Goal: Task Accomplishment & Management: Manage account settings

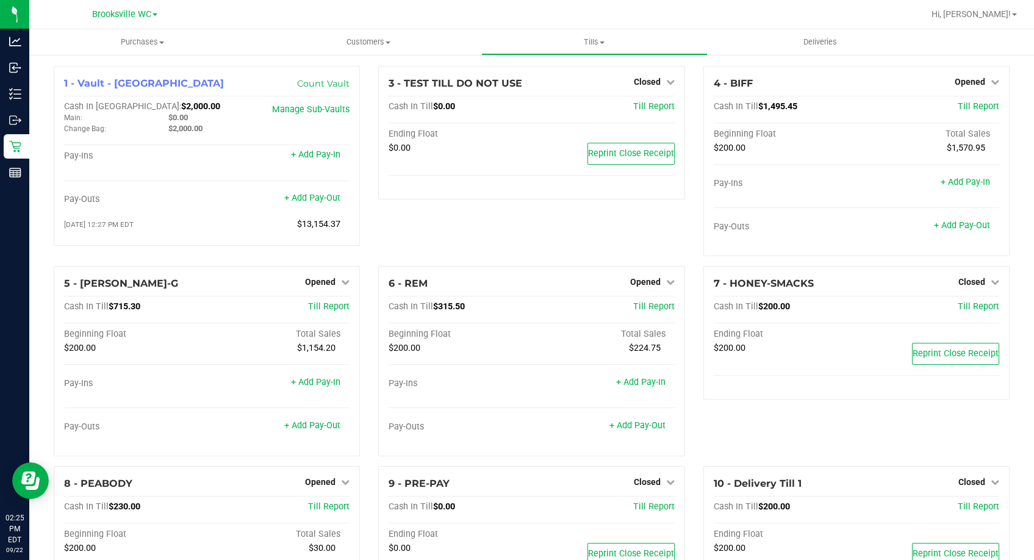
click at [498, 244] on div "3 - TEST TILL DO NOT USE Closed Open Till Cash In Till $0.00 Till Report Ending…" at bounding box center [531, 166] width 325 height 200
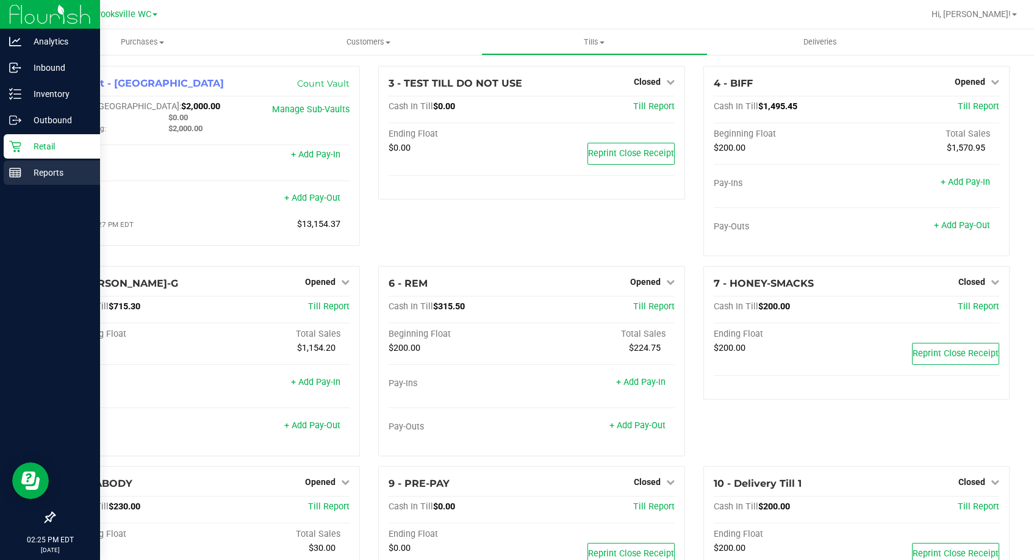
click at [26, 173] on p "Reports" at bounding box center [57, 172] width 73 height 15
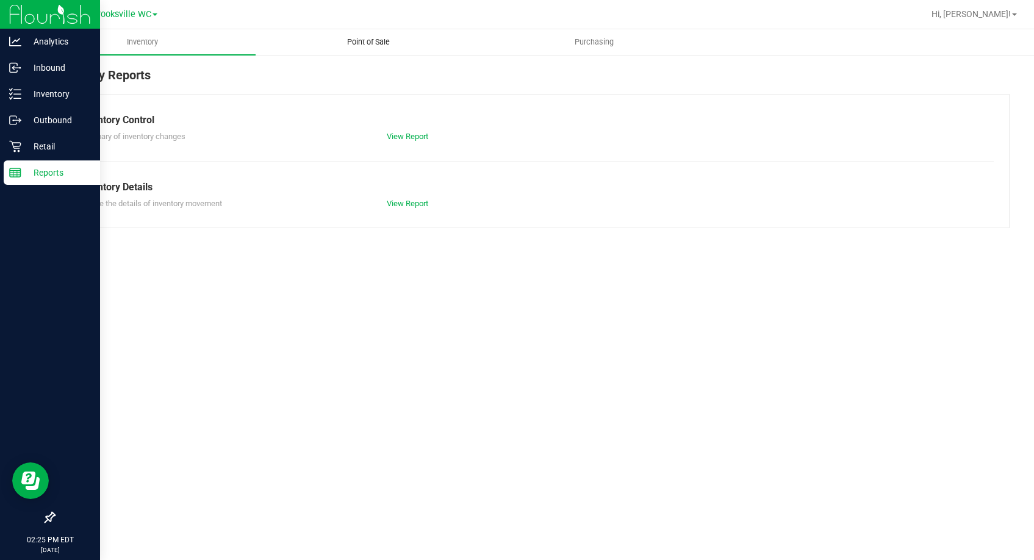
click at [381, 36] on uib-tab-heading "Point of Sale" at bounding box center [368, 42] width 225 height 24
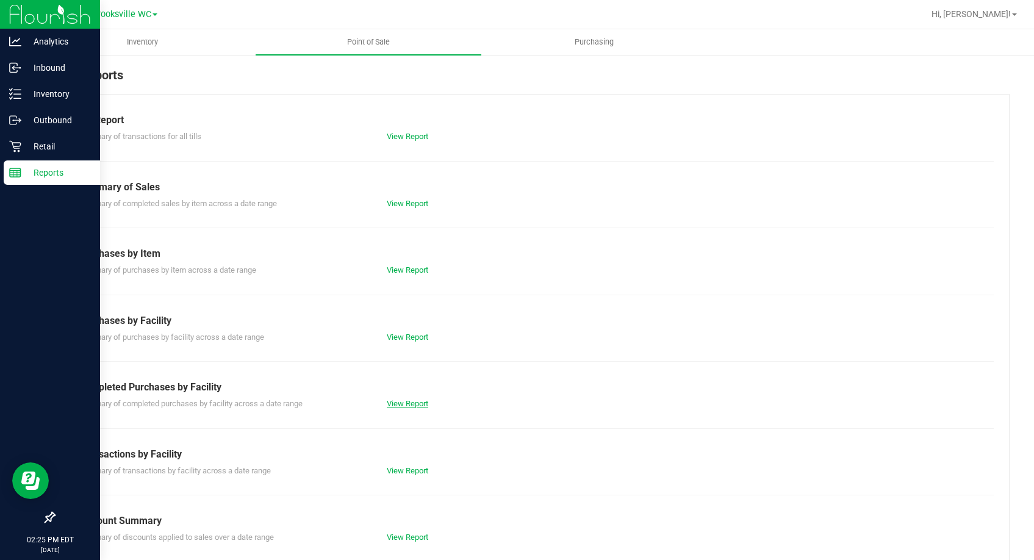
click at [405, 406] on link "View Report" at bounding box center [408, 403] width 42 height 9
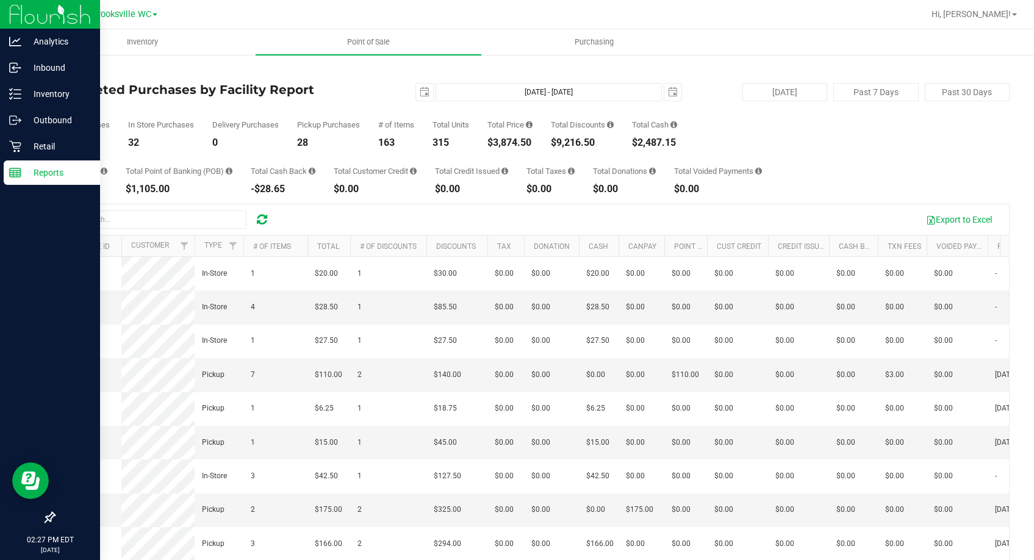
click at [325, 103] on div "Total Purchases 60 In Store Purchases 32 Delivery Purchases 0 Pickup Purchases …" at bounding box center [532, 124] width 956 height 46
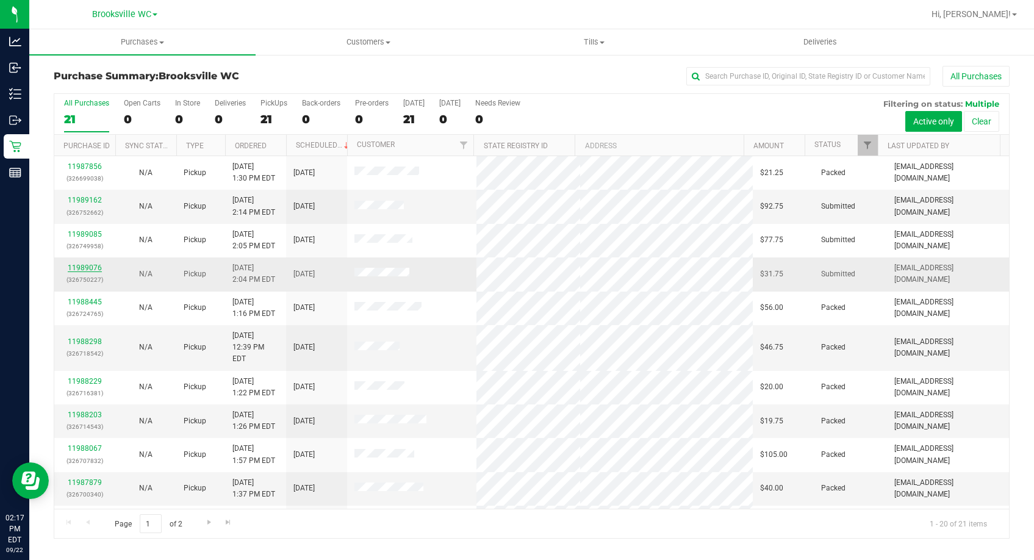
click at [79, 267] on link "11989076" at bounding box center [85, 268] width 34 height 9
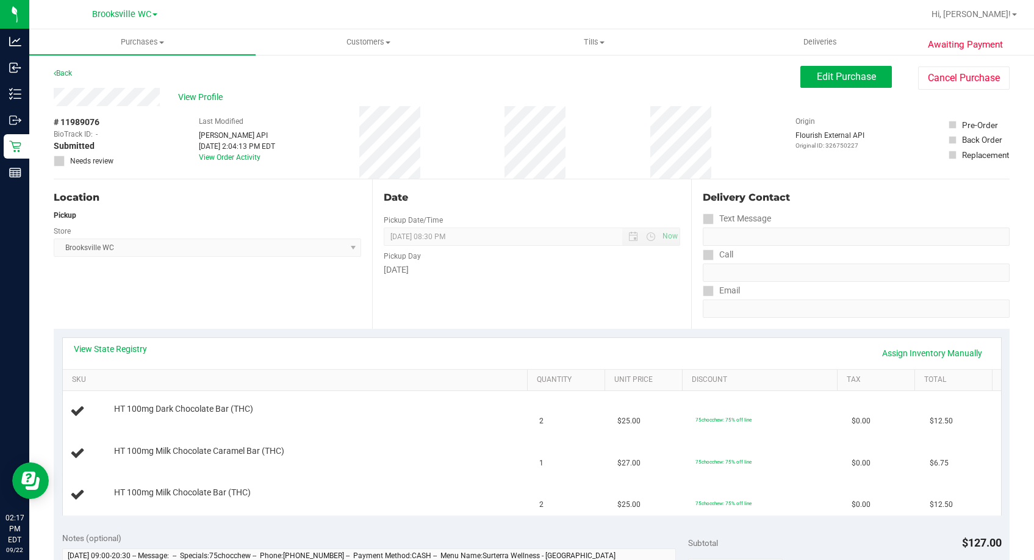
scroll to position [61, 0]
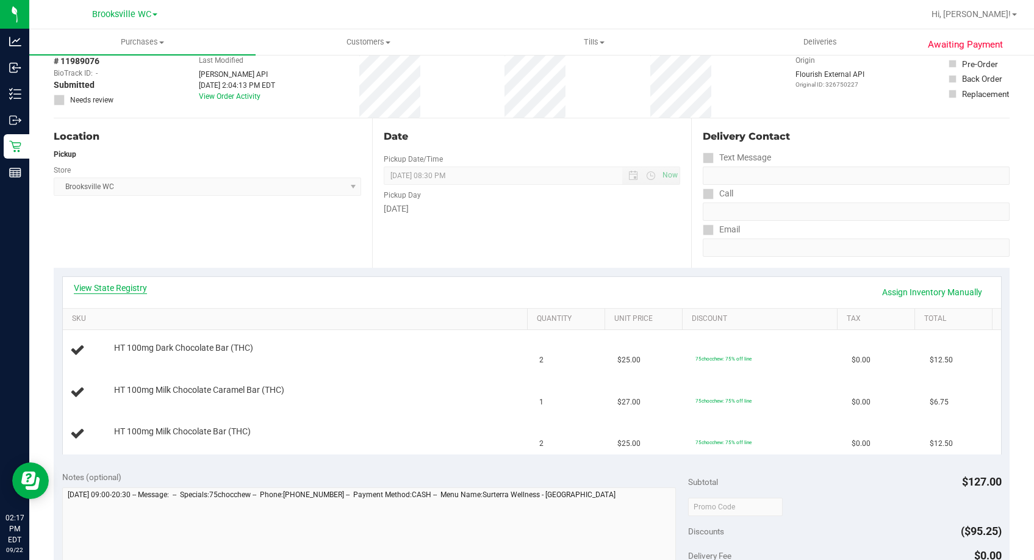
click at [124, 286] on link "View State Registry" at bounding box center [110, 288] width 73 height 12
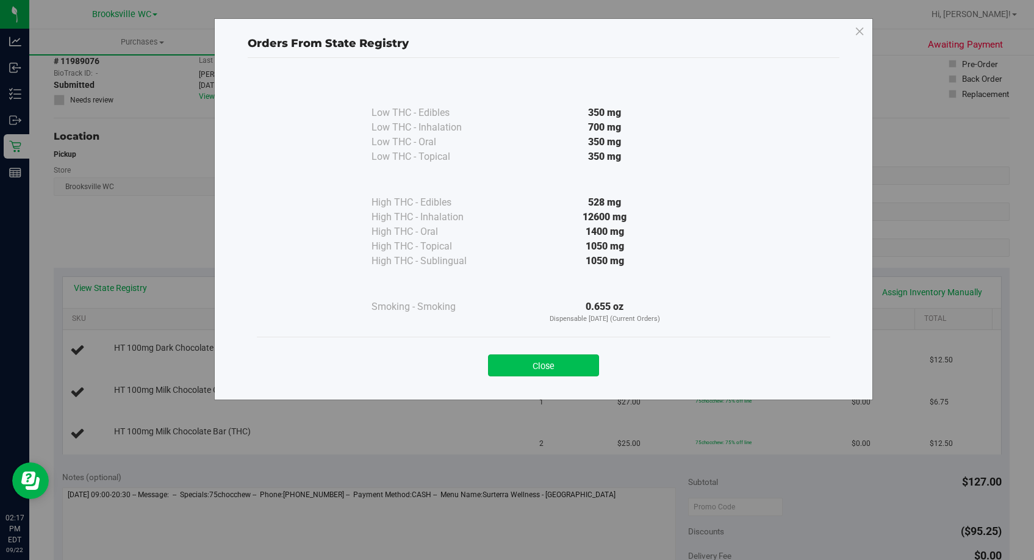
click at [565, 361] on button "Close" at bounding box center [543, 366] width 111 height 22
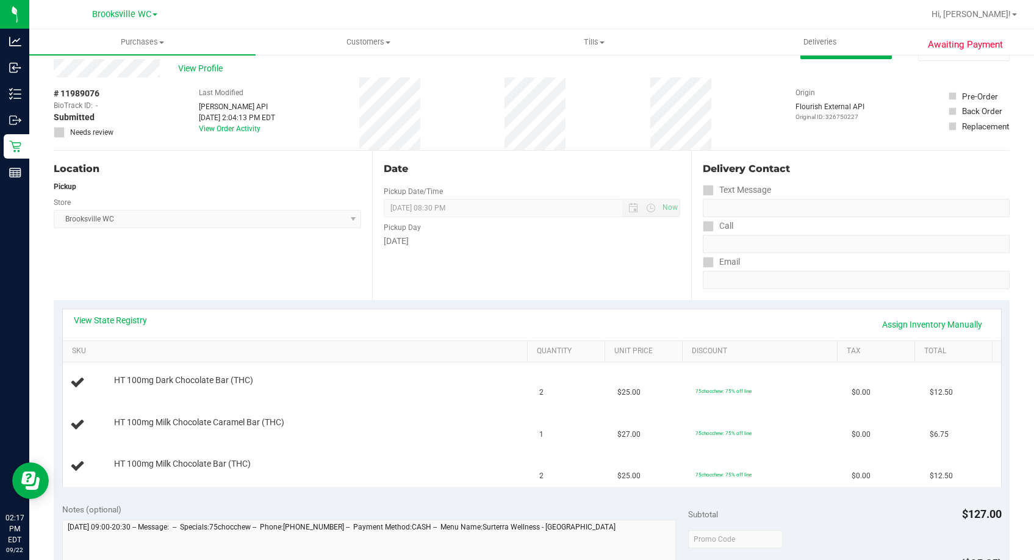
scroll to position [0, 0]
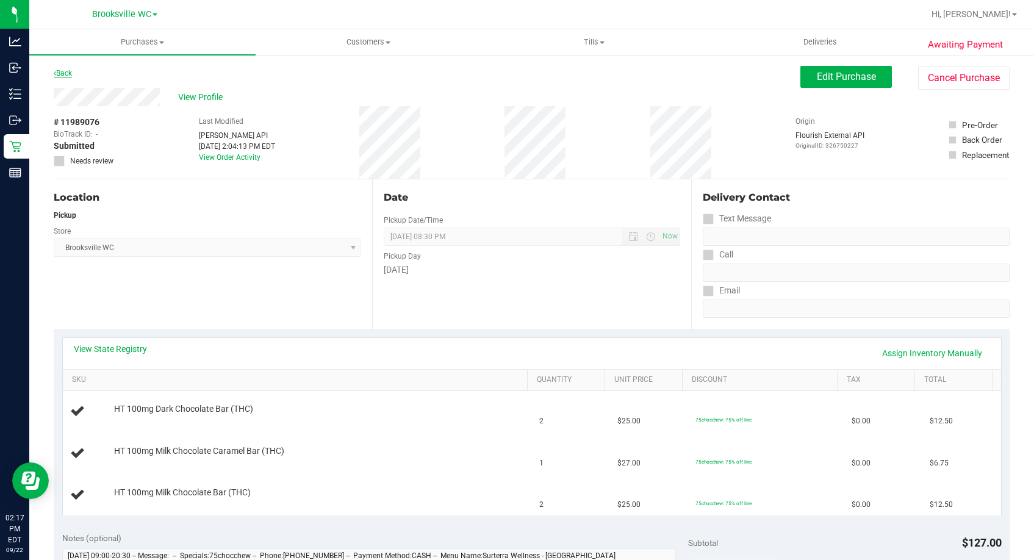
click at [67, 72] on link "Back" at bounding box center [63, 73] width 18 height 9
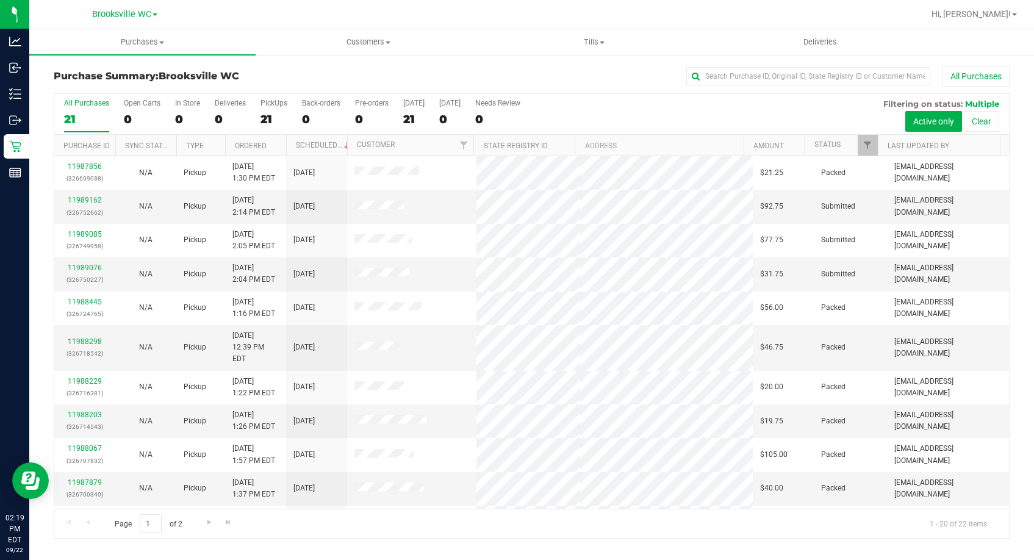
click at [283, 77] on h3 "Purchase Summary: [GEOGRAPHIC_DATA] WC" at bounding box center [213, 76] width 319 height 11
click at [73, 198] on link "11989162" at bounding box center [85, 200] width 34 height 9
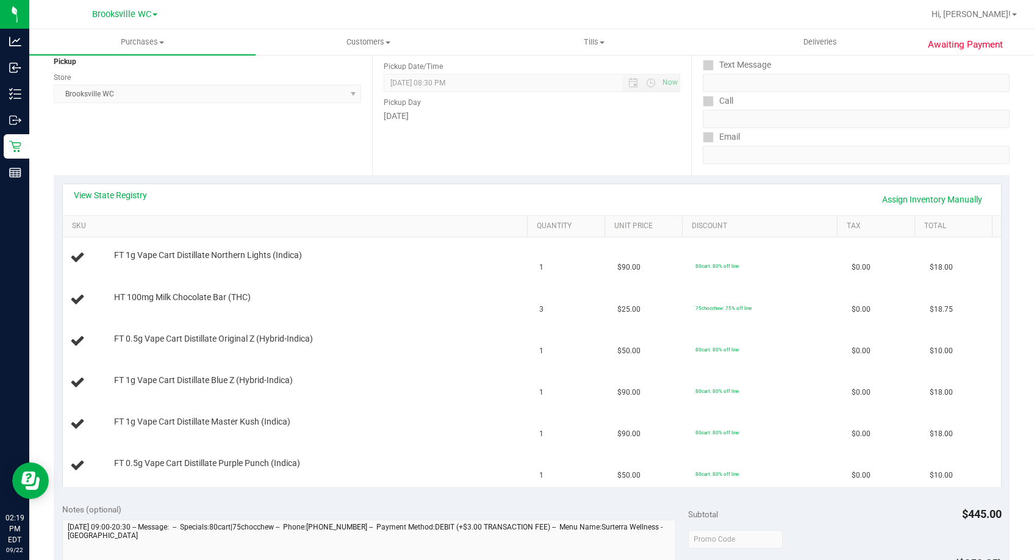
scroll to position [183, 0]
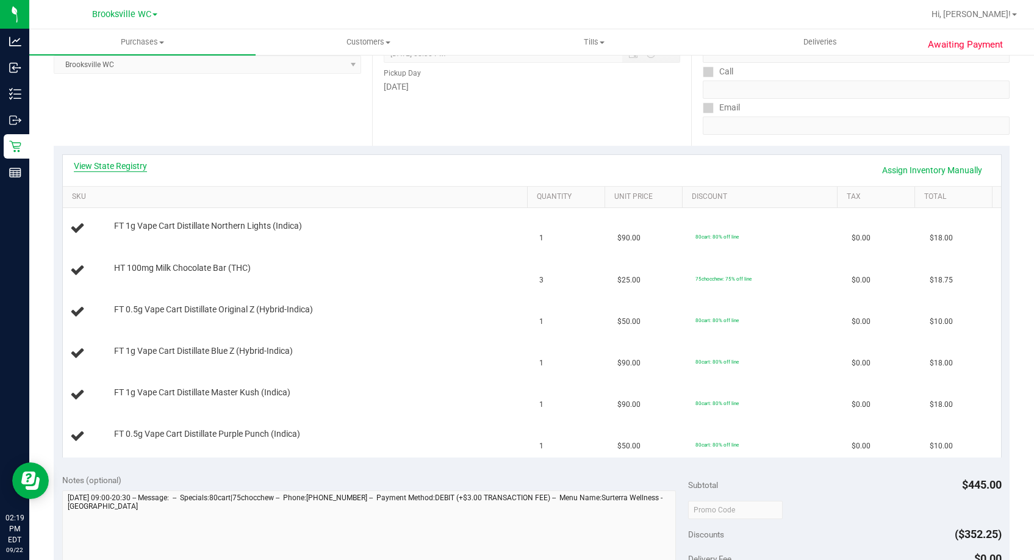
click at [122, 165] on link "View State Registry" at bounding box center [110, 166] width 73 height 12
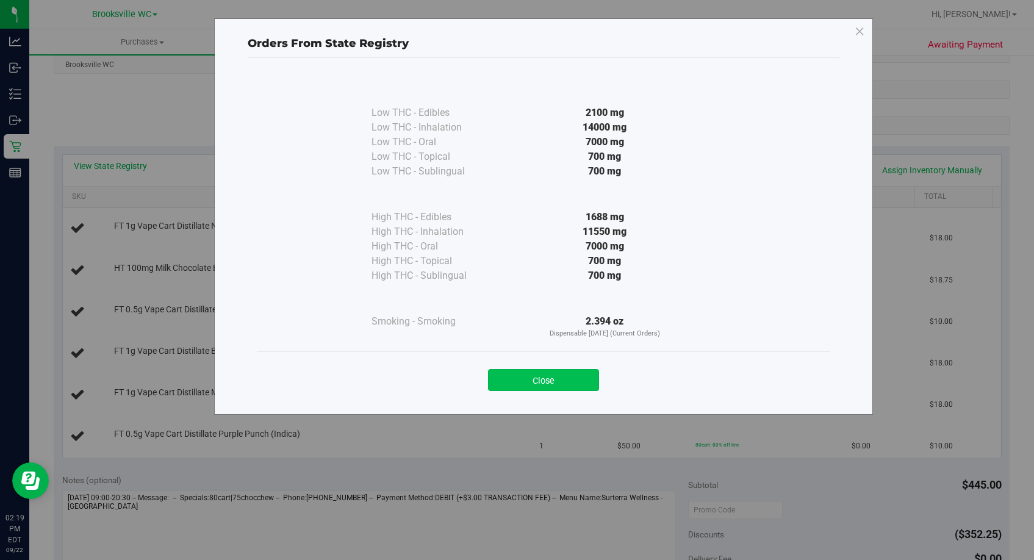
click at [569, 381] on button "Close" at bounding box center [543, 380] width 111 height 22
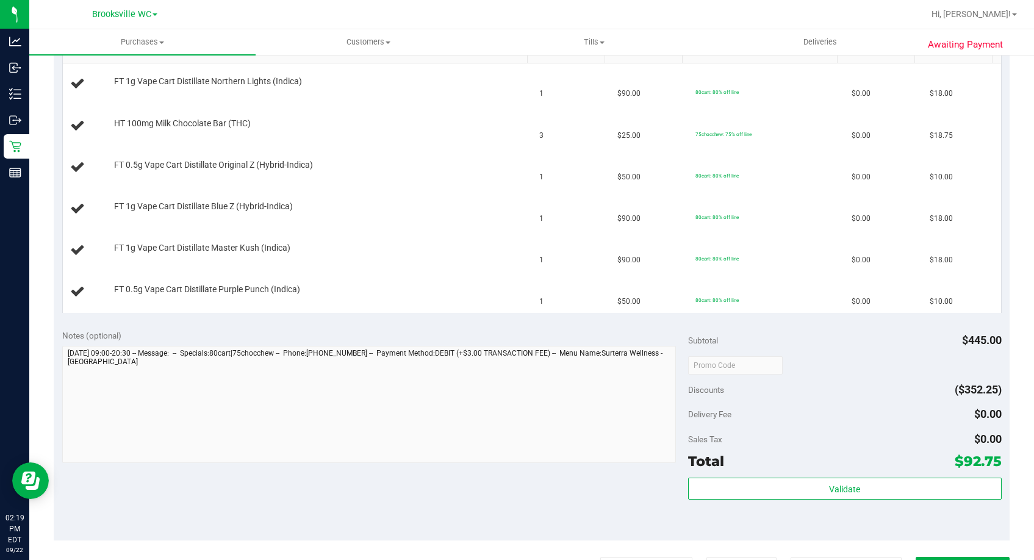
scroll to position [427, 0]
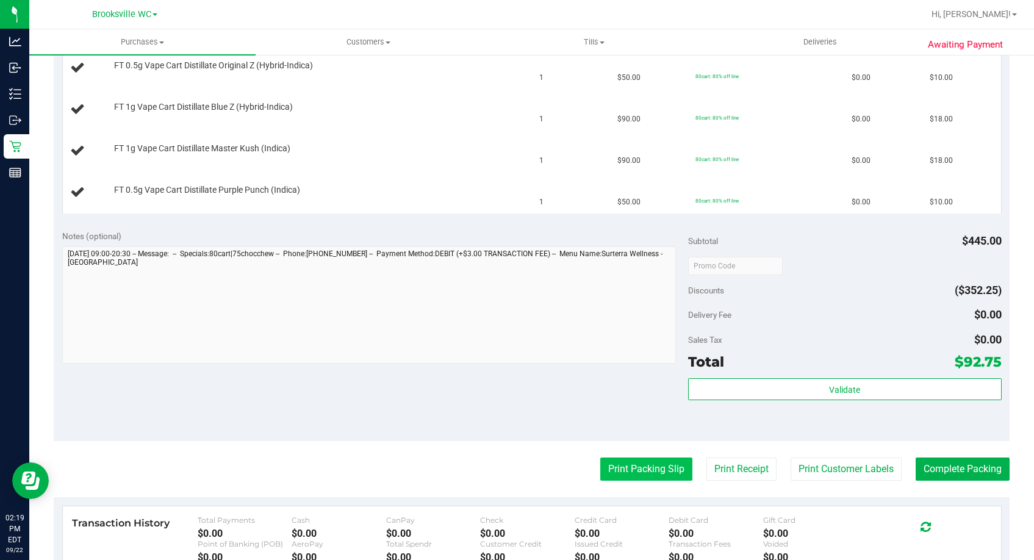
click at [657, 467] on button "Print Packing Slip" at bounding box center [647, 469] width 92 height 23
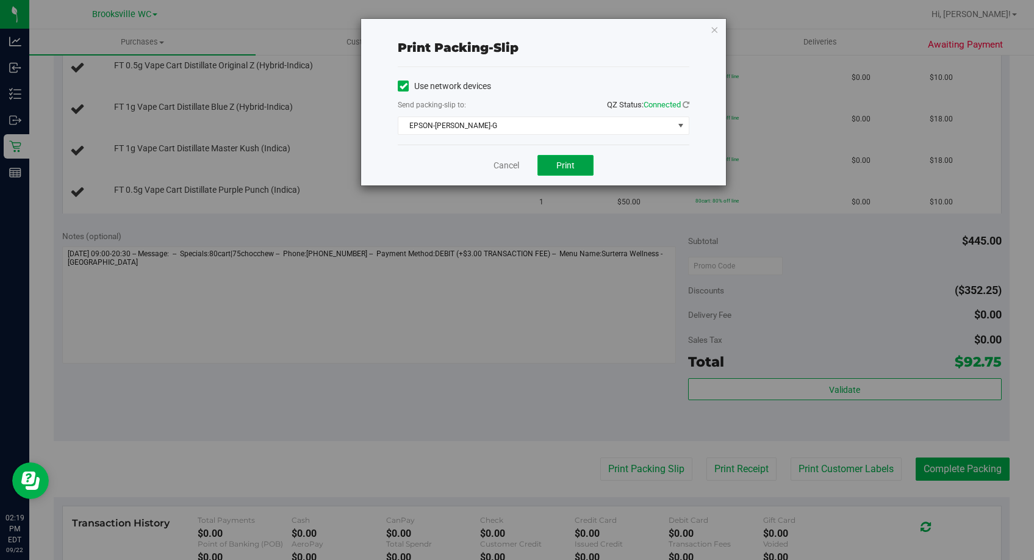
click at [568, 164] on span "Print" at bounding box center [566, 166] width 18 height 10
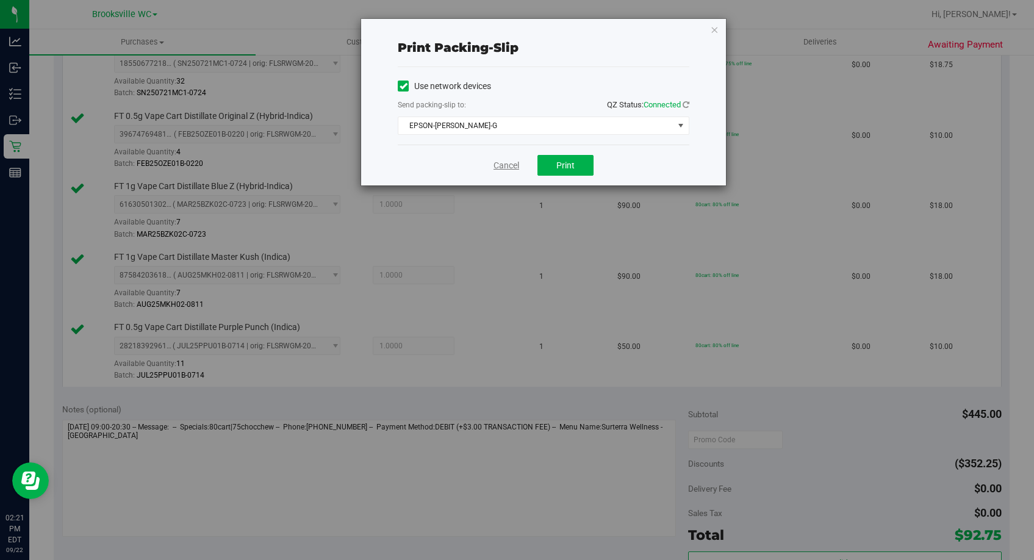
click at [496, 164] on link "Cancel" at bounding box center [507, 165] width 26 height 13
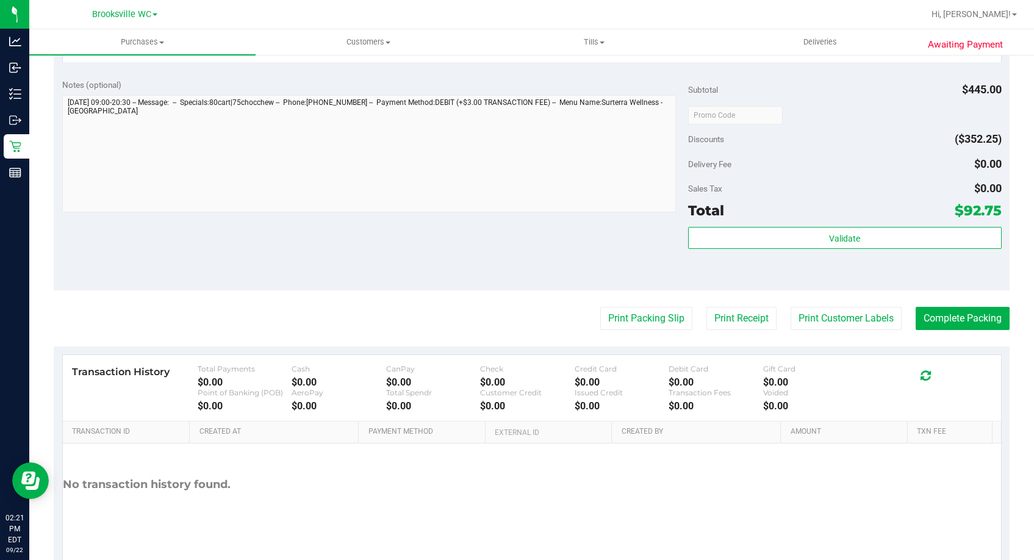
scroll to position [790, 0]
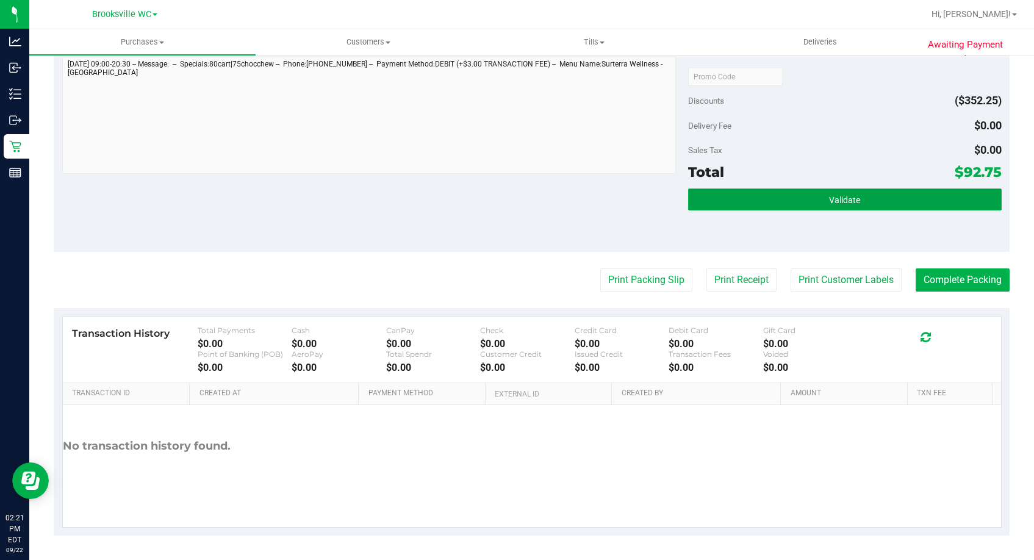
click at [859, 209] on button "Validate" at bounding box center [844, 200] width 313 height 22
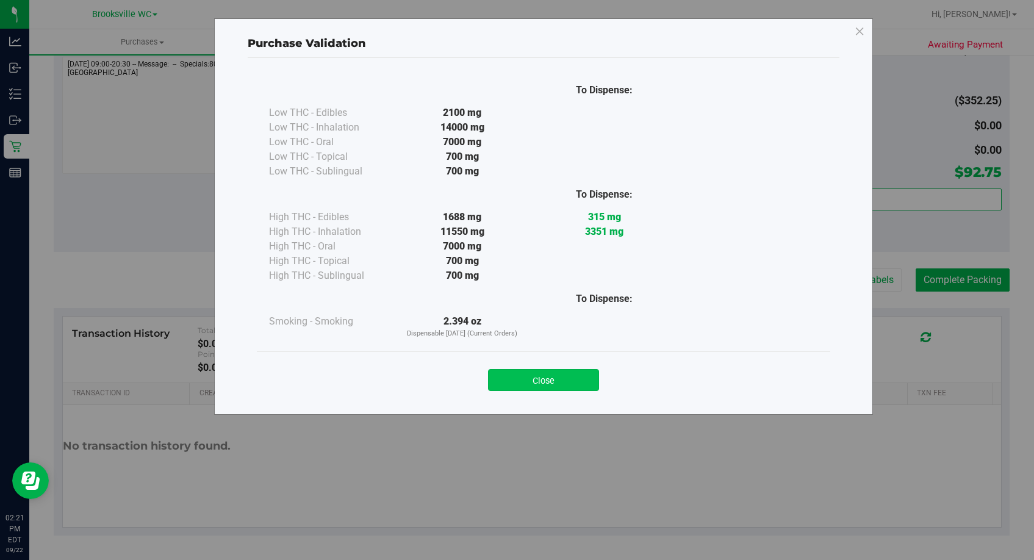
click at [582, 386] on button "Close" at bounding box center [543, 380] width 111 height 22
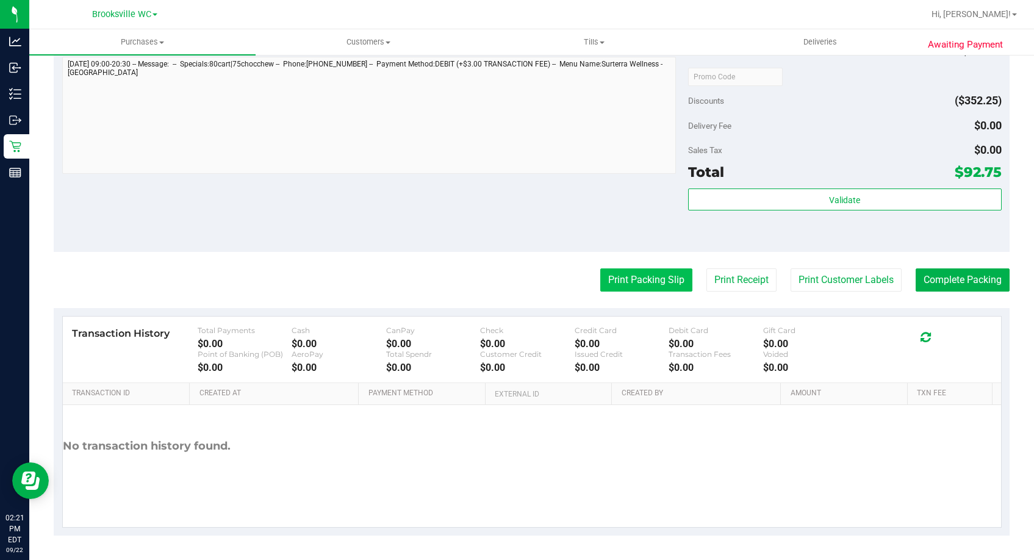
click at [624, 288] on button "Print Packing Slip" at bounding box center [647, 280] width 92 height 23
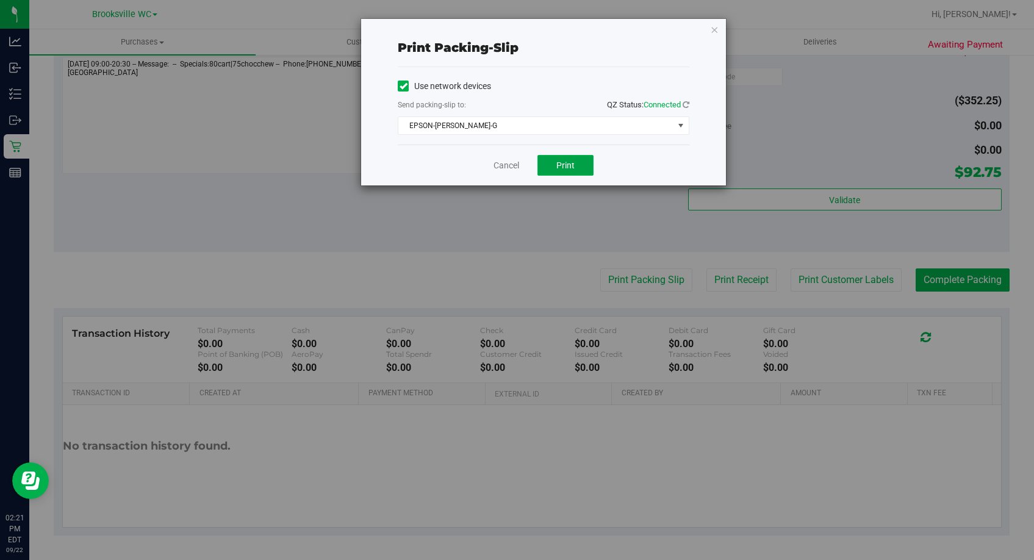
click at [547, 171] on button "Print" at bounding box center [566, 165] width 56 height 21
click at [516, 168] on link "Cancel" at bounding box center [507, 165] width 26 height 13
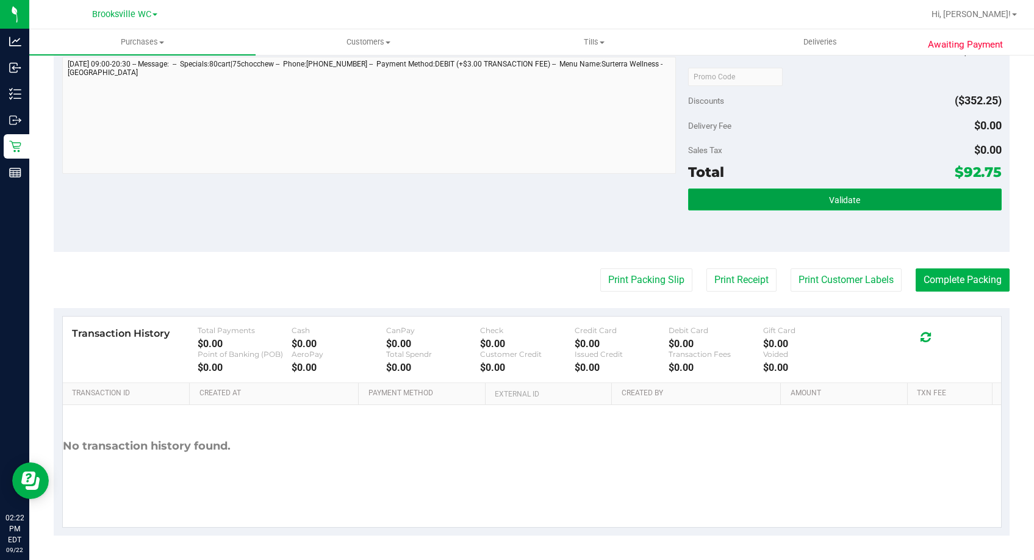
click at [774, 197] on button "Validate" at bounding box center [844, 200] width 313 height 22
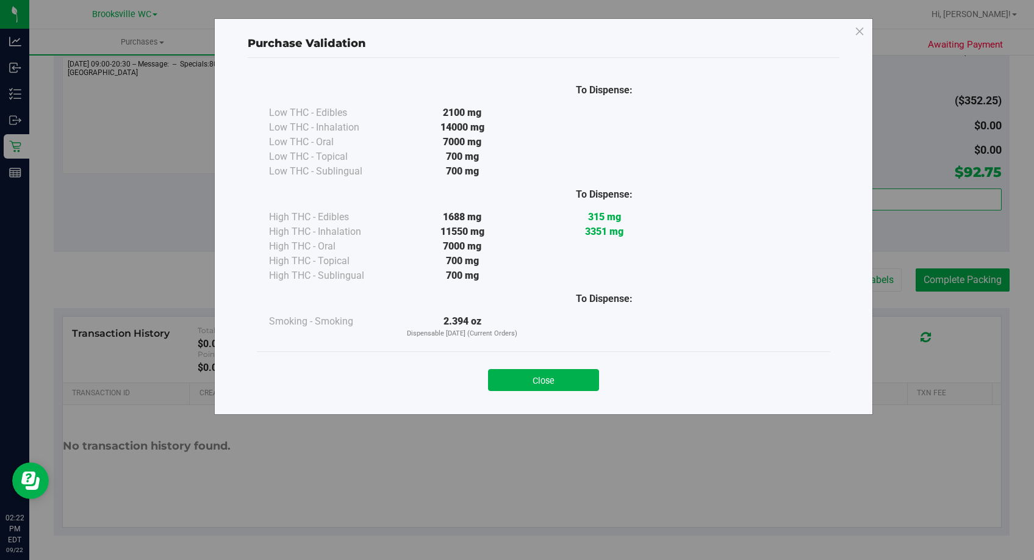
click at [558, 383] on button "Close" at bounding box center [543, 380] width 111 height 22
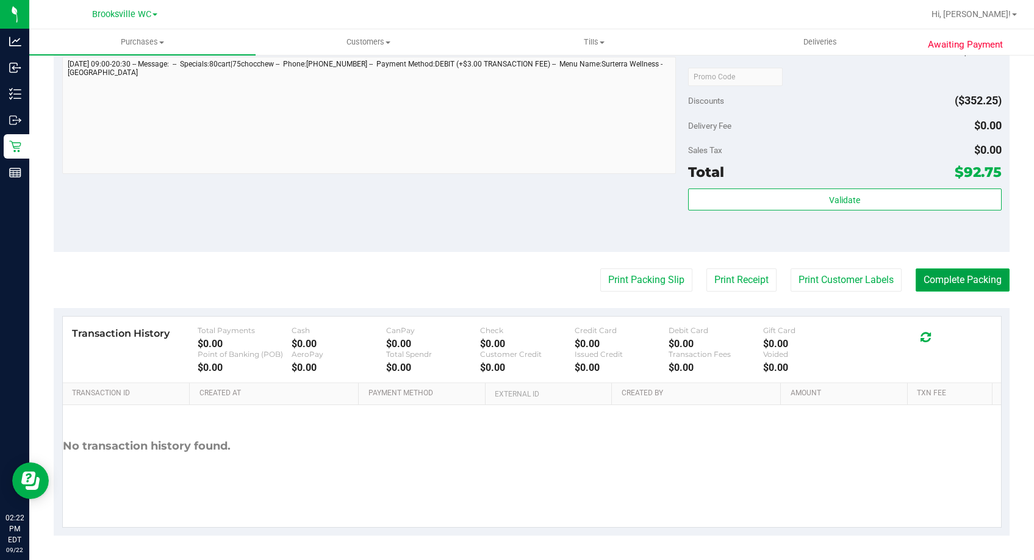
click at [949, 281] on button "Complete Packing" at bounding box center [963, 280] width 94 height 23
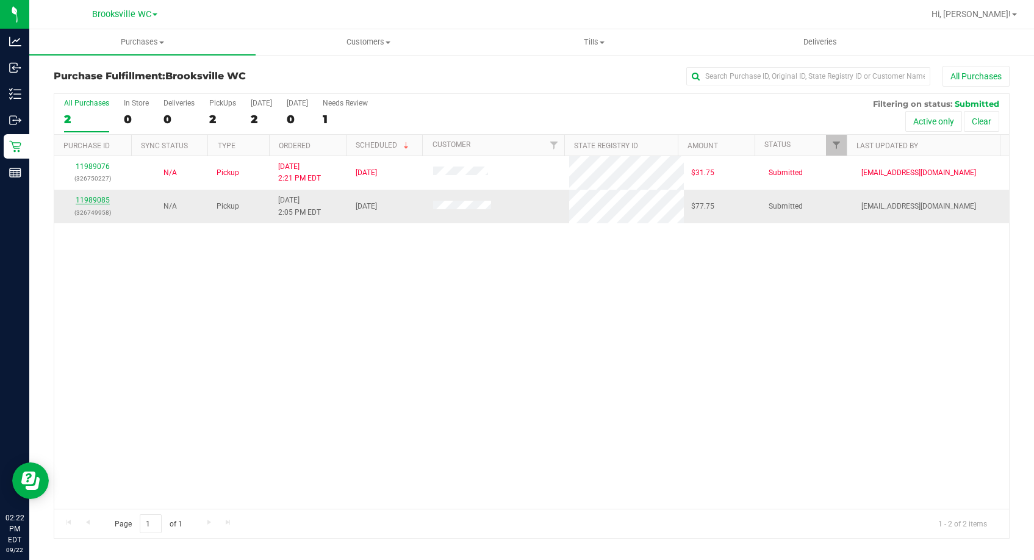
click at [101, 203] on link "11989085" at bounding box center [93, 200] width 34 height 9
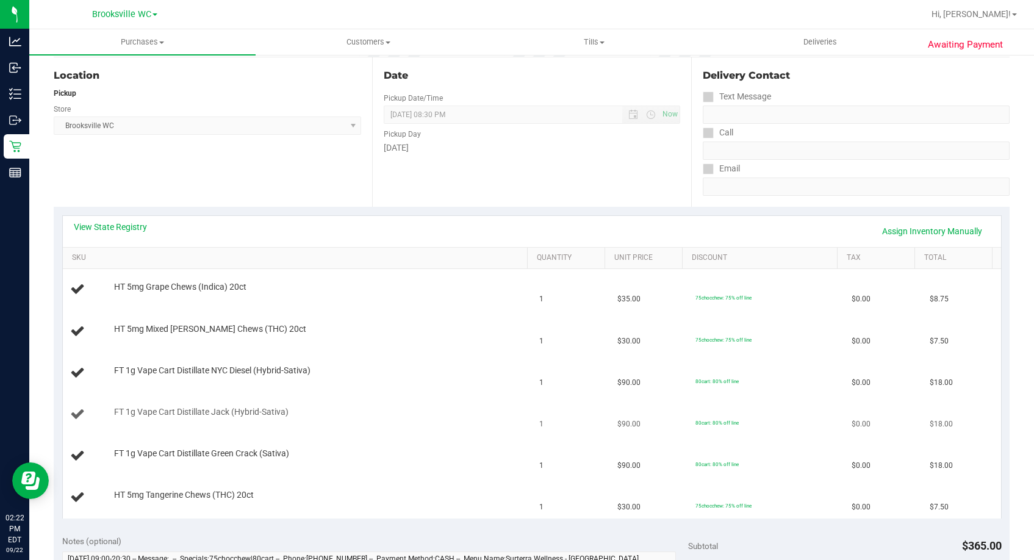
scroll to position [244, 0]
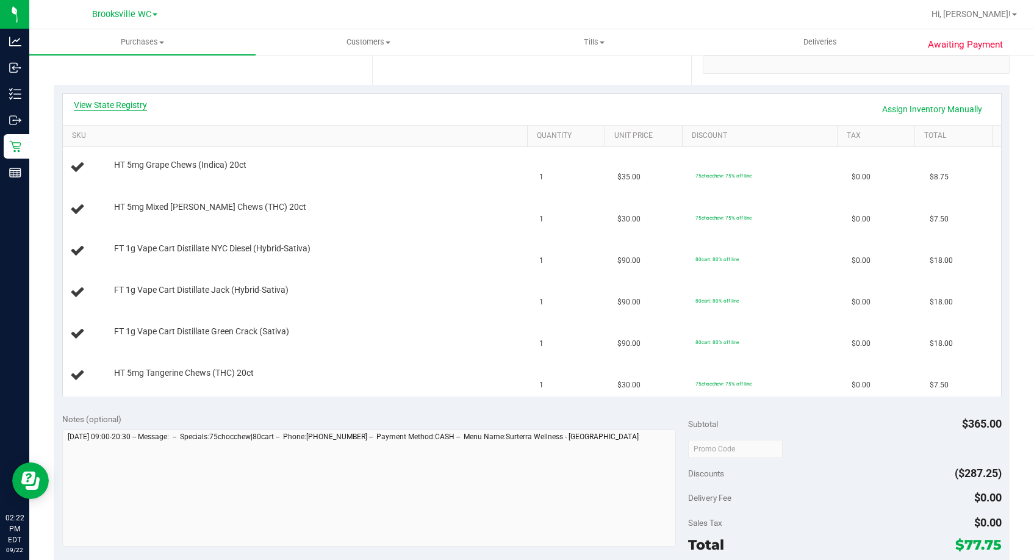
click at [135, 108] on link "View State Registry" at bounding box center [110, 105] width 73 height 12
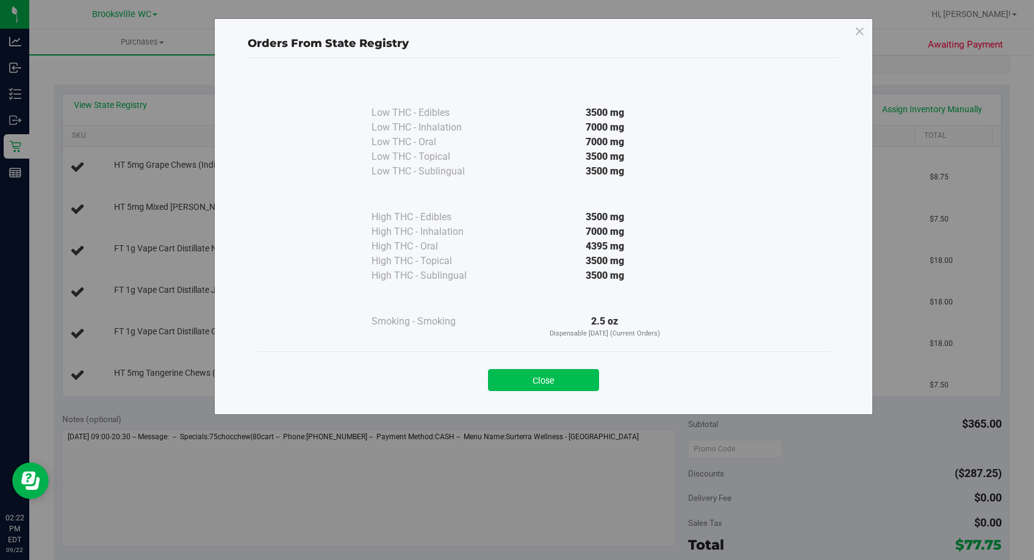
click at [538, 375] on button "Close" at bounding box center [543, 380] width 111 height 22
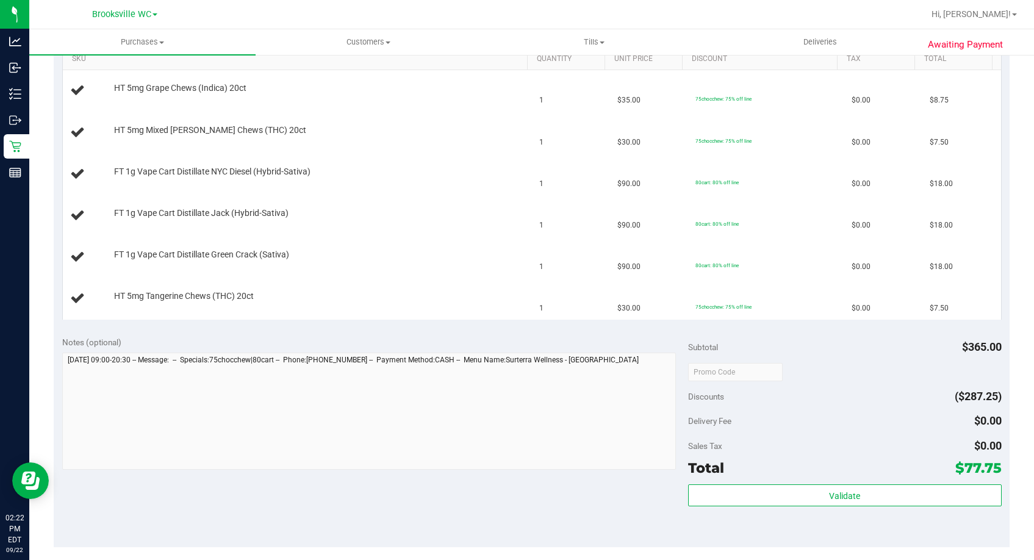
scroll to position [366, 0]
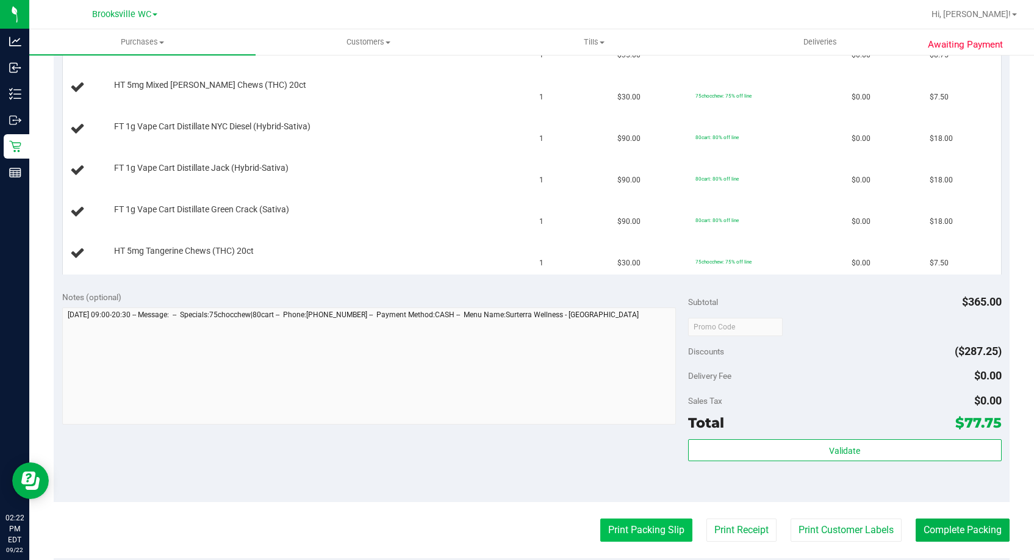
click at [626, 530] on button "Print Packing Slip" at bounding box center [647, 530] width 92 height 23
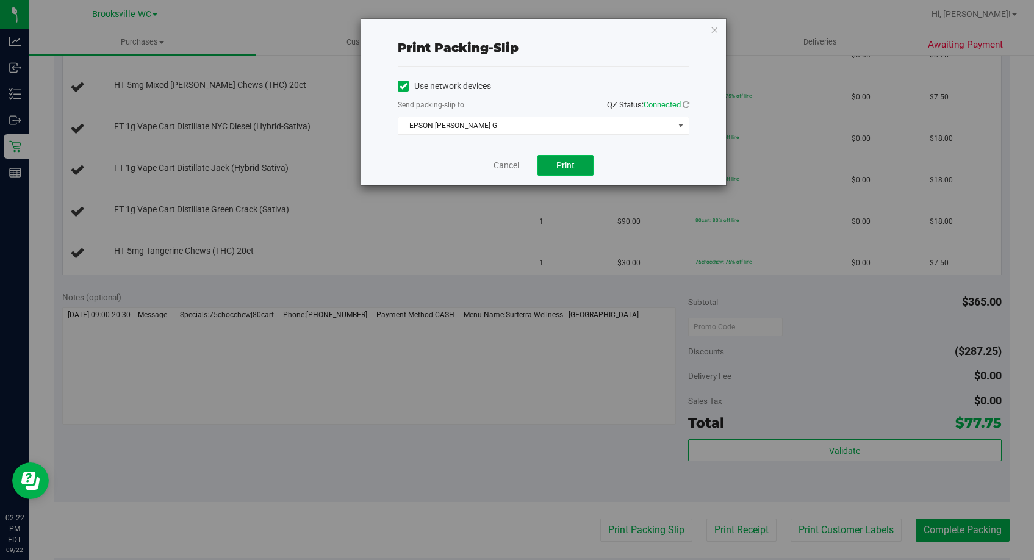
click at [560, 175] on button "Print" at bounding box center [566, 165] width 56 height 21
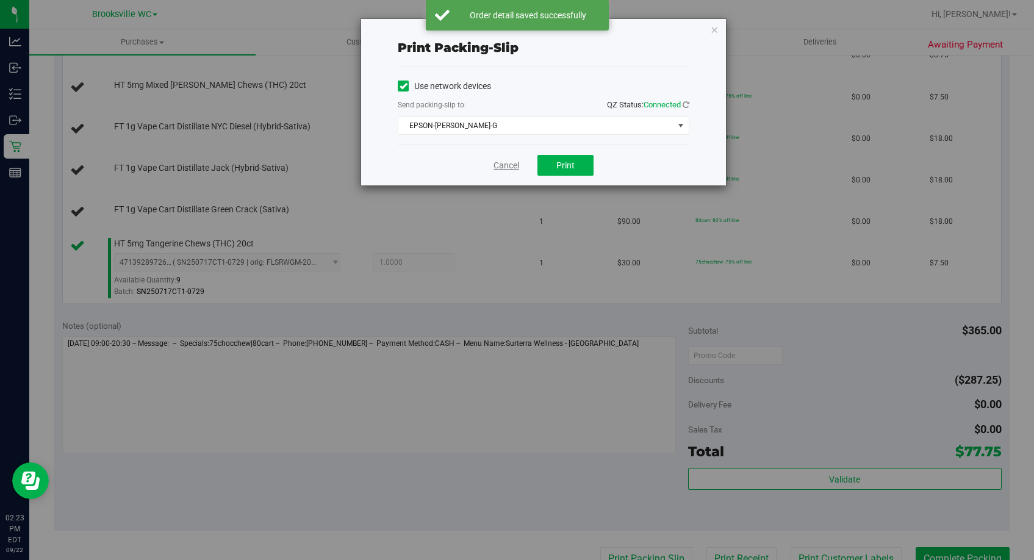
click at [495, 164] on link "Cancel" at bounding box center [507, 165] width 26 height 13
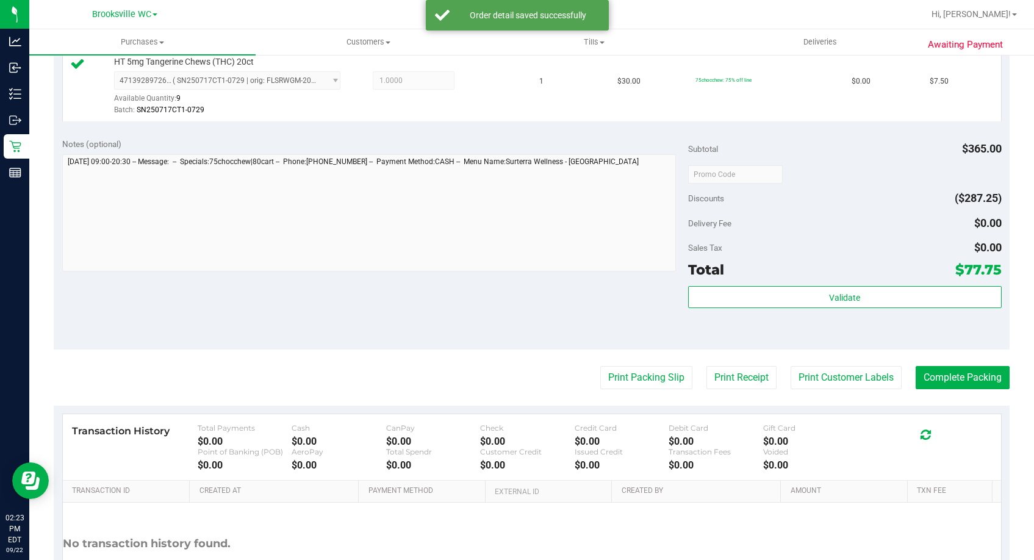
scroll to position [743, 0]
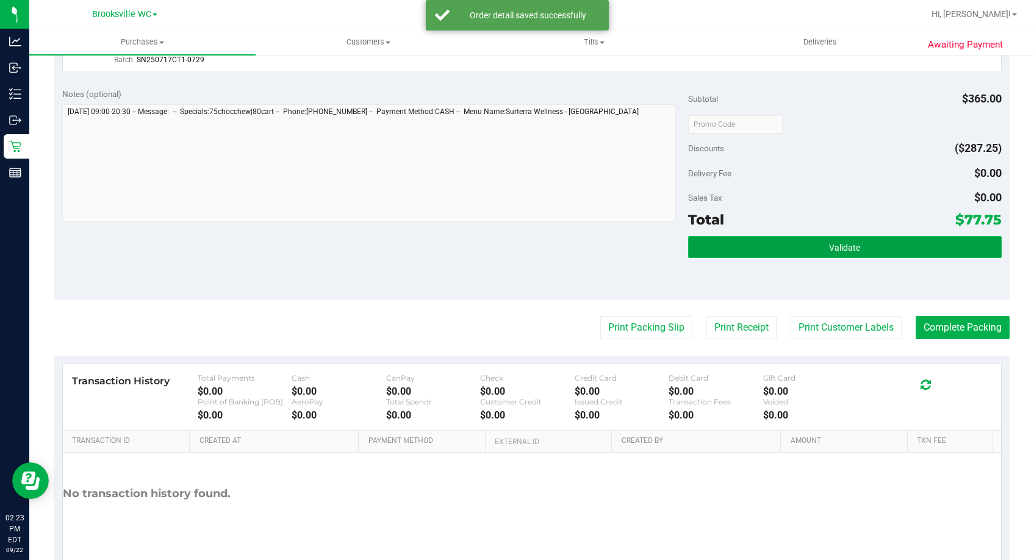
click at [789, 239] on button "Validate" at bounding box center [844, 247] width 313 height 22
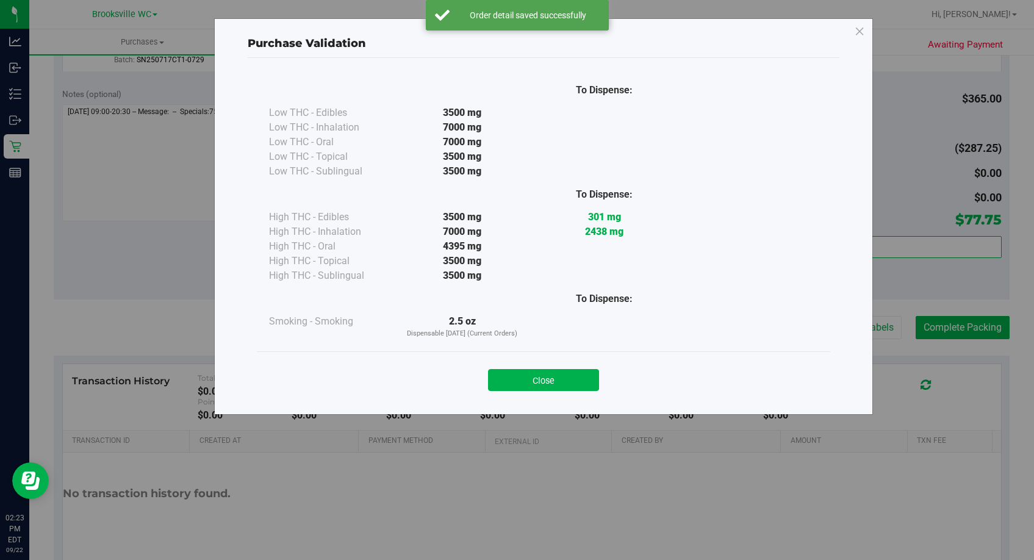
drag, startPoint x: 573, startPoint y: 382, endPoint x: 594, endPoint y: 364, distance: 27.7
click at [572, 383] on button "Close" at bounding box center [543, 380] width 111 height 22
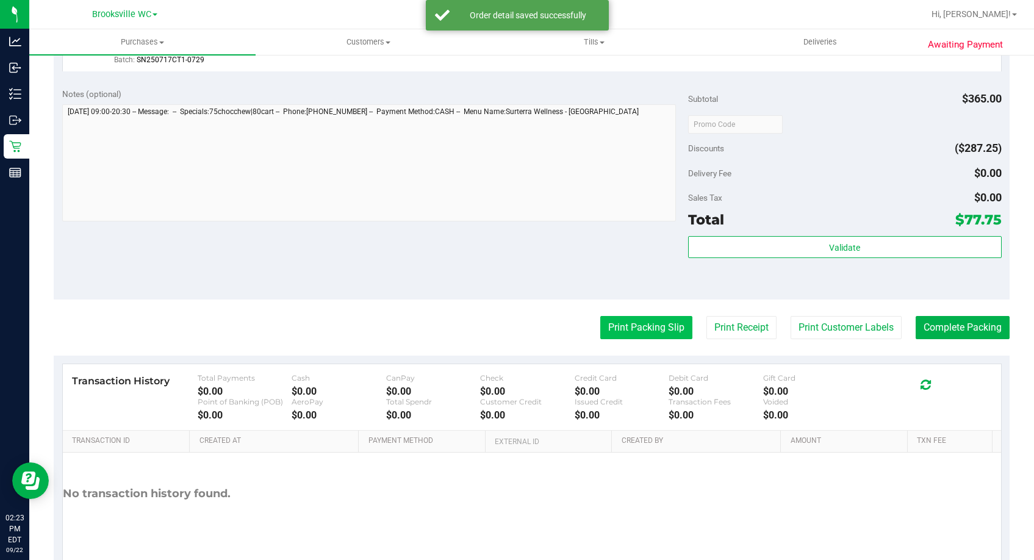
click at [611, 330] on button "Print Packing Slip" at bounding box center [647, 327] width 92 height 23
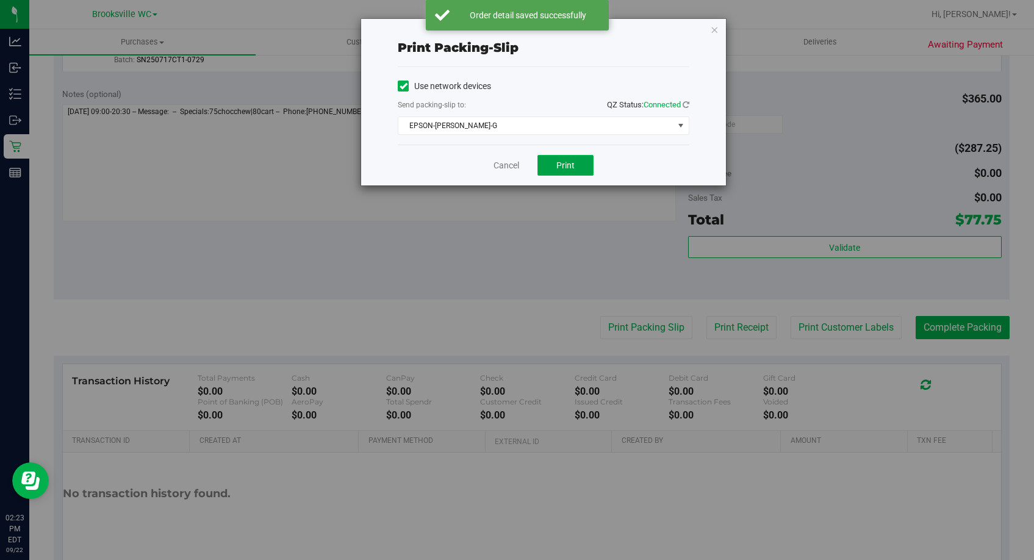
click at [567, 170] on span "Print" at bounding box center [566, 166] width 18 height 10
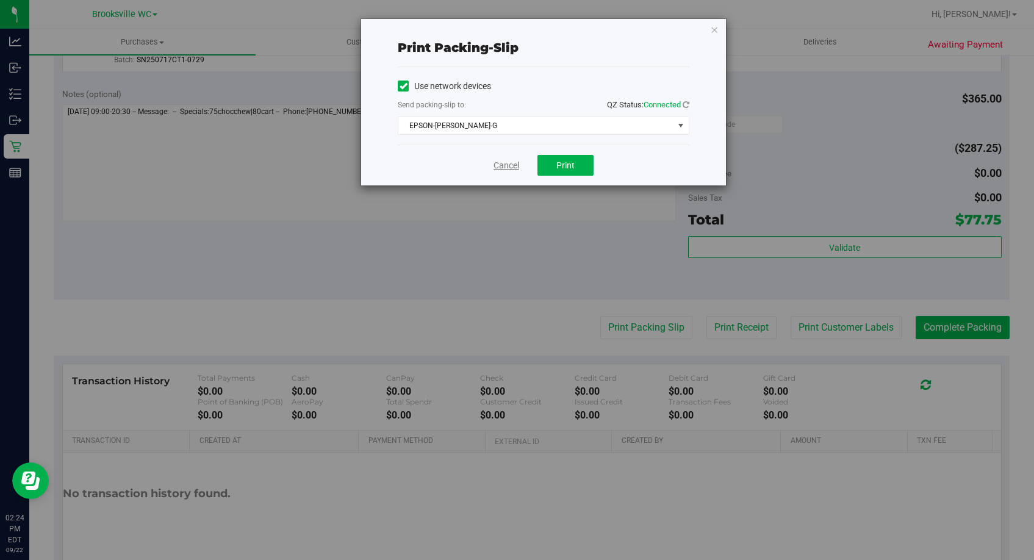
click at [509, 159] on link "Cancel" at bounding box center [507, 165] width 26 height 13
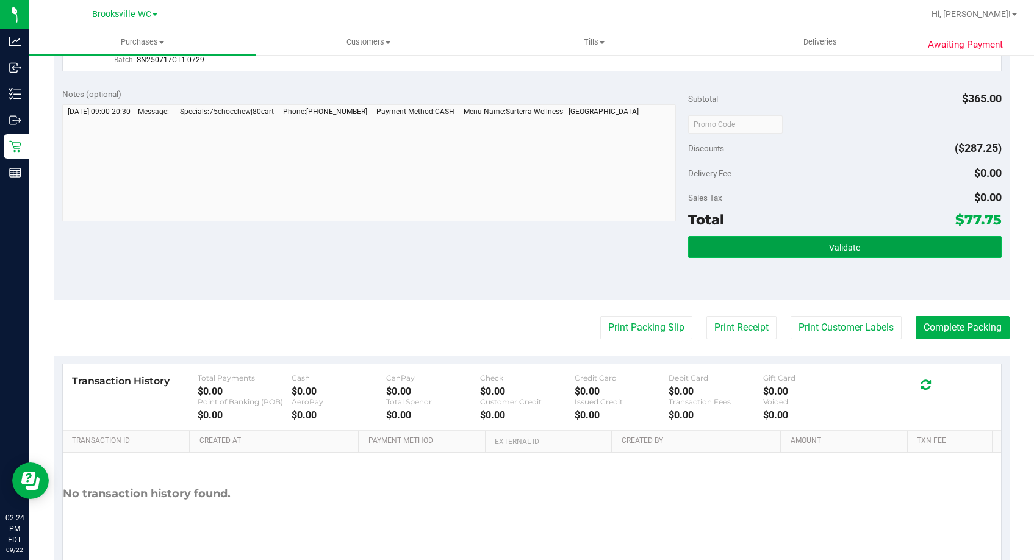
click at [838, 253] on button "Validate" at bounding box center [844, 247] width 313 height 22
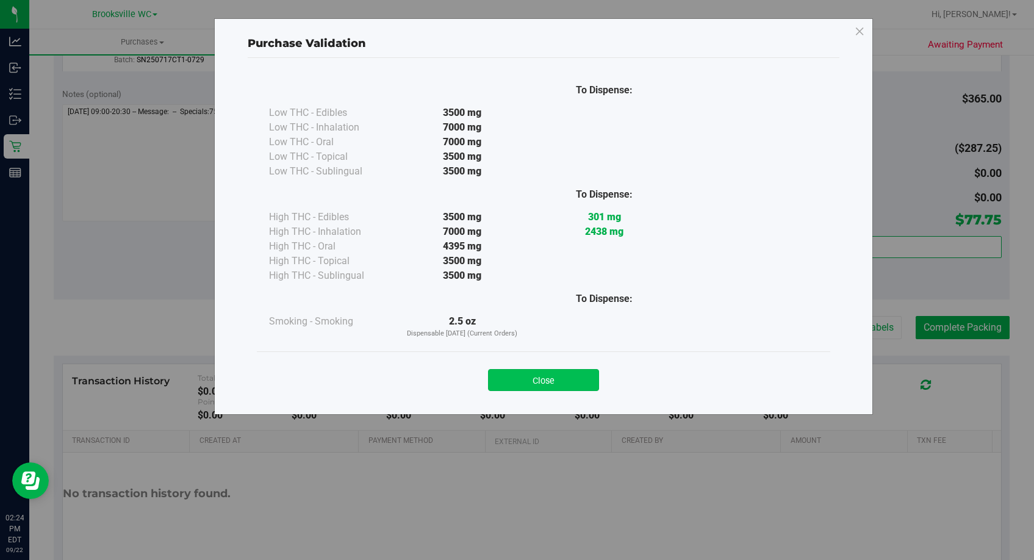
click at [571, 388] on button "Close" at bounding box center [543, 380] width 111 height 22
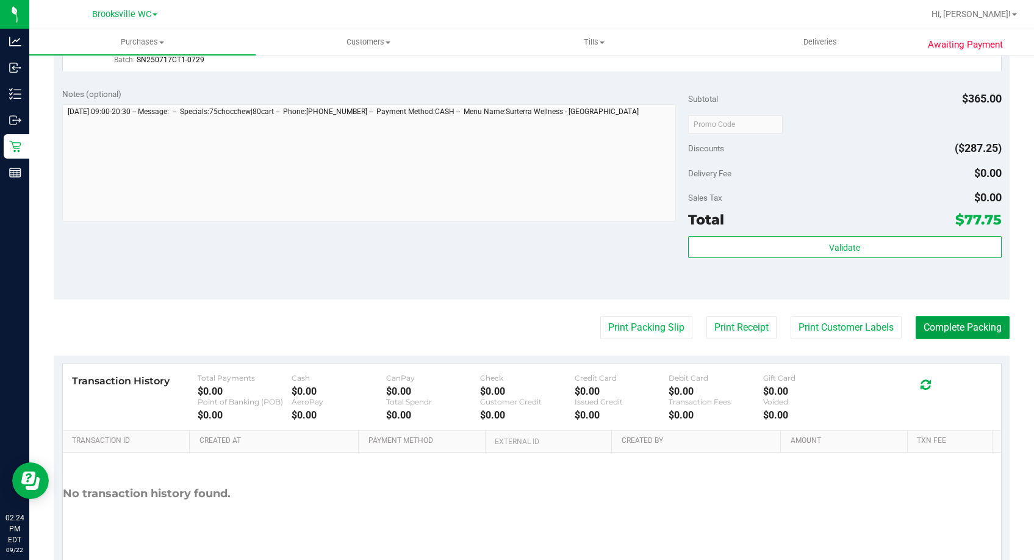
click at [967, 321] on button "Complete Packing" at bounding box center [963, 327] width 94 height 23
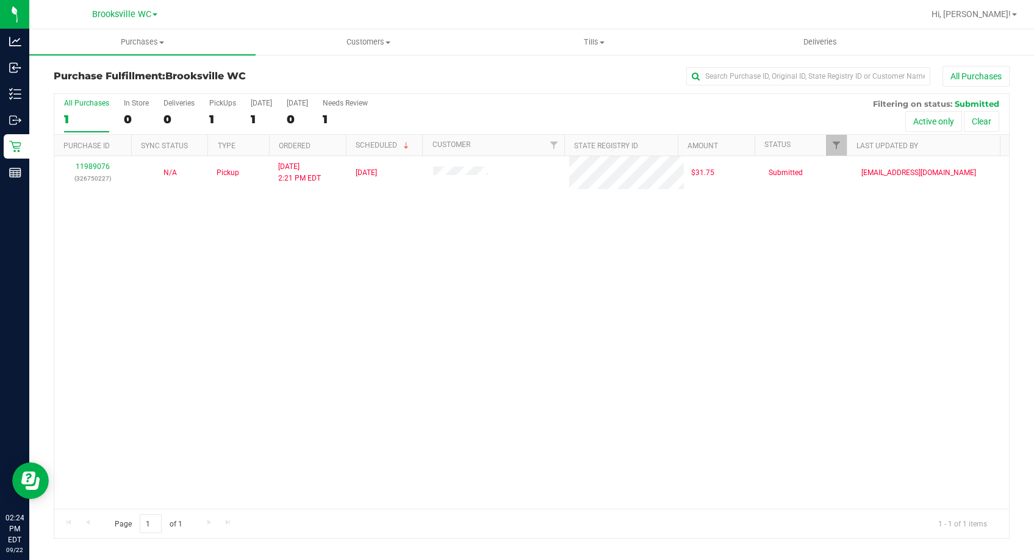
click at [278, 66] on div "Purchase Fulfillment: Brooksville WC All Purchases" at bounding box center [532, 79] width 956 height 27
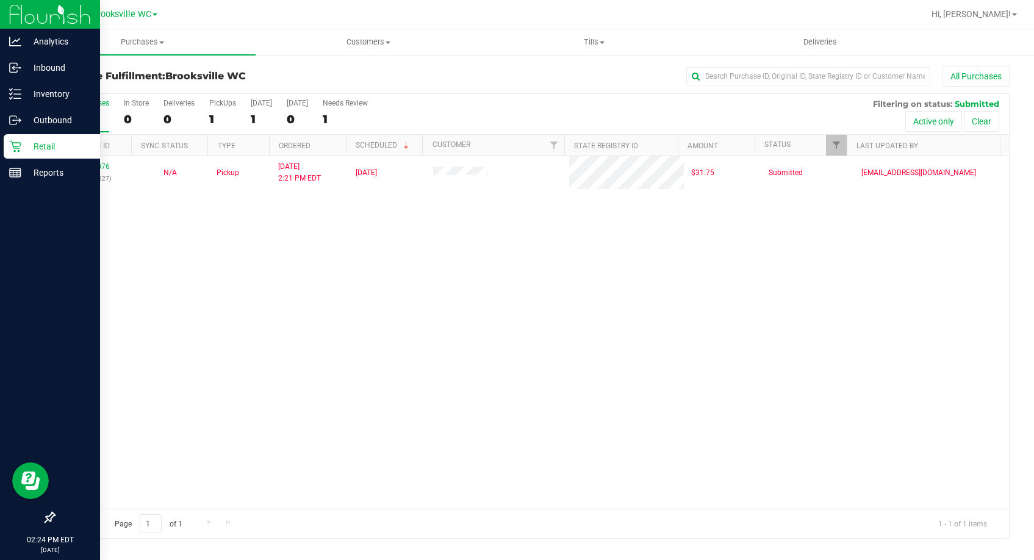
click at [35, 147] on p "Retail" at bounding box center [57, 146] width 73 height 15
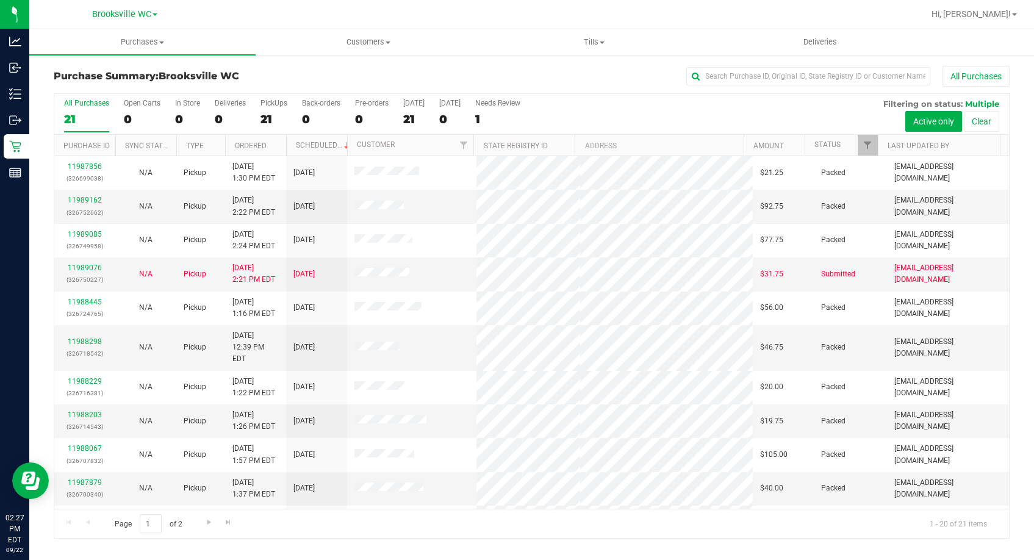
click at [849, 140] on th "Status" at bounding box center [841, 145] width 73 height 21
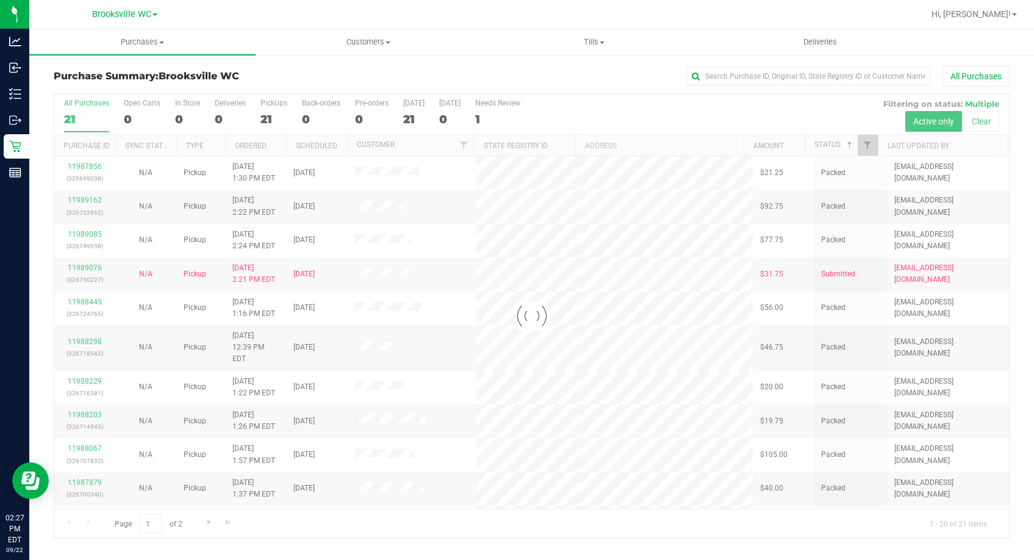
click at [852, 144] on div at bounding box center [531, 316] width 955 height 444
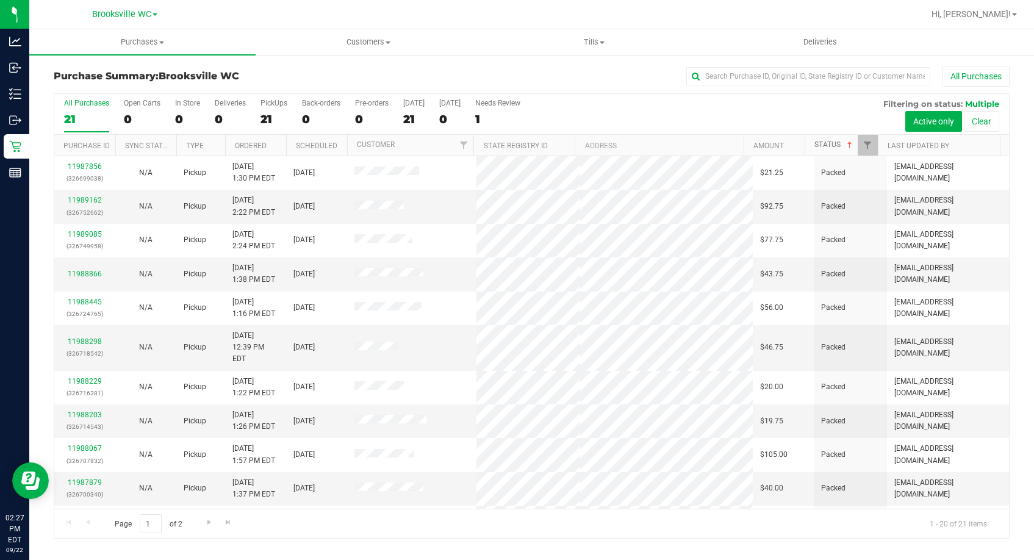
click at [852, 144] on span at bounding box center [850, 145] width 10 height 10
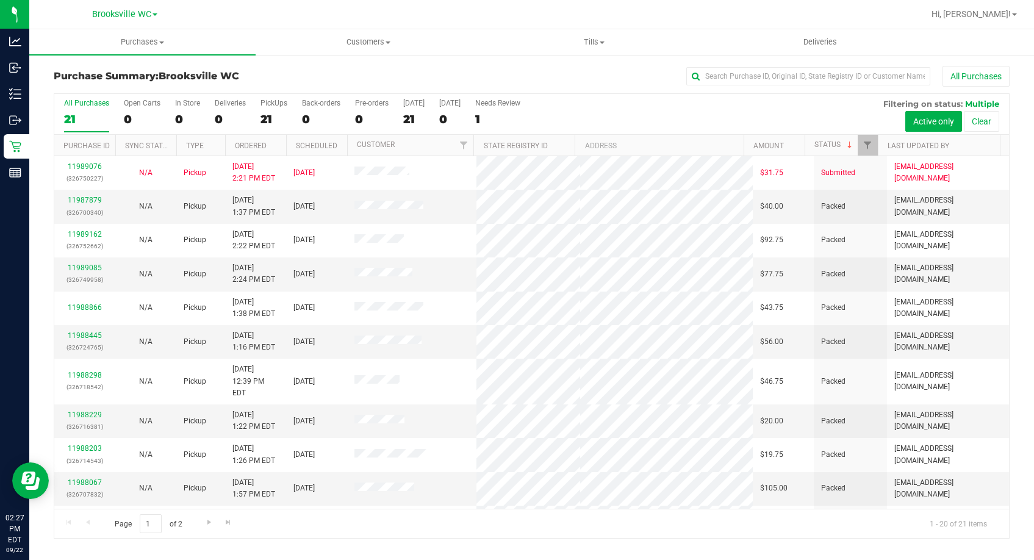
click at [253, 65] on div "Purchase Summary: Brooksville WC All Purchases All Purchases 21 Open Carts 0 In…" at bounding box center [531, 302] width 1005 height 497
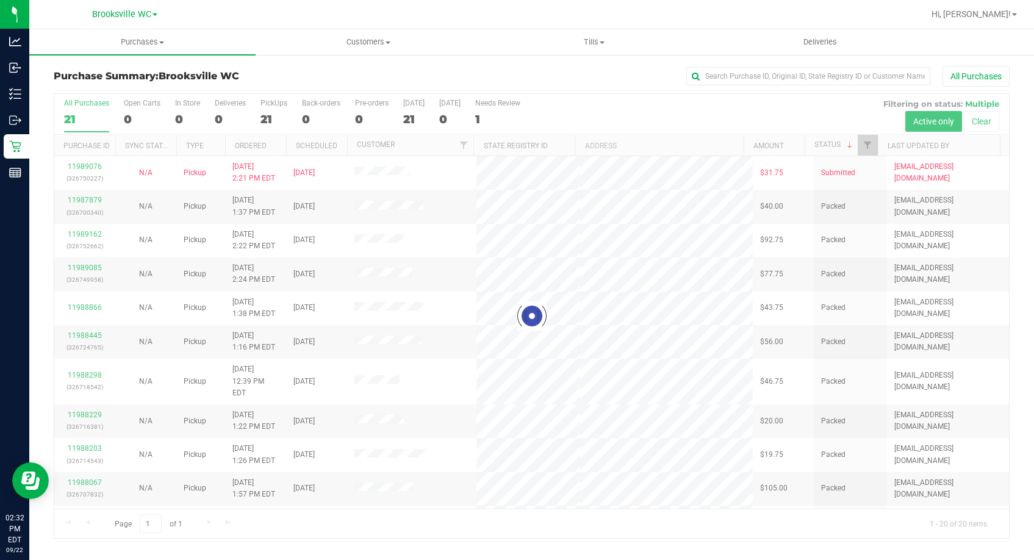
click at [329, 80] on h3 "Purchase Summary: Brooksville WC" at bounding box center [213, 76] width 319 height 11
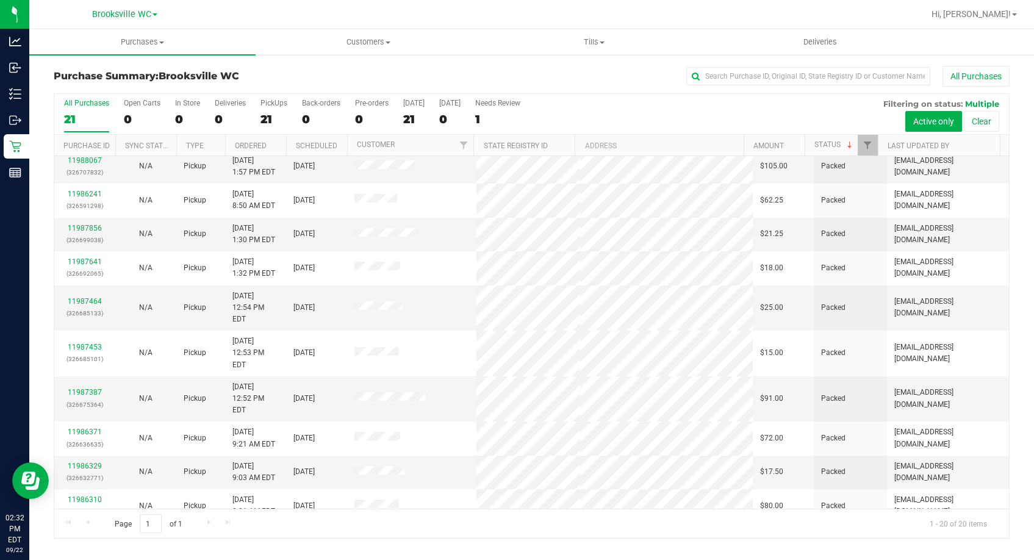
scroll to position [323, 0]
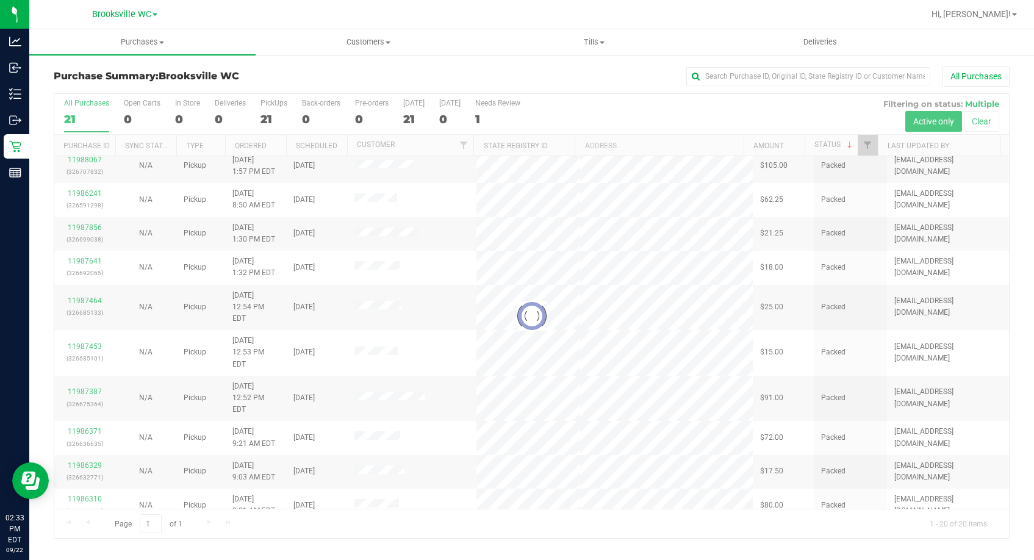
click at [84, 283] on div at bounding box center [531, 316] width 955 height 444
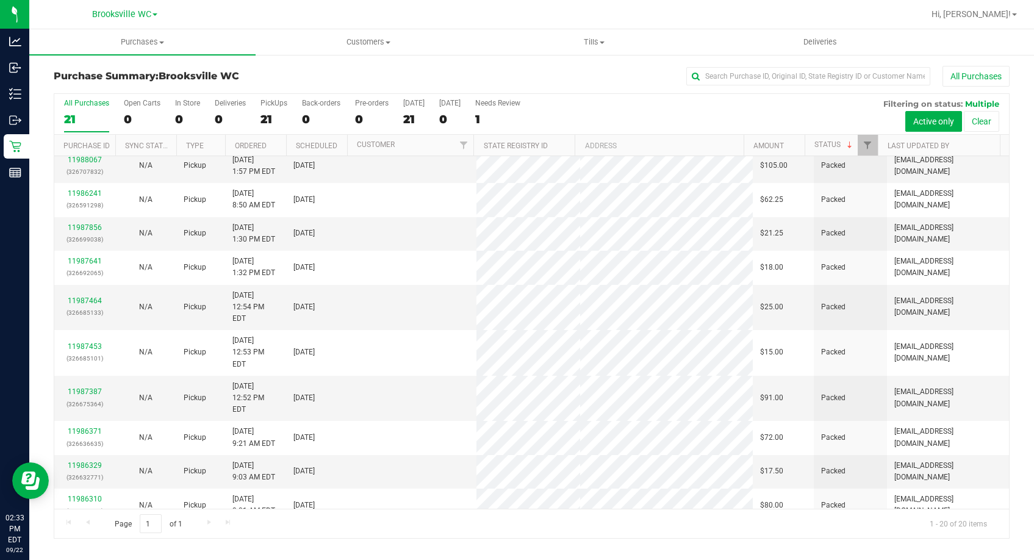
scroll to position [0, 0]
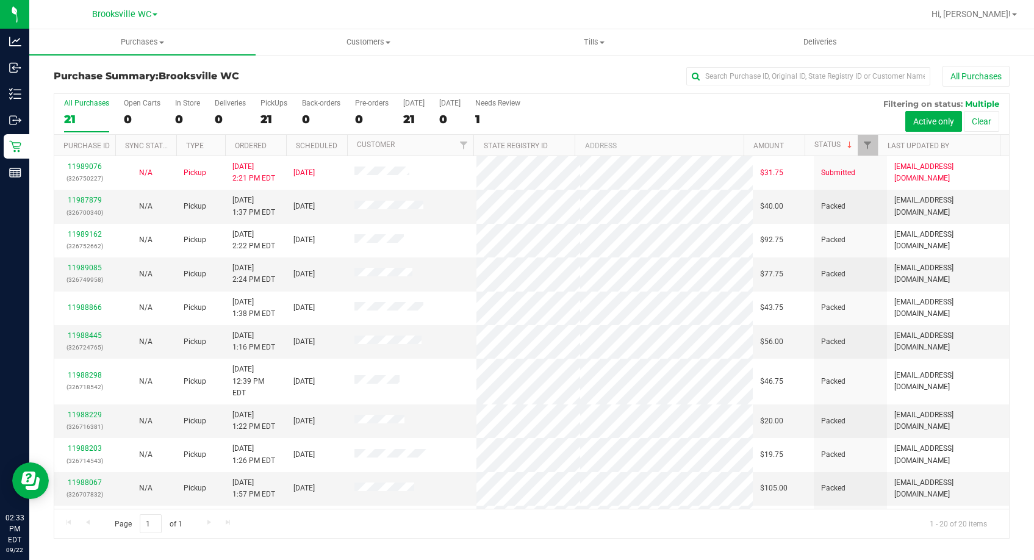
click at [84, 283] on p "(326749958)" at bounding box center [85, 280] width 46 height 12
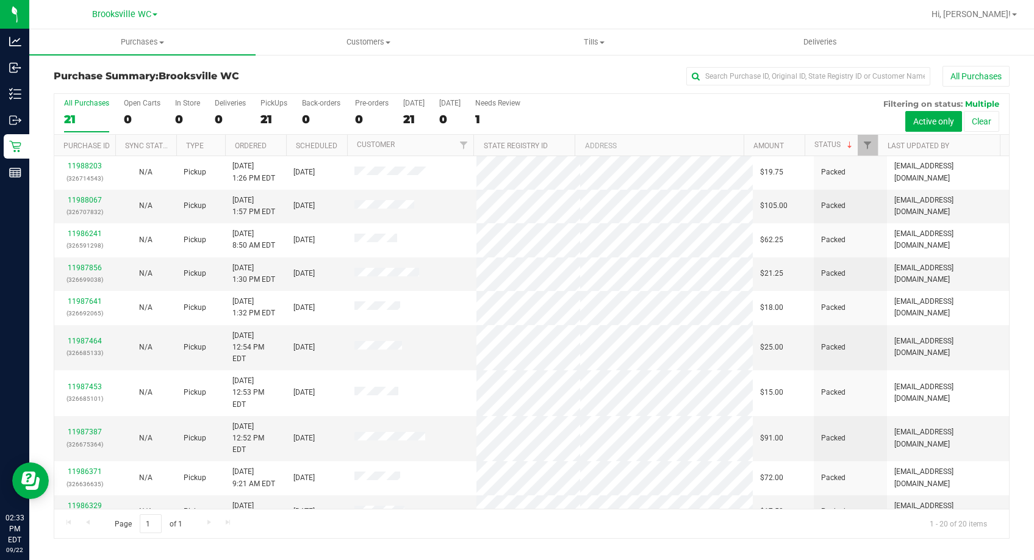
scroll to position [323, 0]
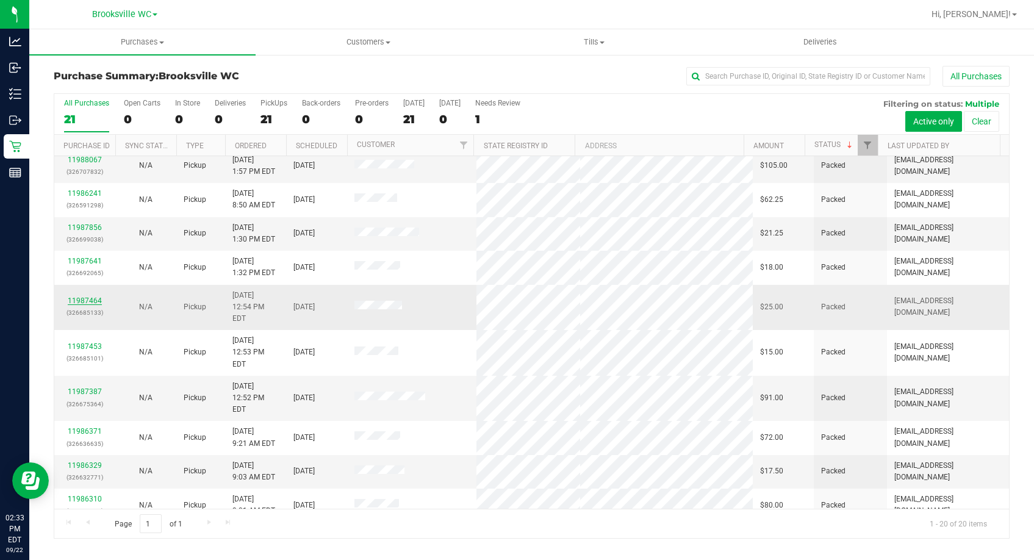
click at [81, 297] on link "11987464" at bounding box center [85, 301] width 34 height 9
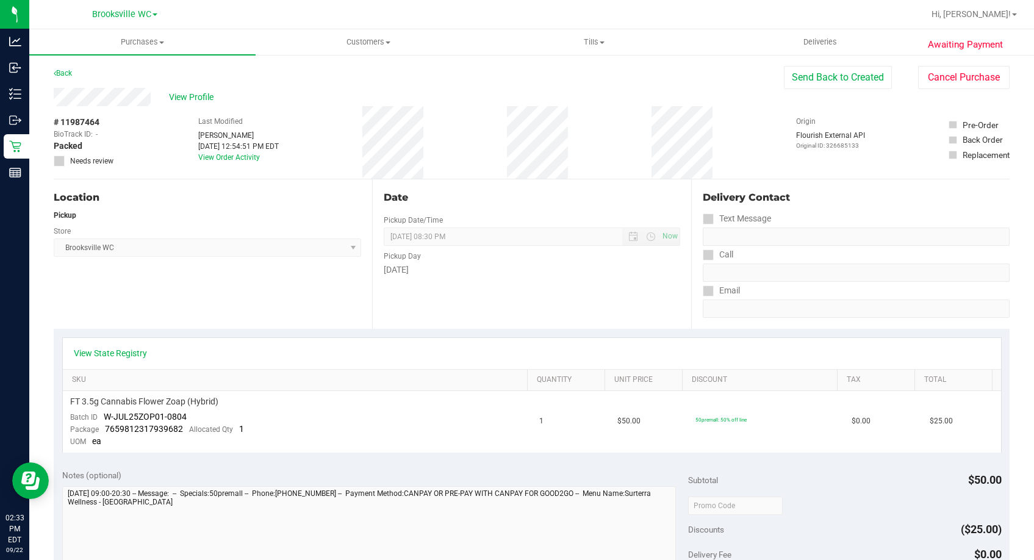
click at [488, 196] on div "Date" at bounding box center [532, 197] width 296 height 15
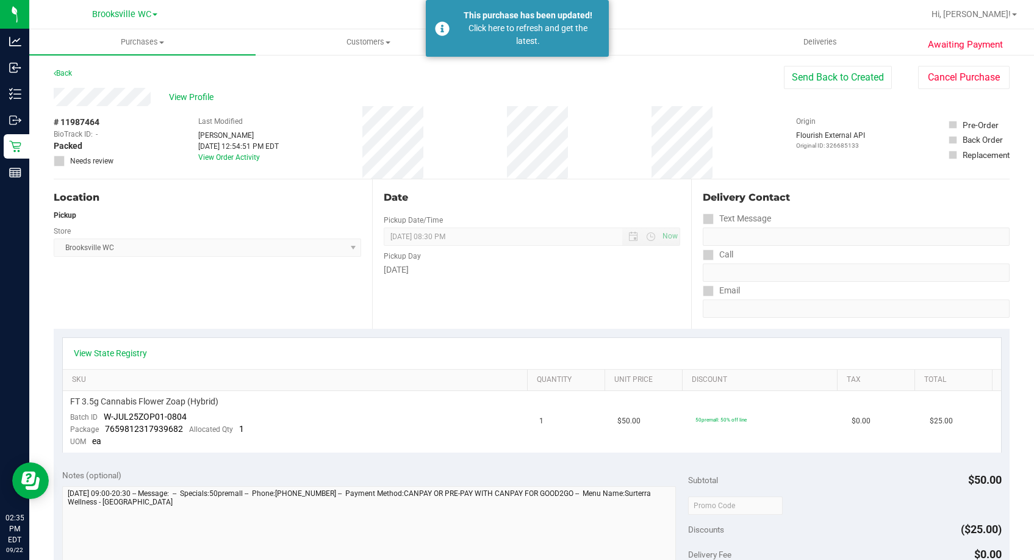
click at [189, 236] on div "Store" at bounding box center [208, 230] width 308 height 18
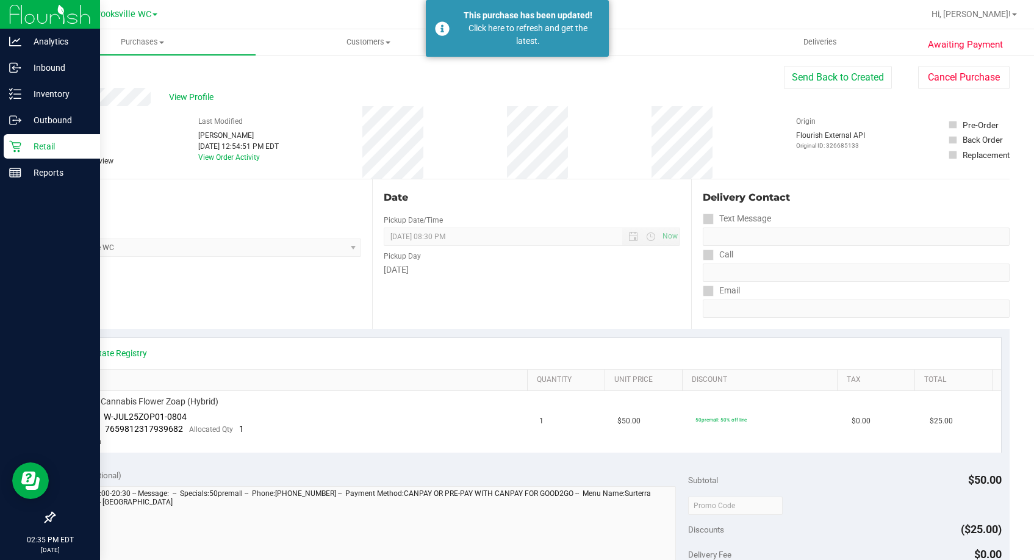
click at [28, 152] on p "Retail" at bounding box center [57, 146] width 73 height 15
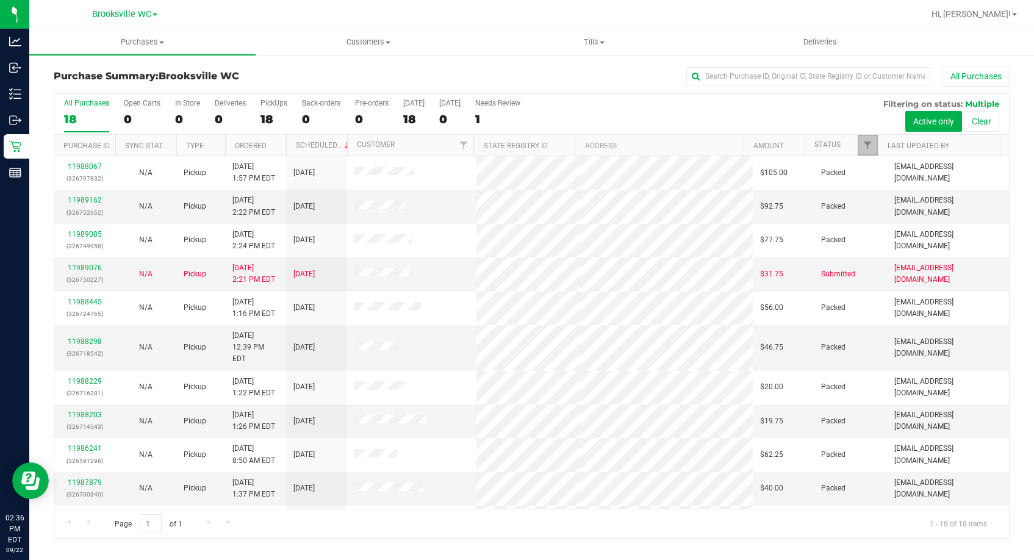
click at [861, 143] on link "Filter" at bounding box center [868, 145] width 20 height 21
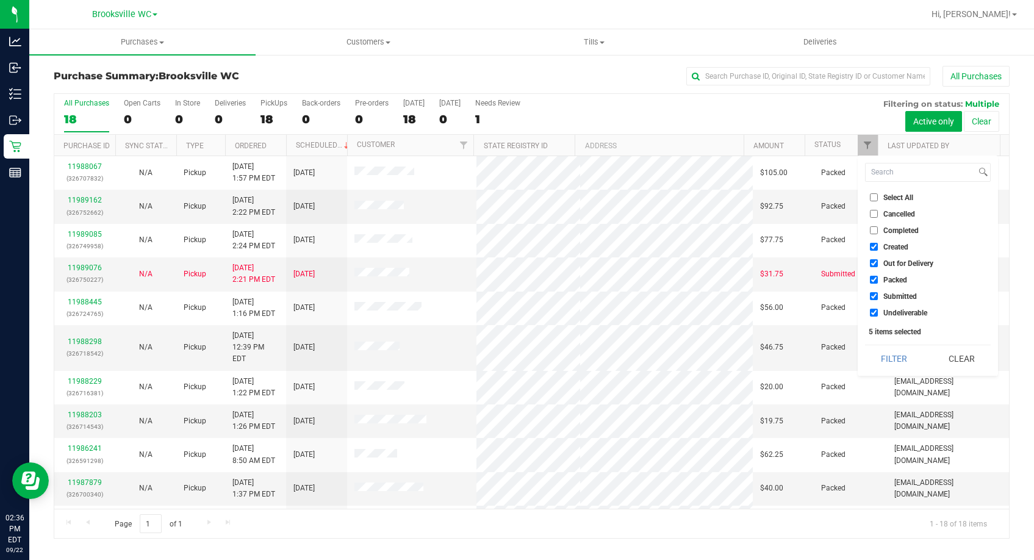
click at [850, 147] on th "Status" at bounding box center [841, 145] width 73 height 21
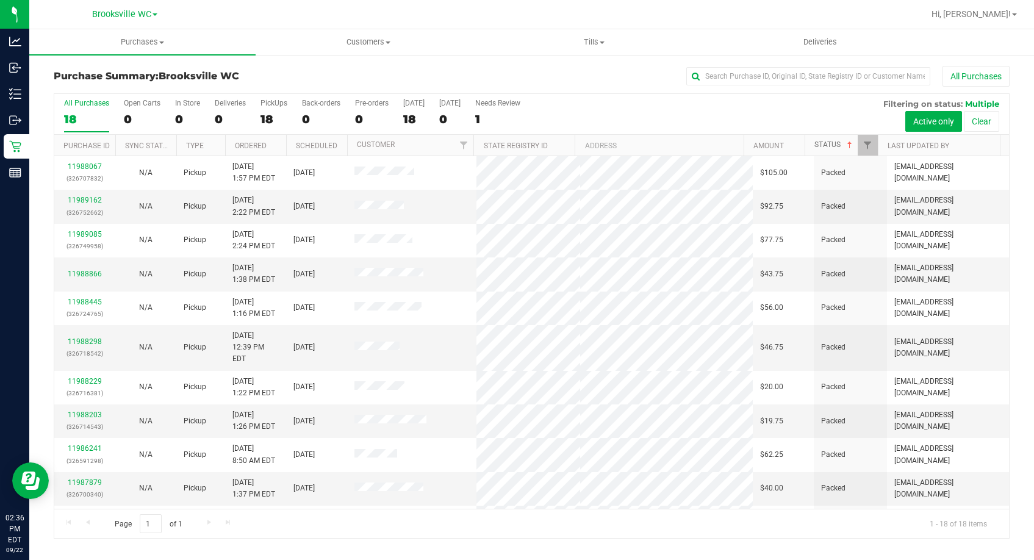
click at [848, 142] on span at bounding box center [850, 145] width 10 height 10
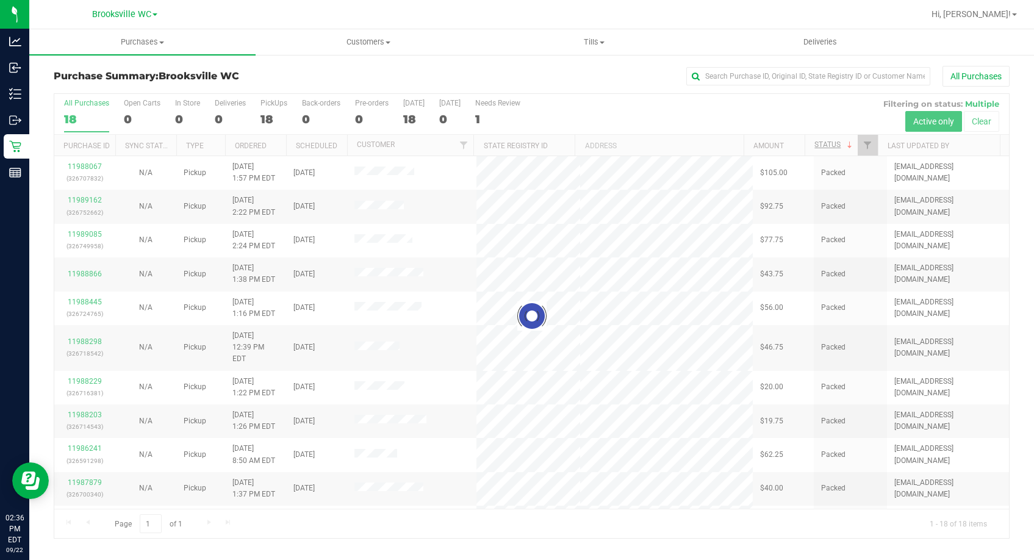
click at [241, 79] on h3 "Purchase Summary: Brooksville WC" at bounding box center [213, 76] width 319 height 11
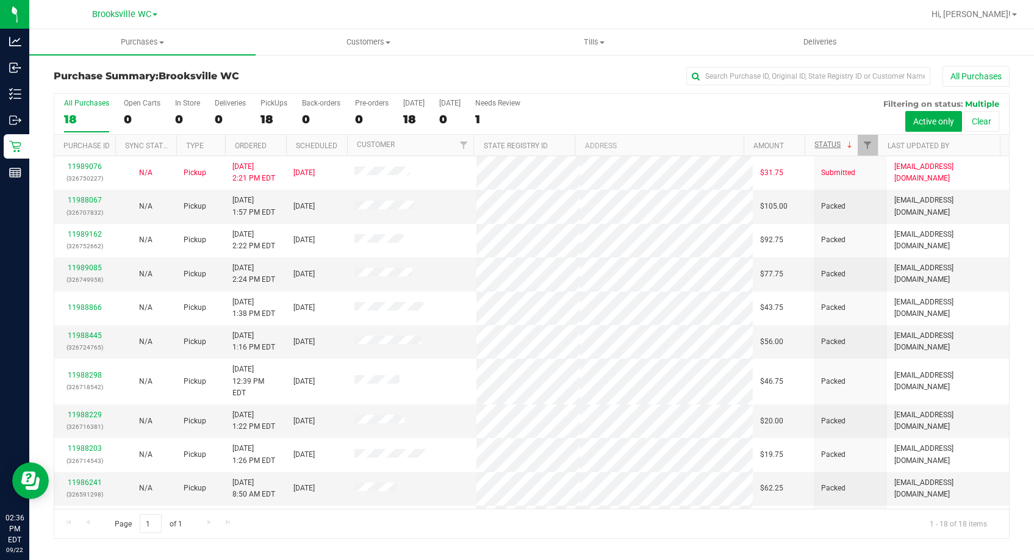
click at [262, 76] on h3 "Purchase Summary: Brooksville WC" at bounding box center [213, 76] width 319 height 11
click at [261, 84] on div "Purchase Summary: Brooksville WC All Purchases" at bounding box center [532, 79] width 956 height 27
click at [248, 82] on div "Purchase Summary: Brooksville WC All Purchases" at bounding box center [532, 79] width 956 height 27
drag, startPoint x: 260, startPoint y: 78, endPoint x: 231, endPoint y: 26, distance: 60.1
click at [260, 78] on h3 "Purchase Summary: Brooksville WC" at bounding box center [213, 76] width 319 height 11
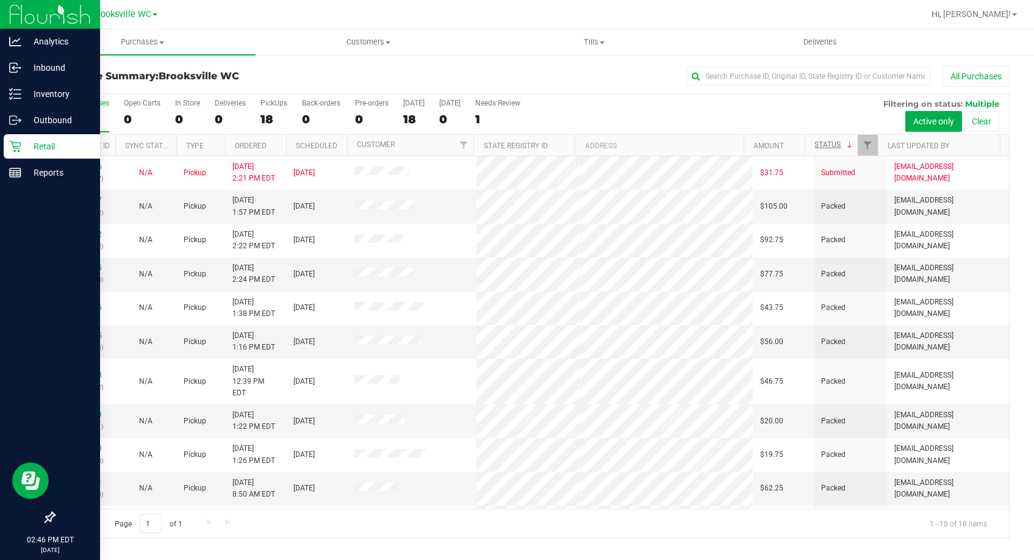
click at [1, 152] on link "Retail" at bounding box center [50, 147] width 100 height 26
click at [31, 154] on div "Retail" at bounding box center [52, 146] width 96 height 24
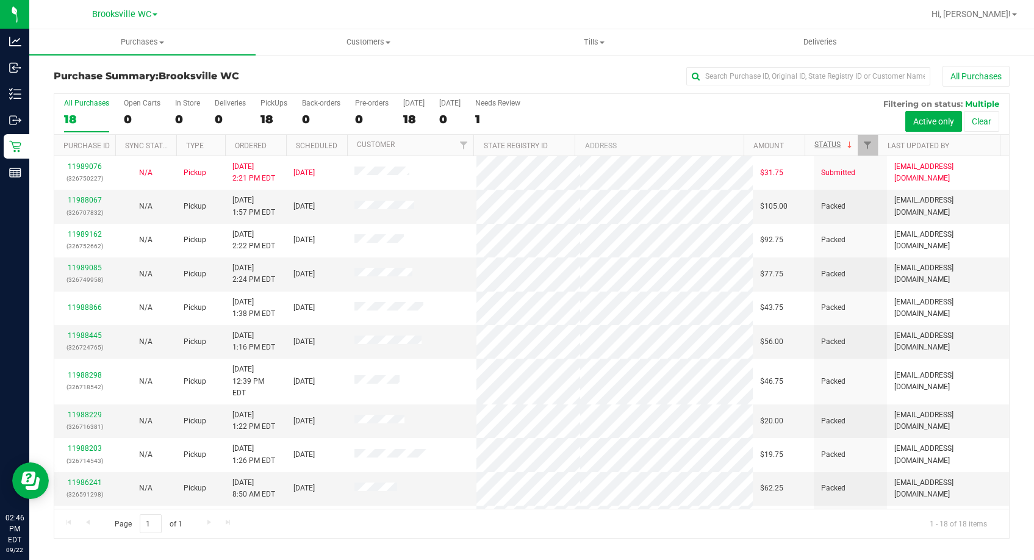
click at [443, 72] on div "All Purchases" at bounding box center [691, 76] width 638 height 21
click at [446, 68] on div "All Purchases" at bounding box center [691, 76] width 638 height 21
click at [275, 78] on h3 "Purchase Summary: Brooksville WC" at bounding box center [213, 76] width 319 height 11
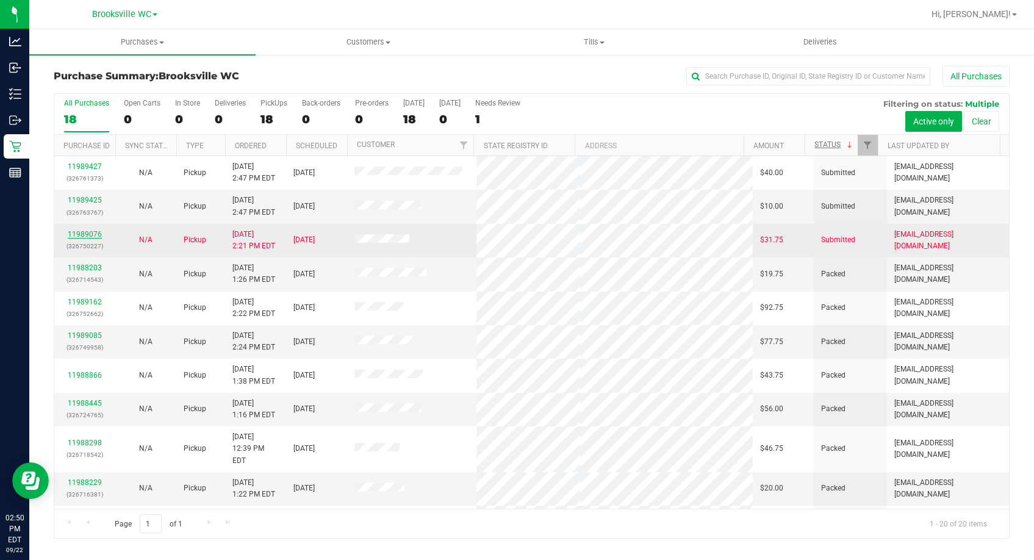
click at [99, 236] on link "11989076" at bounding box center [85, 234] width 34 height 9
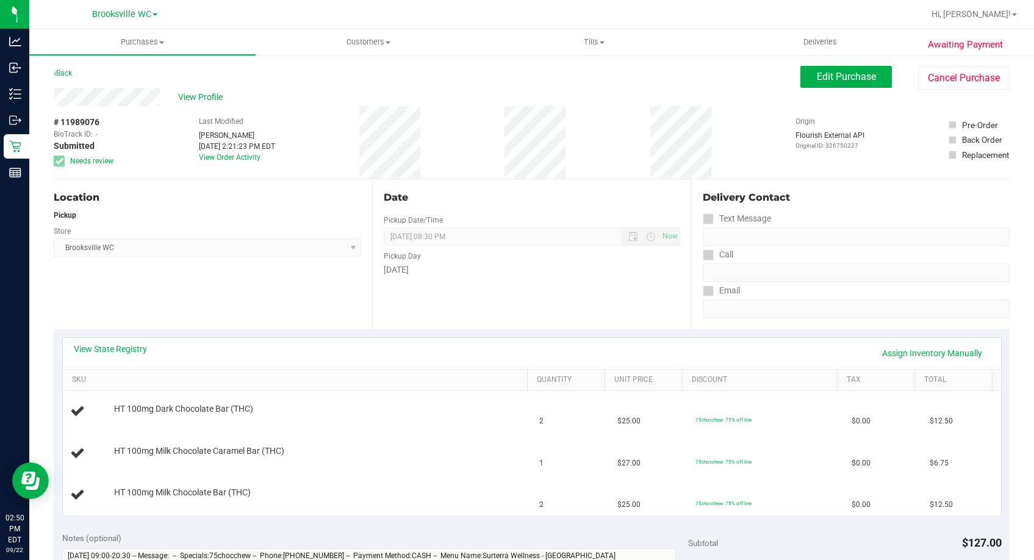
scroll to position [183, 0]
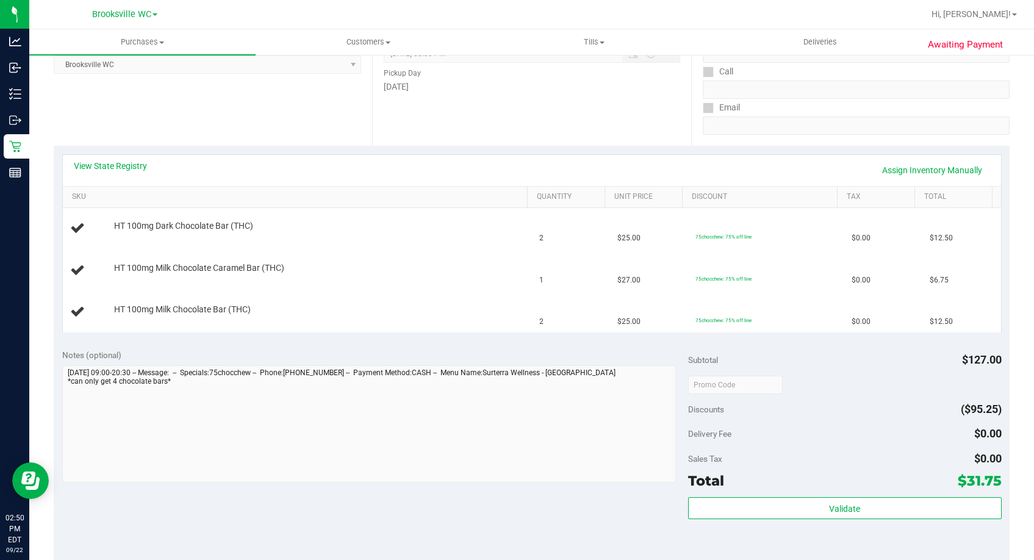
click at [465, 111] on div "Date Pickup Date/Time 09/22/2025 Now 09/22/2025 08:30 PM Now Pickup Day Monday" at bounding box center [531, 71] width 319 height 150
click at [95, 168] on link "View State Registry" at bounding box center [110, 166] width 73 height 12
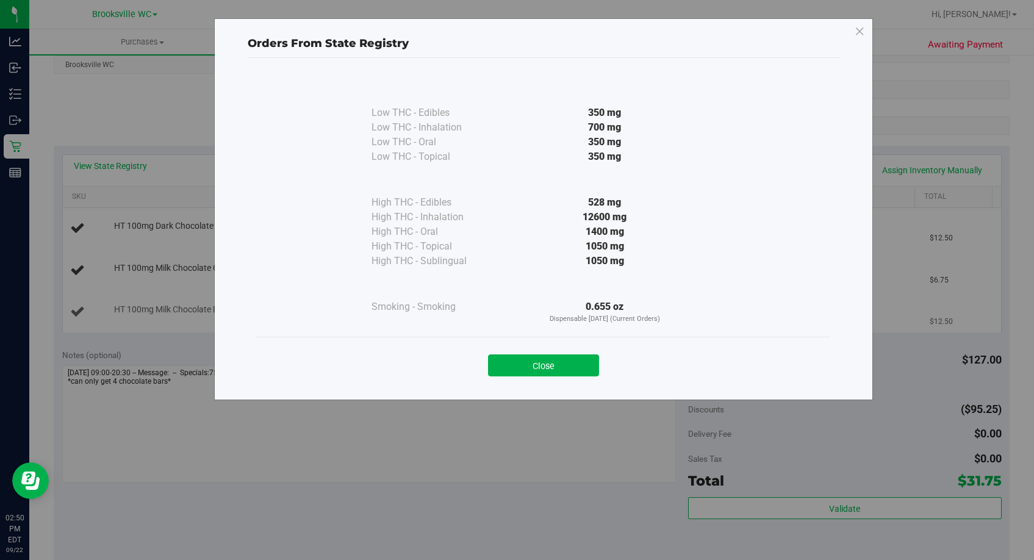
drag, startPoint x: 571, startPoint y: 358, endPoint x: 575, endPoint y: 330, distance: 28.3
click at [571, 358] on button "Close" at bounding box center [543, 366] width 111 height 22
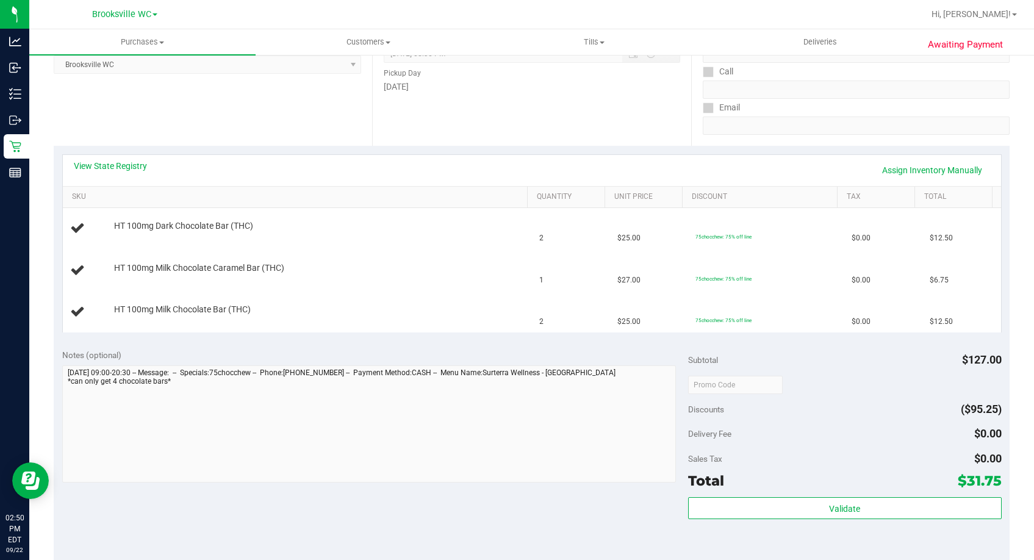
click at [569, 152] on div "View State Registry Assign Inventory Manually SKU Quantity Unit Price Discount …" at bounding box center [532, 243] width 956 height 195
click at [574, 128] on div "Date Pickup Date/Time 09/22/2025 Now 09/22/2025 08:30 PM Now Pickup Day Monday" at bounding box center [531, 71] width 319 height 150
click at [587, 115] on div "Date Pickup Date/Time 09/22/2025 Now 09/22/2025 08:30 PM Now Pickup Day Monday" at bounding box center [531, 71] width 319 height 150
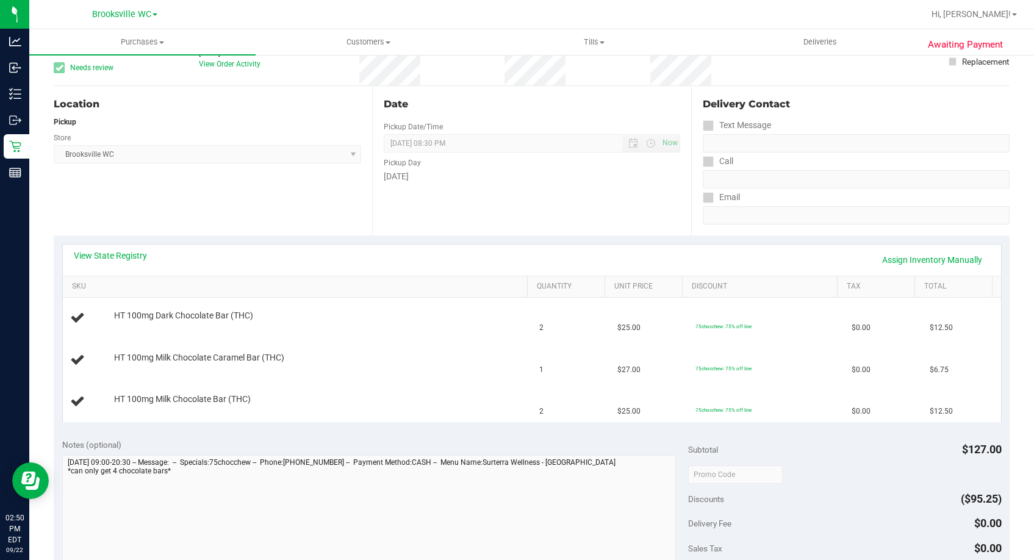
scroll to position [0, 0]
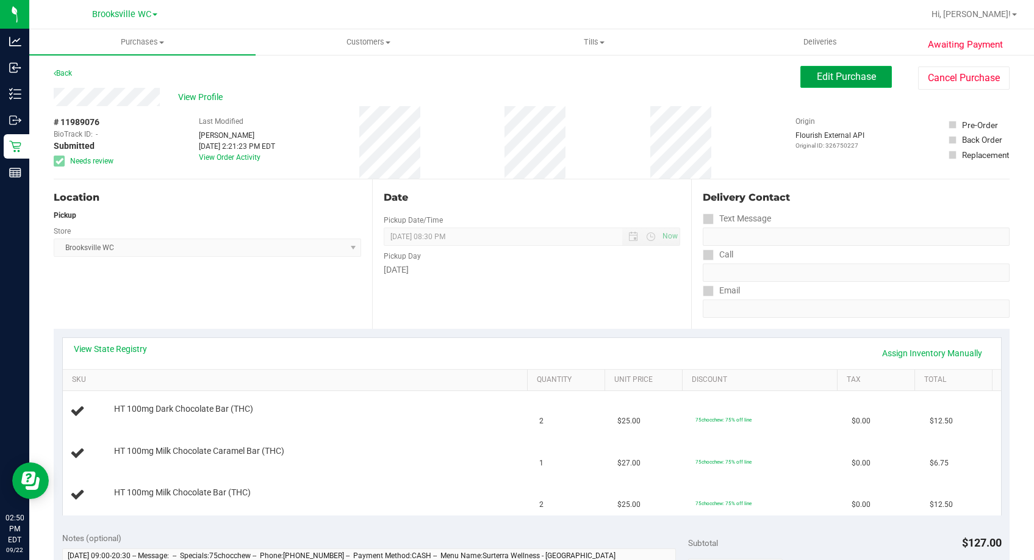
click at [817, 81] on span "Edit Purchase" at bounding box center [846, 77] width 59 height 12
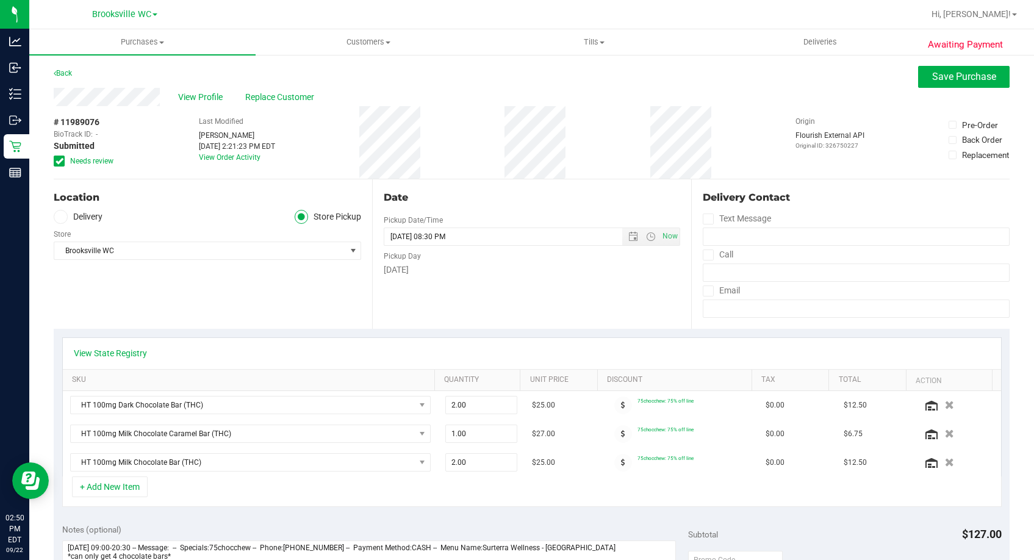
scroll to position [122, 0]
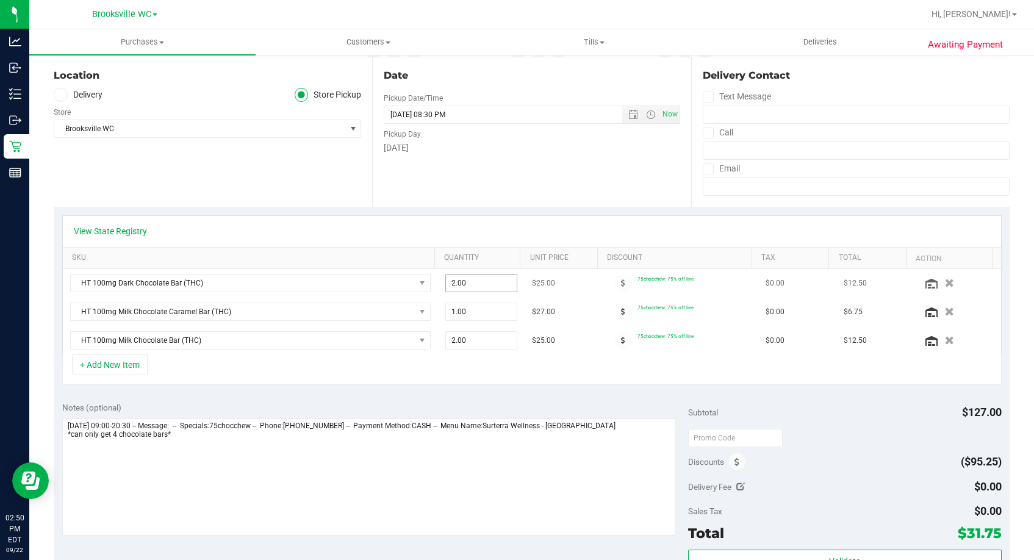
click at [502, 283] on span "2.00 2" at bounding box center [482, 283] width 72 height 18
click at [502, 283] on input "2" at bounding box center [481, 283] width 71 height 17
type input "1"
type input "1.00"
click at [516, 121] on input "09/22/2025 08:30 PM" at bounding box center [513, 114] width 258 height 17
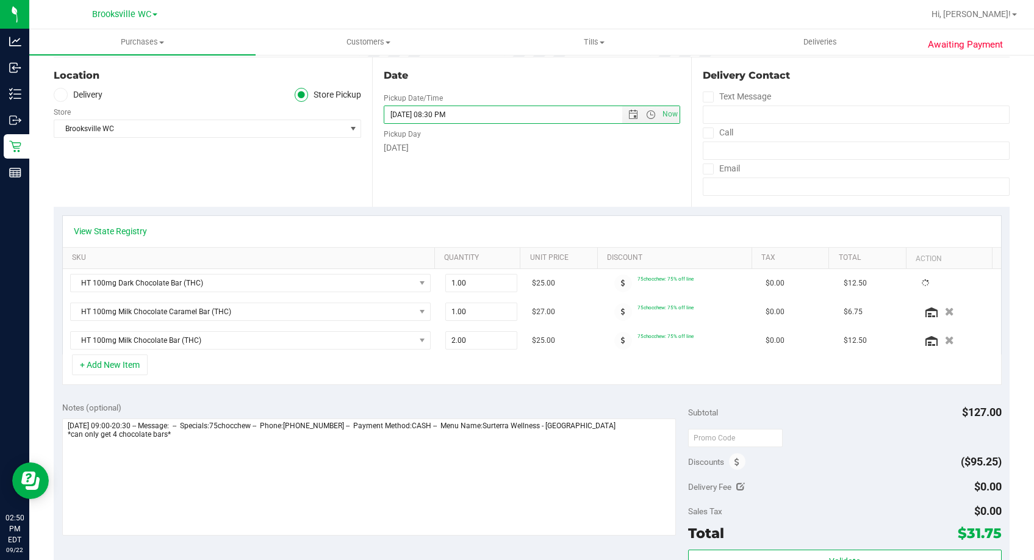
click at [530, 163] on div "Date Pickup Date/Time 09/22/2025 Now 09/22/2025 08:30 PM Now Pickup Day Monday" at bounding box center [531, 132] width 319 height 150
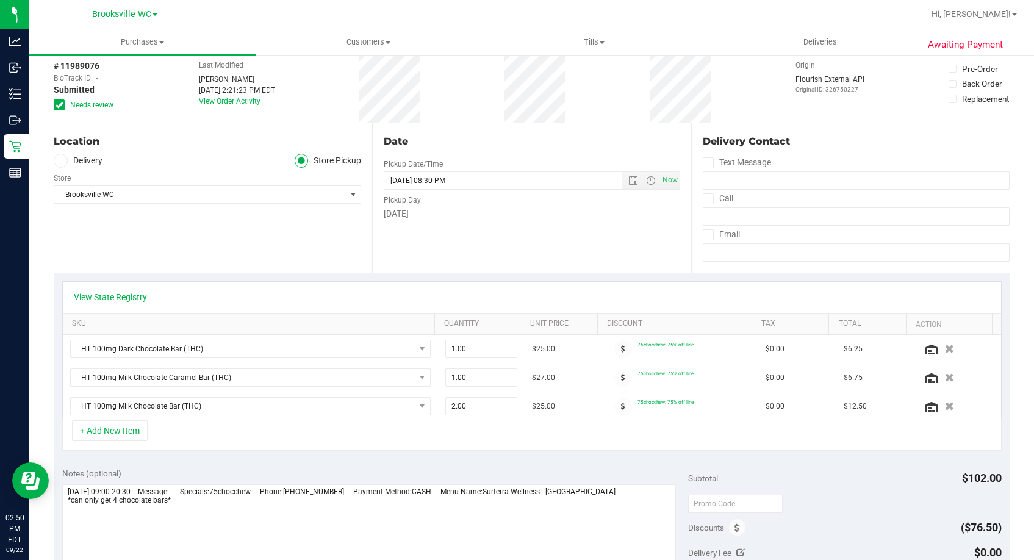
scroll to position [0, 0]
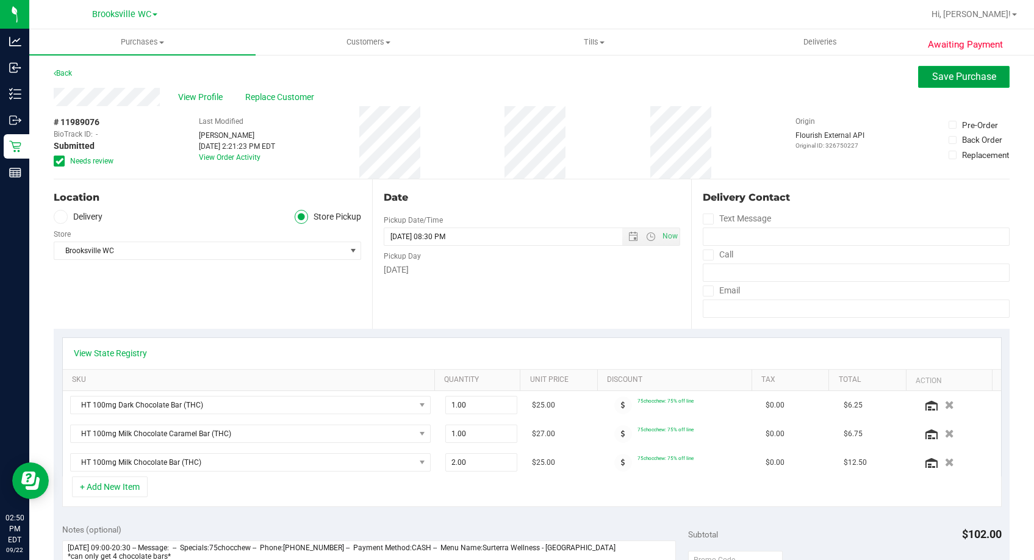
click at [961, 82] on button "Save Purchase" at bounding box center [965, 77] width 92 height 22
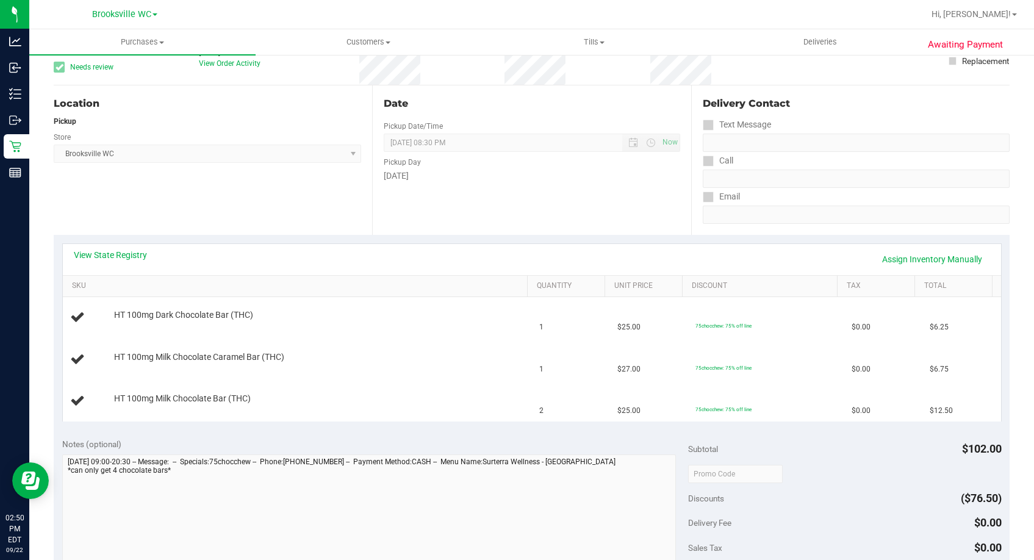
scroll to position [183, 0]
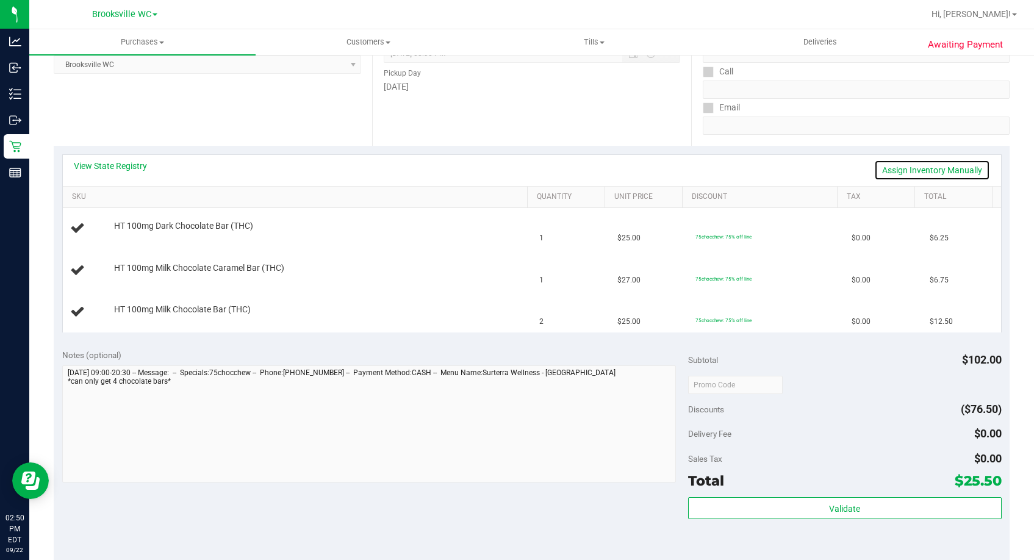
click at [948, 170] on link "Assign Inventory Manually" at bounding box center [933, 170] width 116 height 21
click at [139, 312] on div "Add Package" at bounding box center [319, 318] width 410 height 12
click at [141, 319] on link "Add Package" at bounding box center [136, 317] width 44 height 9
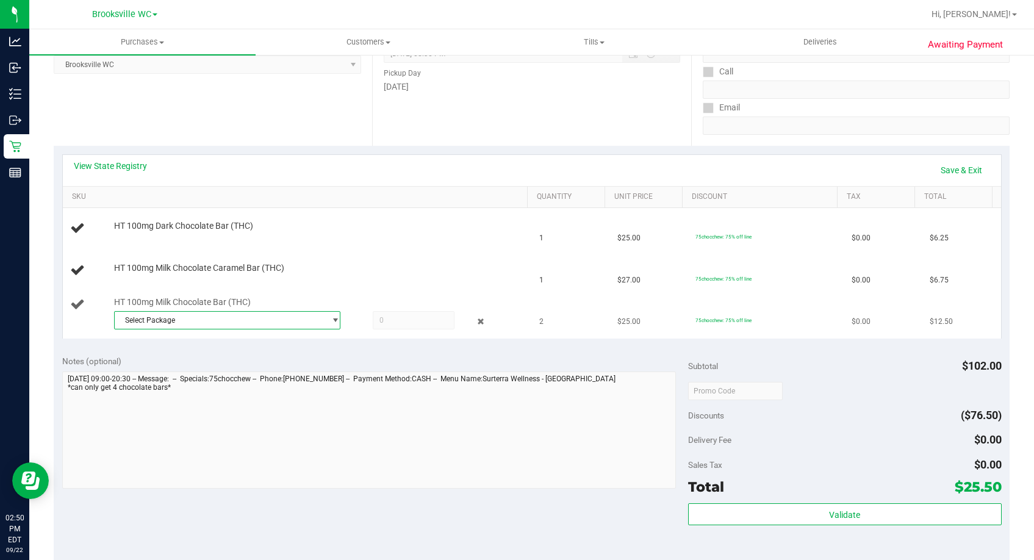
click at [200, 322] on span "Select Package" at bounding box center [220, 320] width 211 height 17
click at [220, 368] on span "( SN250721MC1-0724 | orig: FLSRWGM-20250730-089 )" at bounding box center [283, 370] width 185 height 9
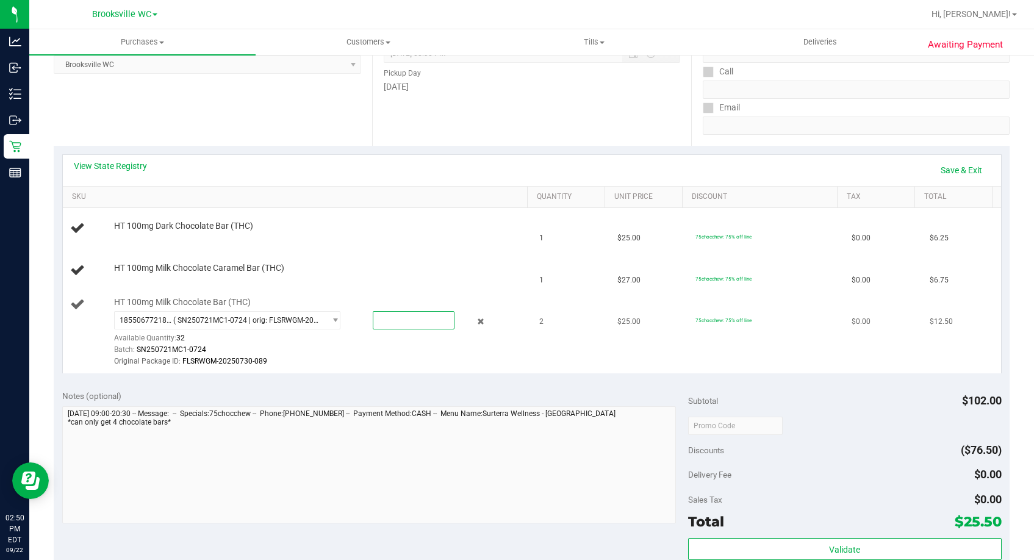
click at [424, 324] on span at bounding box center [414, 320] width 82 height 18
type input "2"
type input "2.0000"
click at [198, 278] on div "HT 100mg Milk Chocolate Caramel Bar (THC)" at bounding box center [297, 270] width 455 height 16
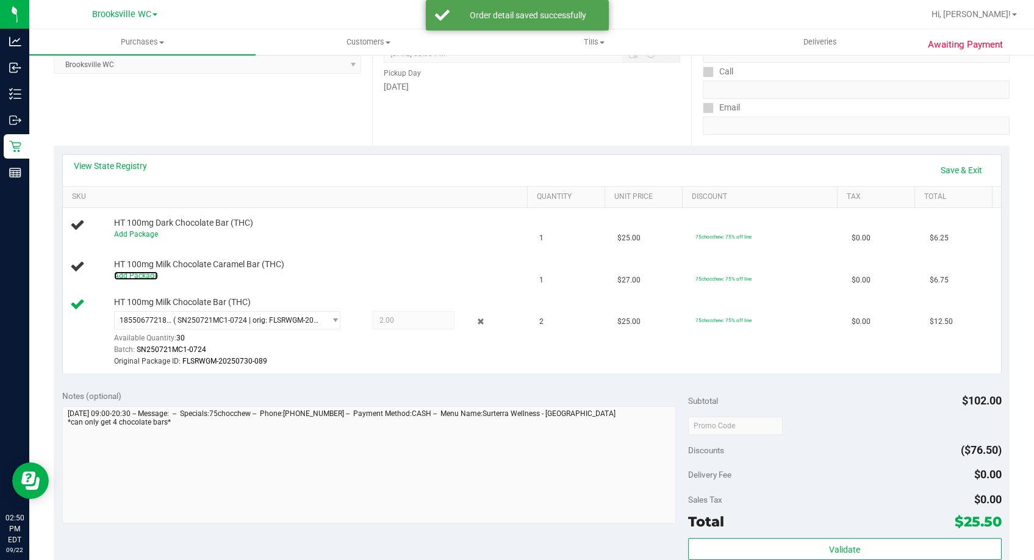
click at [138, 275] on link "Add Package" at bounding box center [136, 276] width 44 height 9
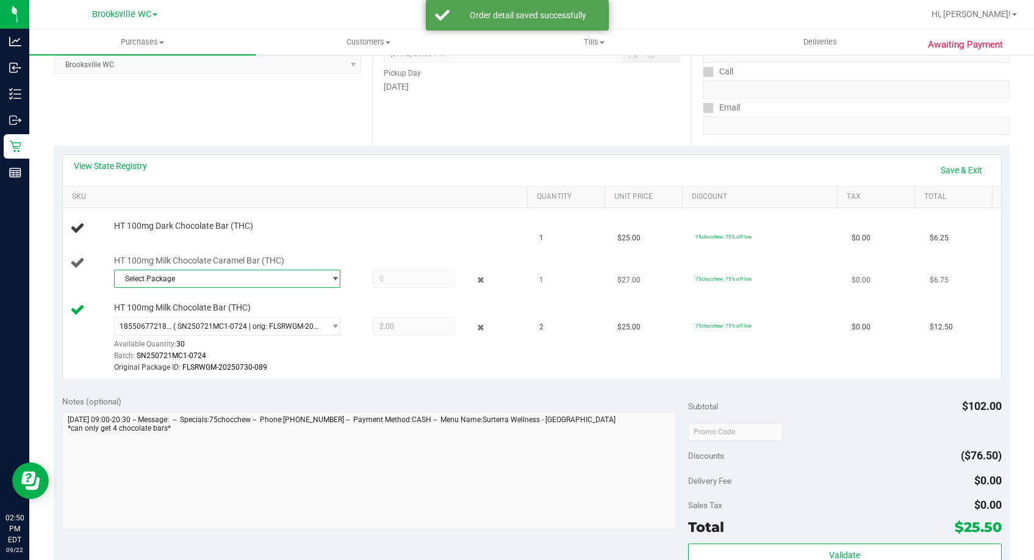
click at [179, 279] on span "Select Package" at bounding box center [220, 278] width 211 height 17
drag, startPoint x: 205, startPoint y: 328, endPoint x: 253, endPoint y: 309, distance: 51.8
click at [206, 329] on span "( SN250818CC1-0820 | orig: FLSRWGM-20250827-061 )" at bounding box center [283, 329] width 184 height 9
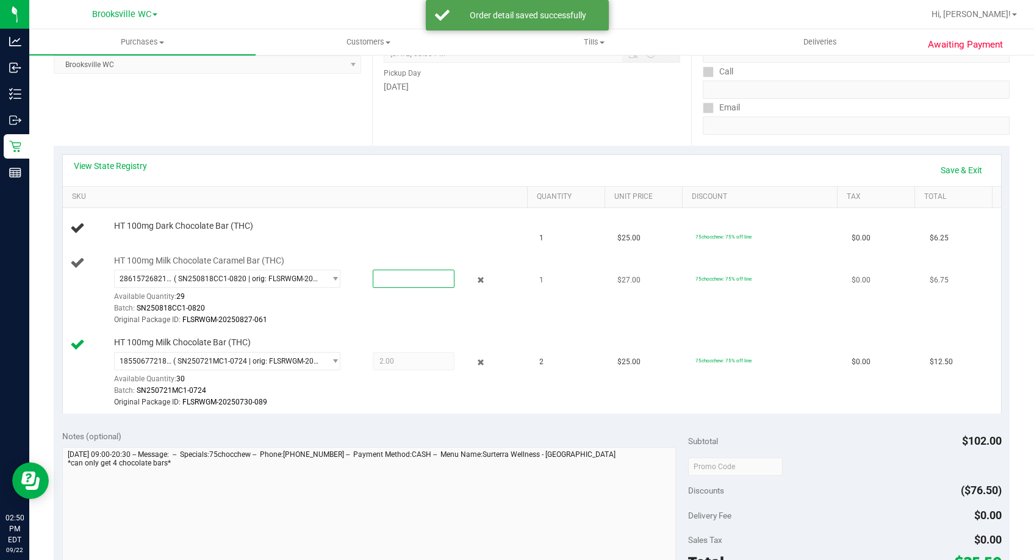
click at [406, 281] on span at bounding box center [414, 279] width 82 height 18
type input "1"
type input "1.0000"
click at [406, 159] on div "View State Registry Save & Exit" at bounding box center [532, 170] width 939 height 31
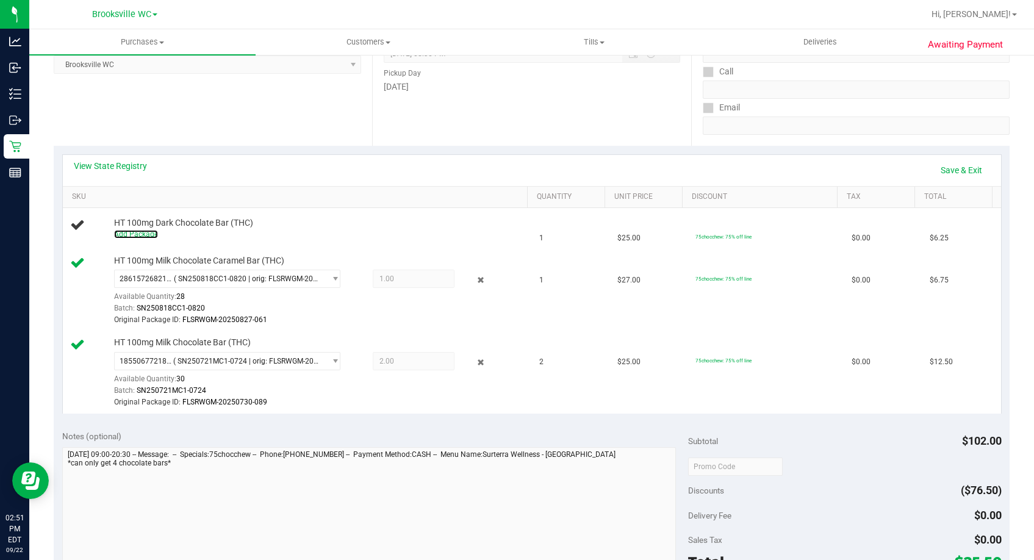
click at [137, 236] on link "Add Package" at bounding box center [136, 234] width 44 height 9
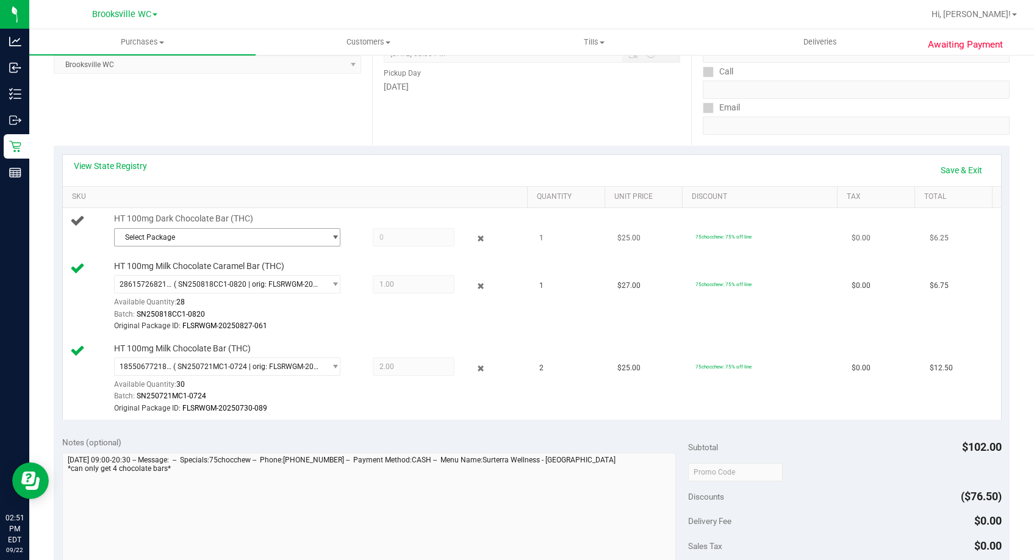
drag, startPoint x: 167, startPoint y: 239, endPoint x: 204, endPoint y: 239, distance: 37.8
click at [167, 239] on span "Select Package" at bounding box center [220, 237] width 211 height 17
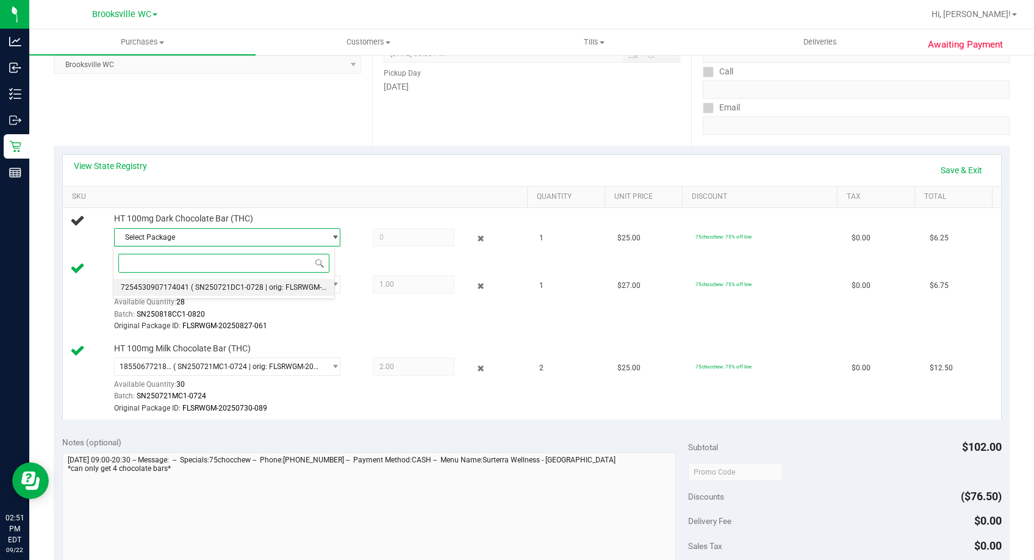
click at [251, 295] on li "7254530907174041 ( SN250721DC1-0728 | orig: FLSRWGM-20250804-1480 )" at bounding box center [224, 287] width 221 height 17
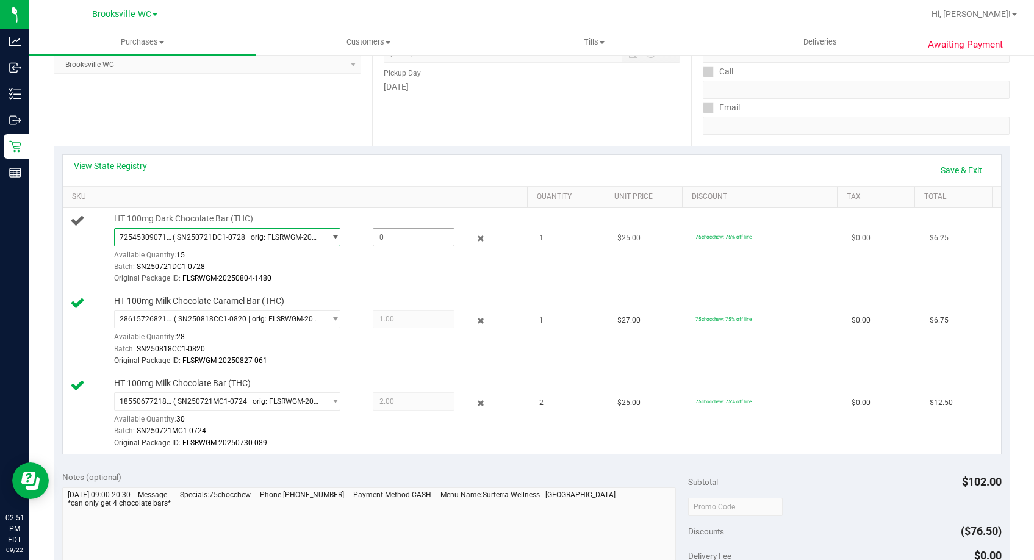
click at [419, 236] on span at bounding box center [414, 237] width 82 height 18
type input "1"
type input "1.0000"
click at [489, 131] on div "Date Pickup Date/Time 09/22/2025 Now 09/22/2025 08:30 PM Now Pickup Day Monday" at bounding box center [531, 71] width 319 height 150
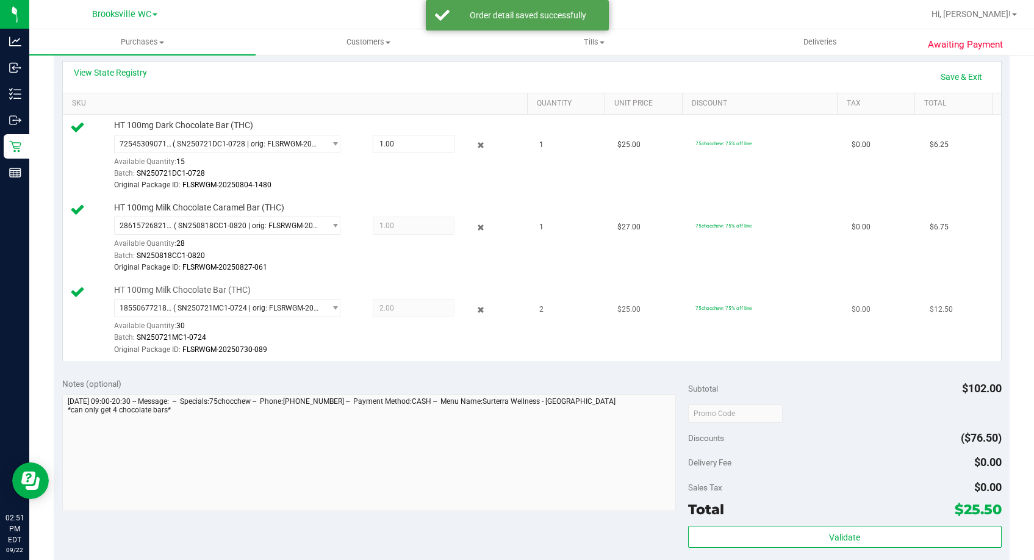
scroll to position [366, 0]
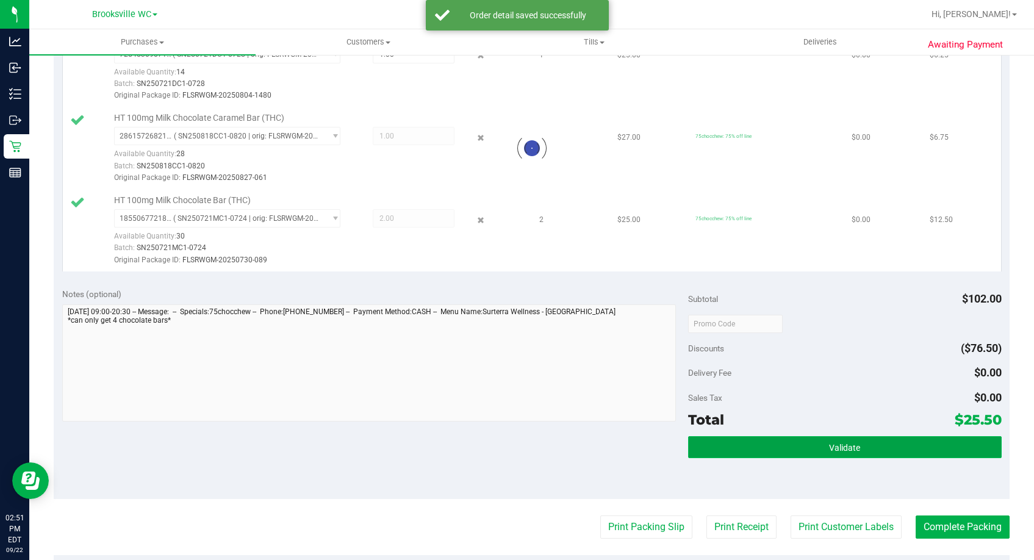
click at [783, 450] on button "Validate" at bounding box center [844, 447] width 313 height 22
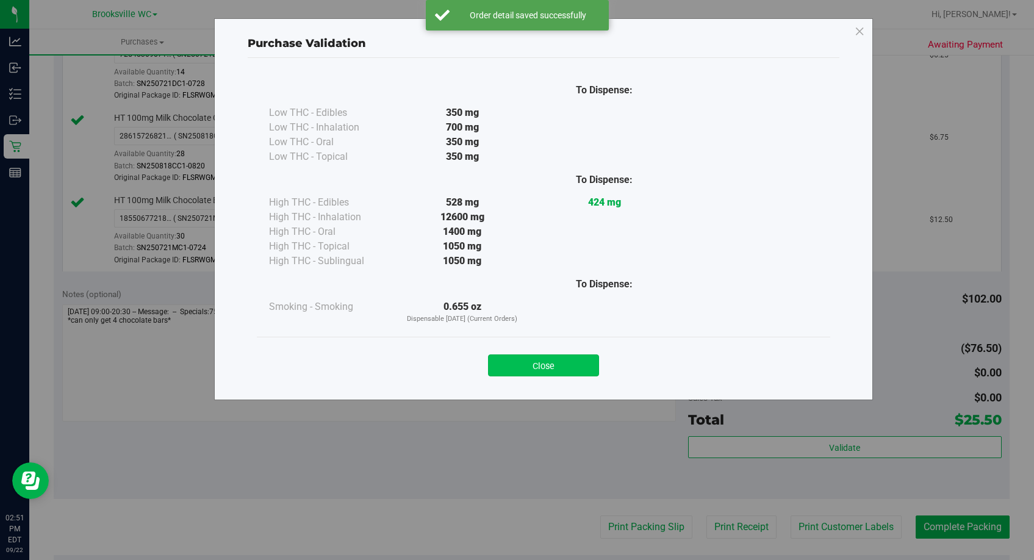
click at [535, 371] on button "Close" at bounding box center [543, 366] width 111 height 22
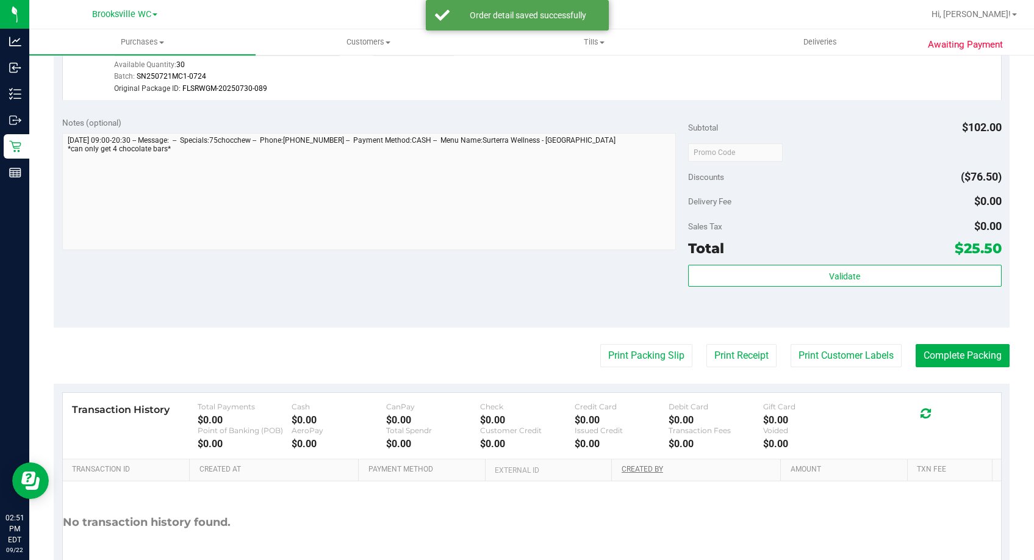
scroll to position [614, 0]
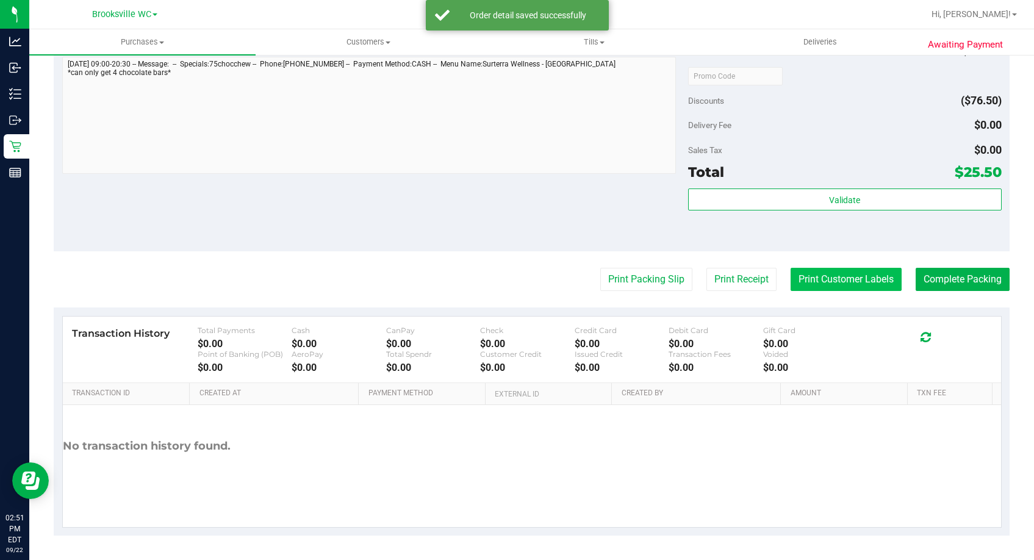
click at [866, 287] on button "Print Customer Labels" at bounding box center [846, 279] width 111 height 23
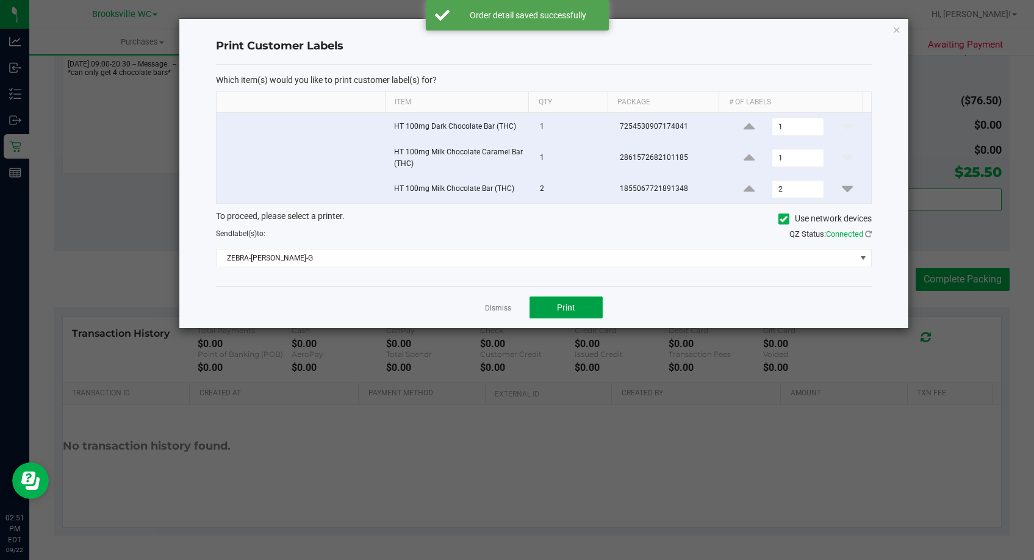
click at [570, 313] on button "Print" at bounding box center [566, 308] width 73 height 22
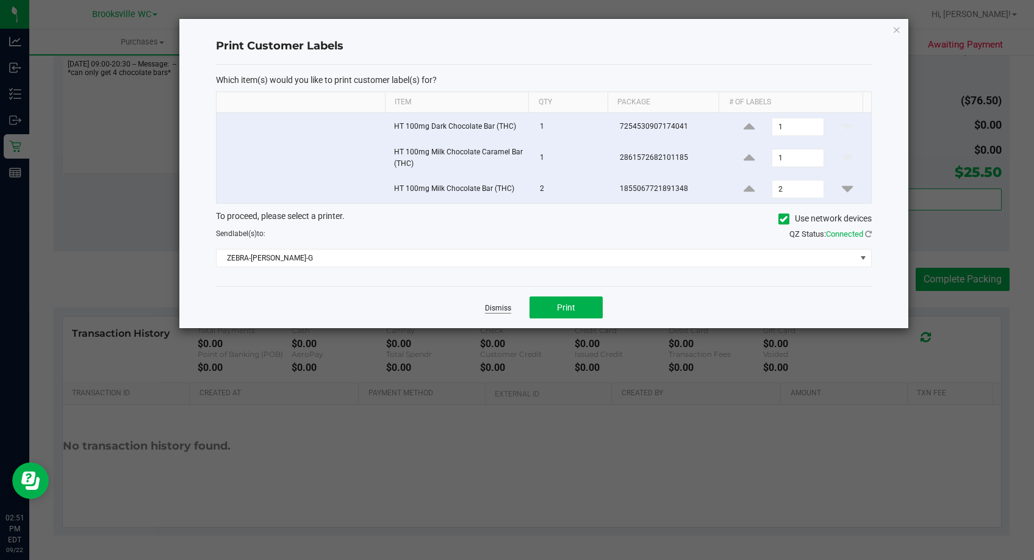
click at [502, 306] on link "Dismiss" at bounding box center [498, 308] width 26 height 10
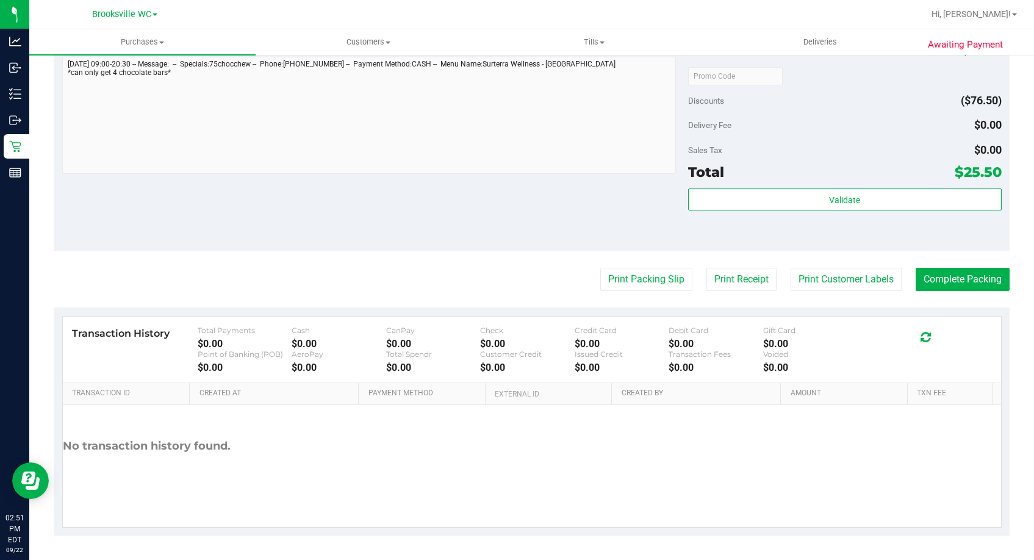
click at [893, 187] on div "Subtotal $102.00 Discounts ($76.50) Delivery Fee $0.00 Sales Tax $0.00 Total $2…" at bounding box center [844, 141] width 313 height 203
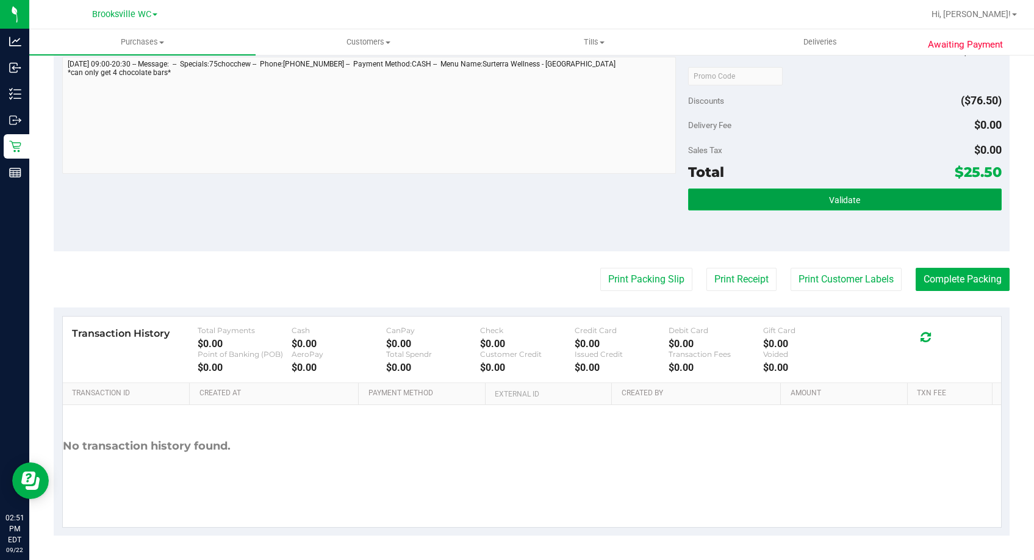
click at [898, 195] on button "Validate" at bounding box center [844, 200] width 313 height 22
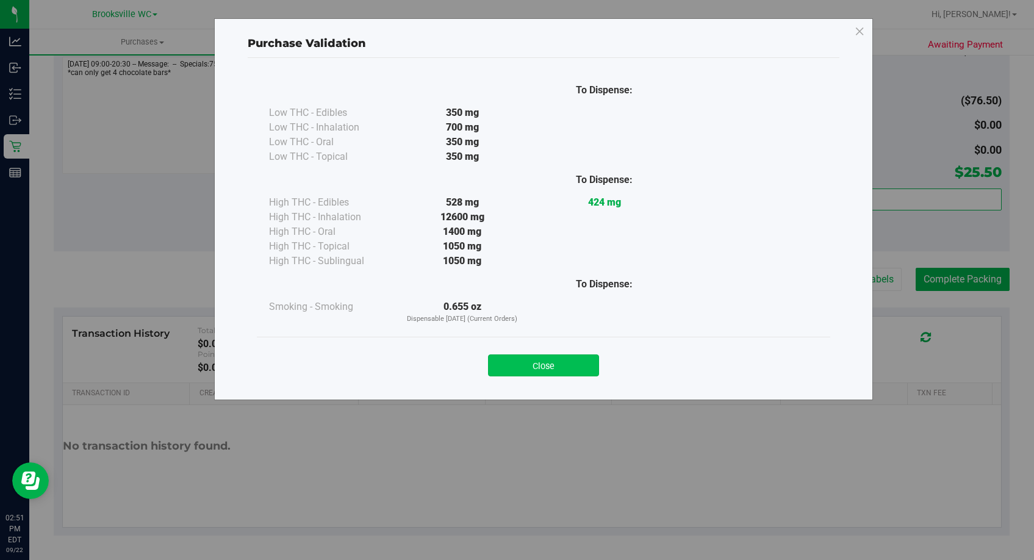
click at [557, 359] on button "Close" at bounding box center [543, 366] width 111 height 22
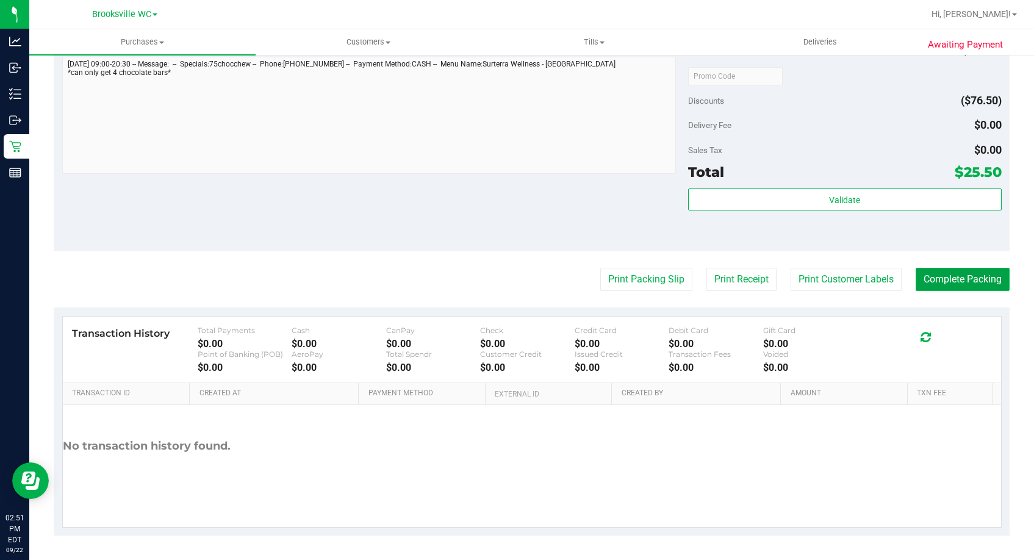
click at [975, 276] on button "Complete Packing" at bounding box center [963, 279] width 94 height 23
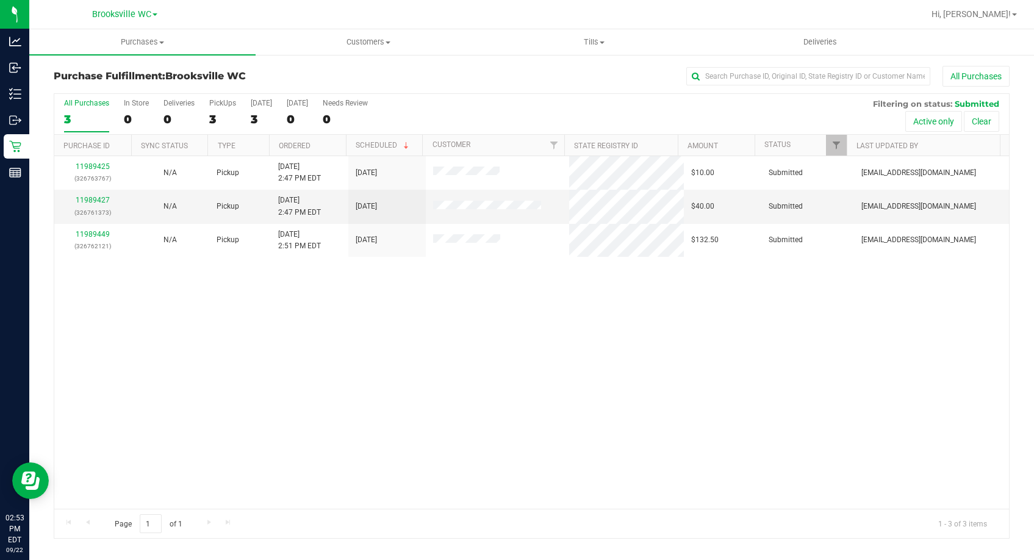
drag, startPoint x: 178, startPoint y: 376, endPoint x: 181, endPoint y: 347, distance: 29.4
click at [178, 376] on div "11989425 (326763767) N/A Pickup 9/22/2025 2:47 PM EDT 9/22/2025 $10.00 Submitte…" at bounding box center [531, 332] width 955 height 353
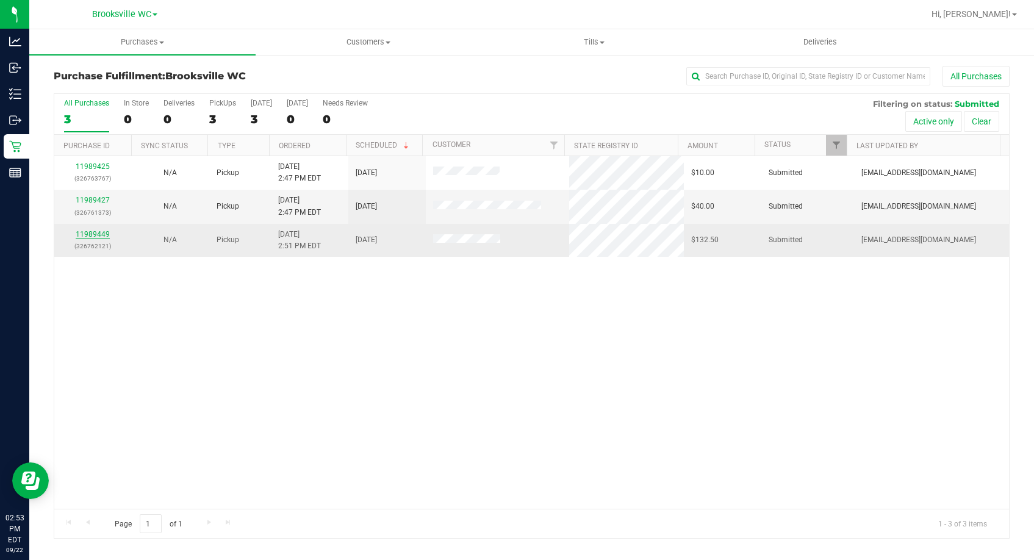
click at [95, 231] on link "11989449" at bounding box center [93, 234] width 34 height 9
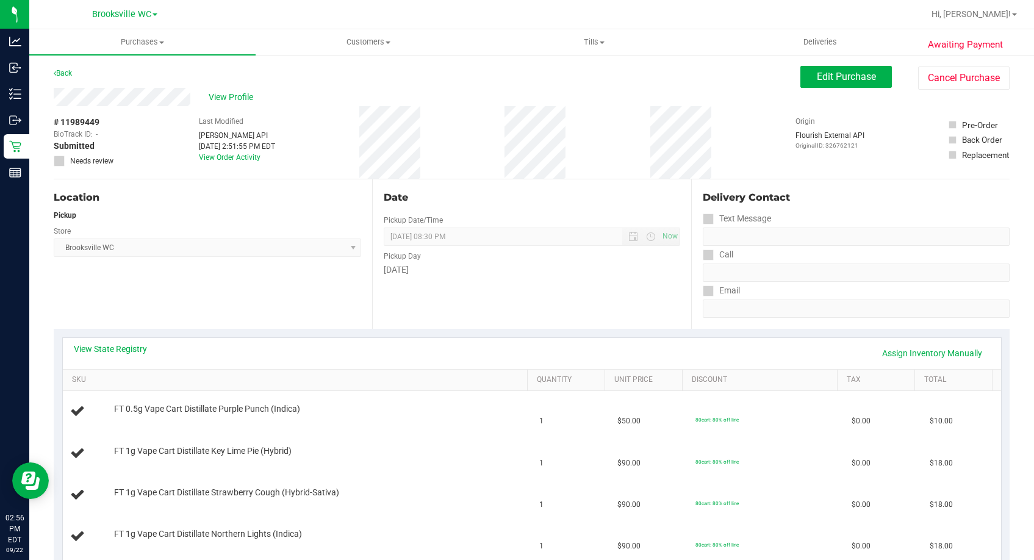
click at [233, 225] on div "Store" at bounding box center [208, 230] width 308 height 18
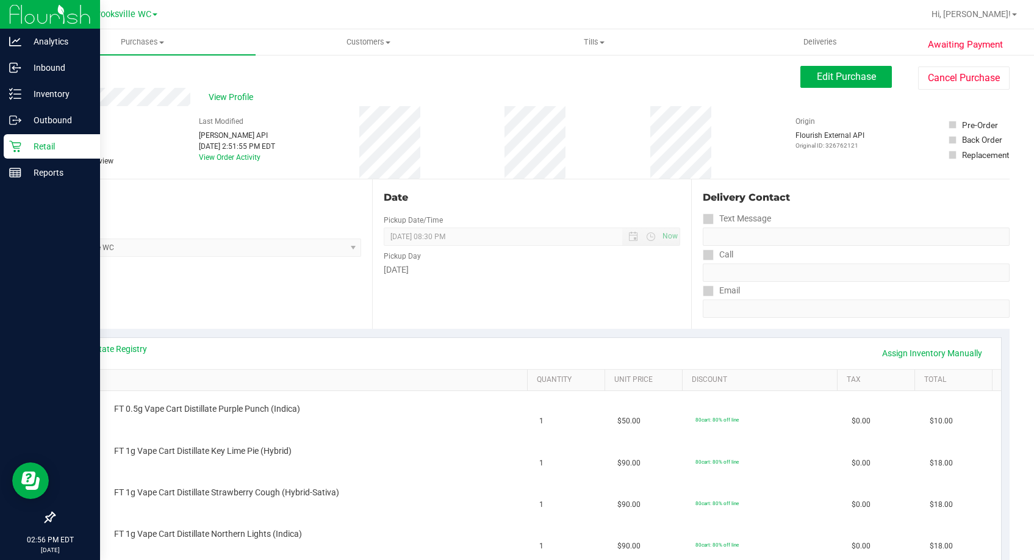
click at [13, 143] on icon at bounding box center [15, 146] width 12 height 12
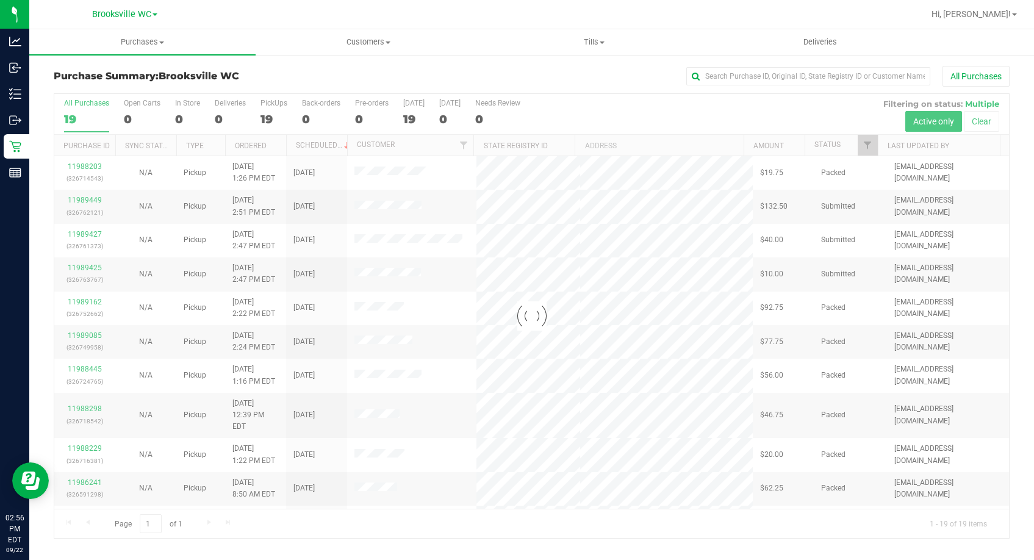
click at [284, 81] on h3 "Purchase Summary: Brooksville WC" at bounding box center [213, 76] width 319 height 11
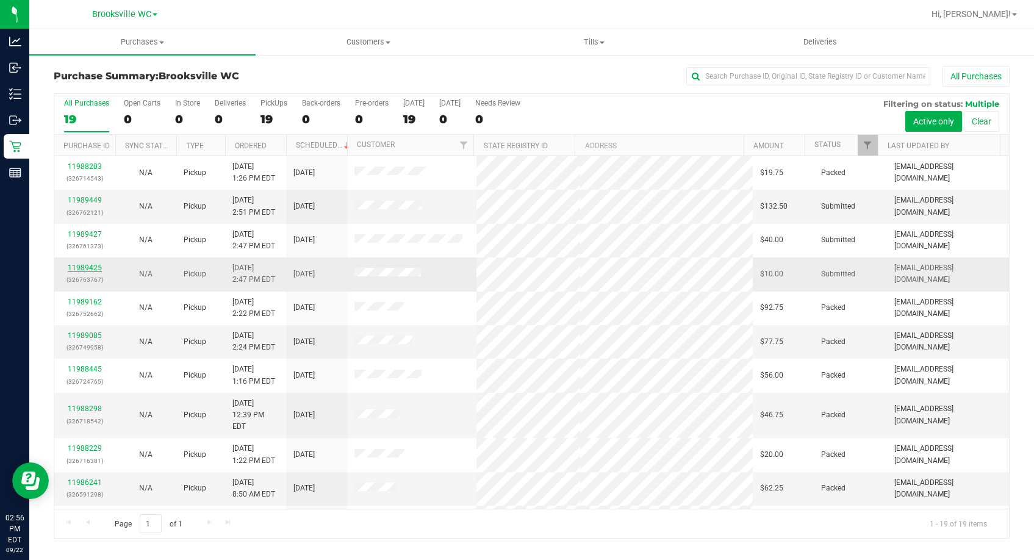
click at [96, 269] on link "11989425" at bounding box center [85, 268] width 34 height 9
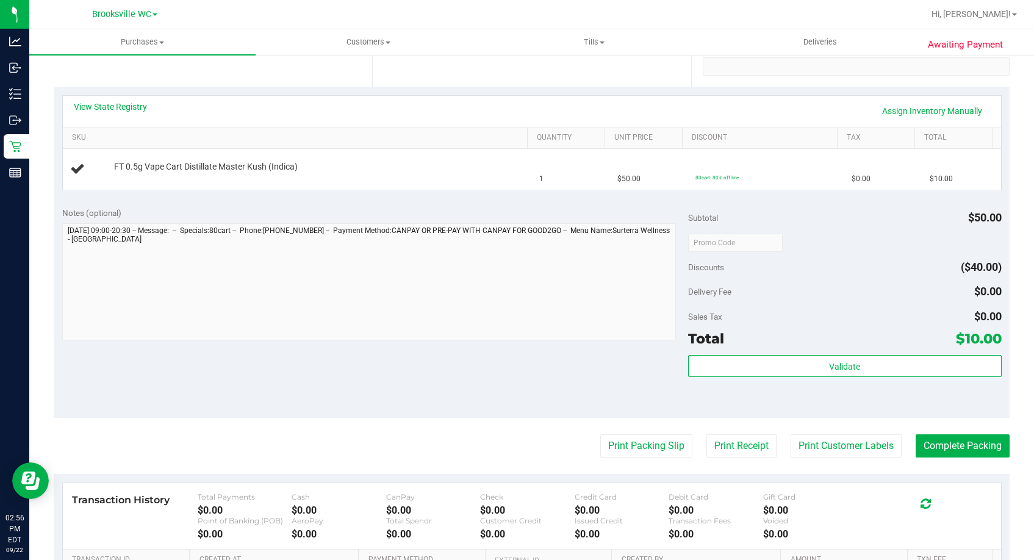
scroll to position [165, 0]
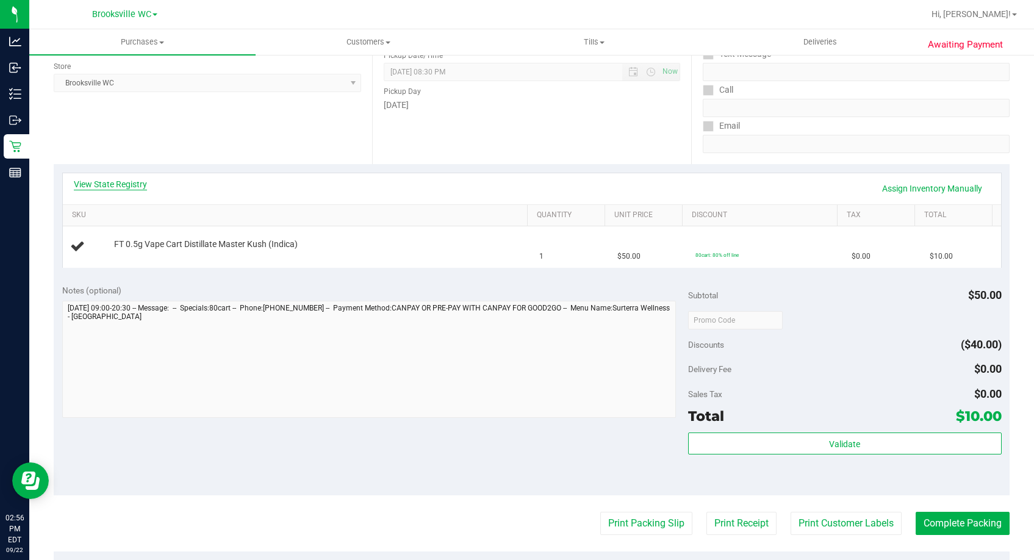
click at [113, 181] on link "View State Registry" at bounding box center [110, 184] width 73 height 12
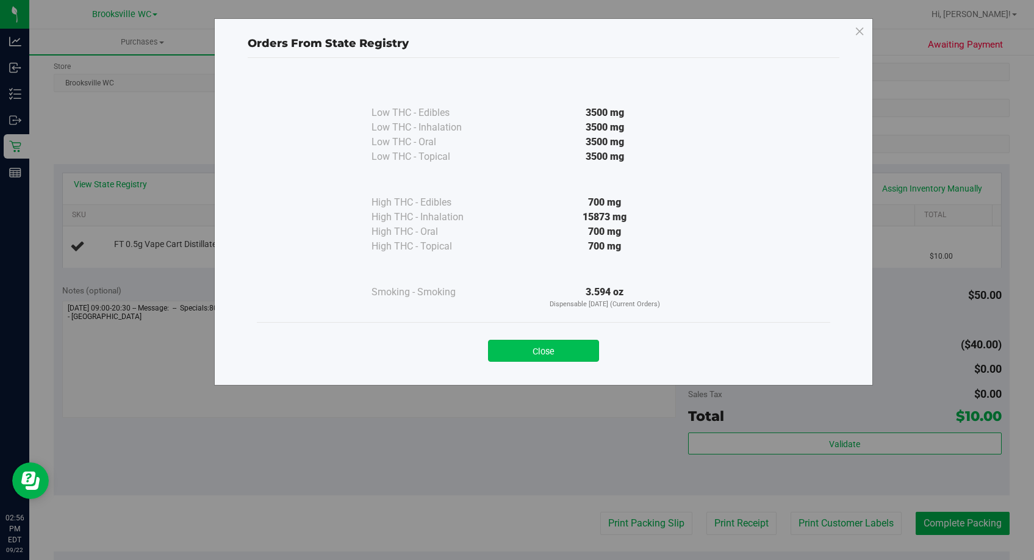
click at [576, 351] on button "Close" at bounding box center [543, 351] width 111 height 22
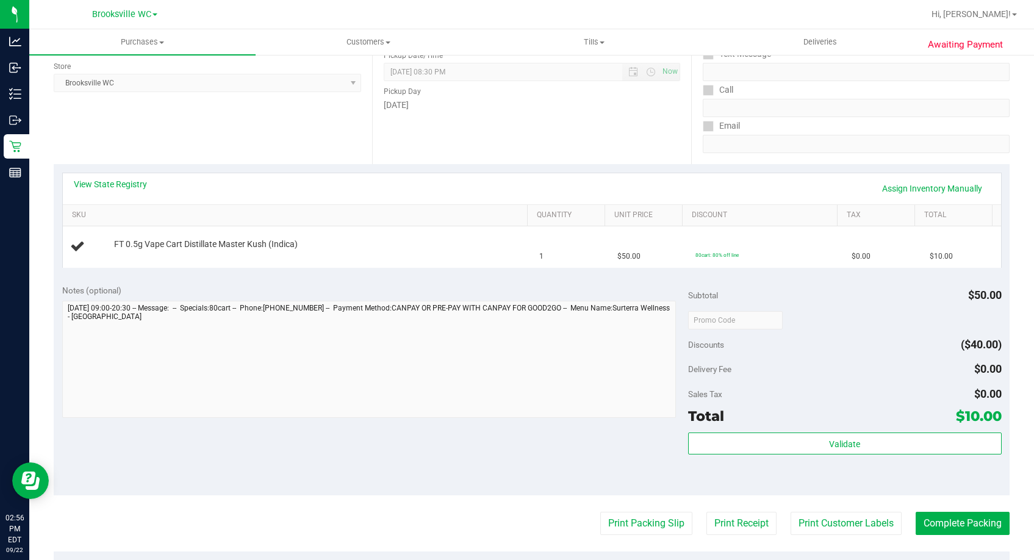
click at [584, 134] on div "Date Pickup Date/Time 09/22/2025 Now 09/22/2025 08:30 PM Now Pickup Day Monday" at bounding box center [531, 90] width 319 height 150
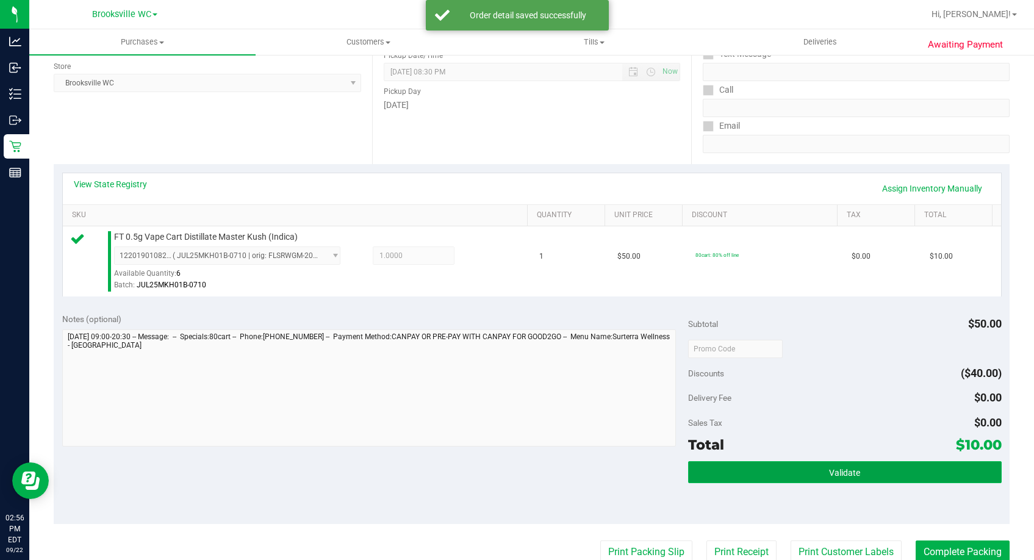
click at [815, 474] on button "Validate" at bounding box center [844, 472] width 313 height 22
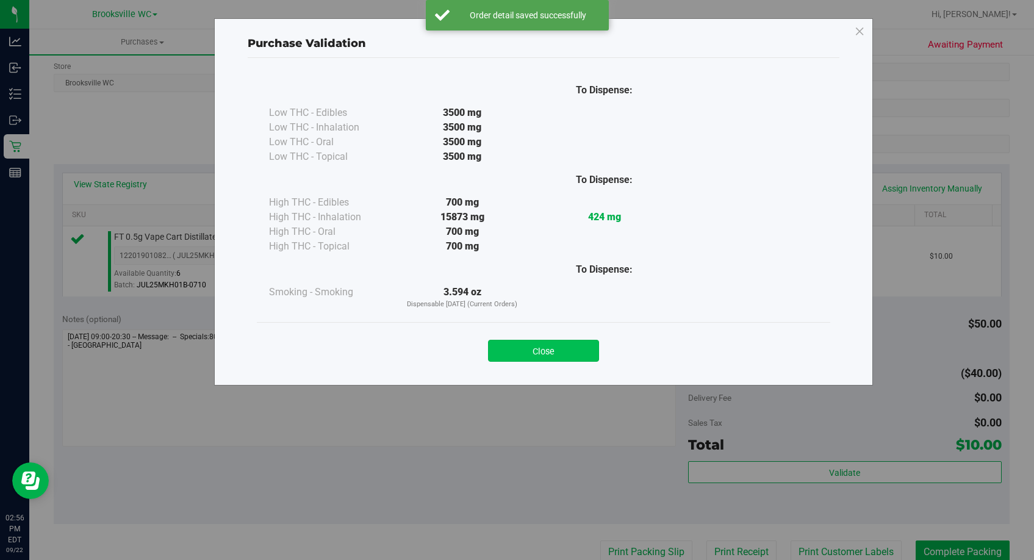
click at [552, 355] on button "Close" at bounding box center [543, 351] width 111 height 22
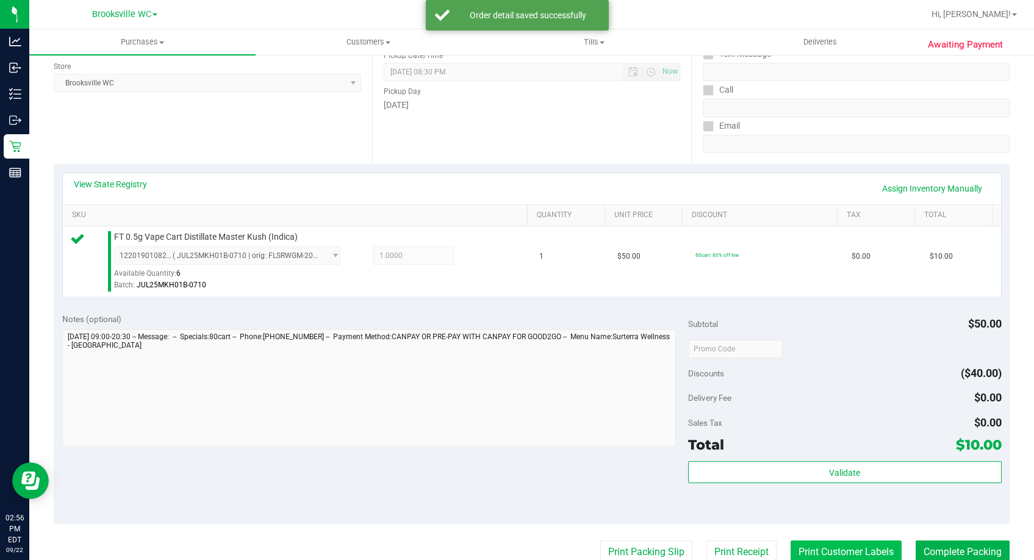
click at [831, 552] on button "Print Customer Labels" at bounding box center [846, 552] width 111 height 23
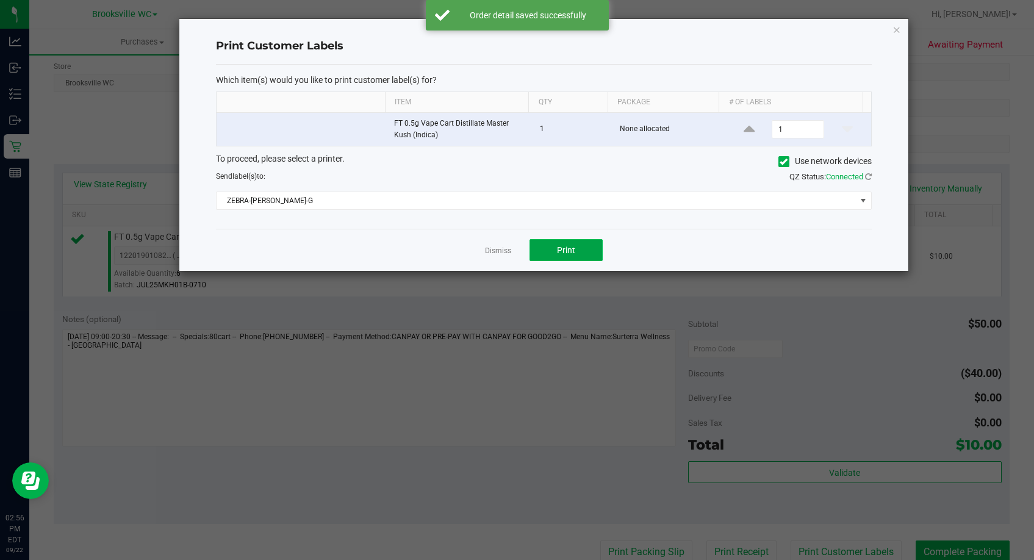
click at [568, 254] on span "Print" at bounding box center [566, 250] width 18 height 10
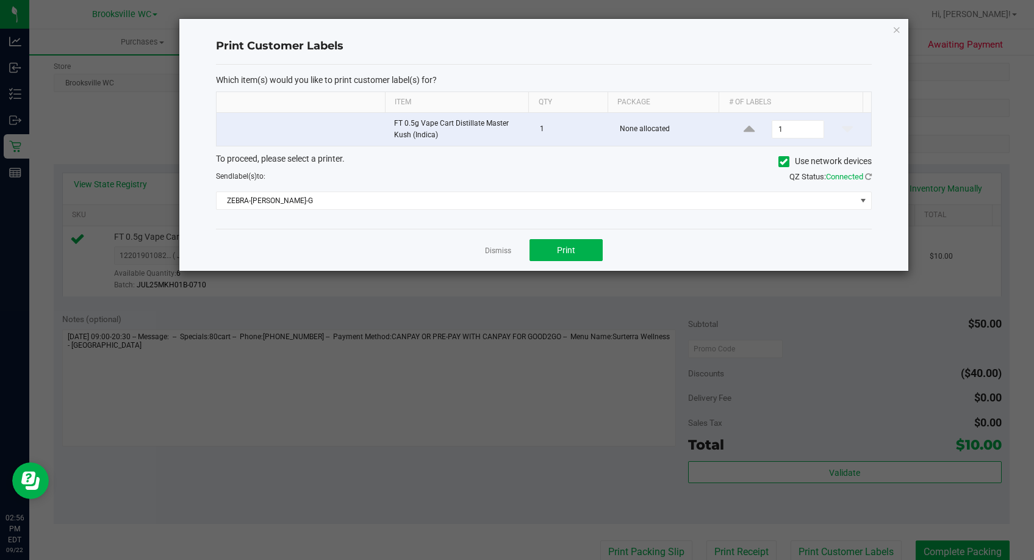
click at [496, 244] on app-cancel-button "Dismiss" at bounding box center [498, 250] width 26 height 13
click at [503, 247] on link "Dismiss" at bounding box center [498, 251] width 26 height 10
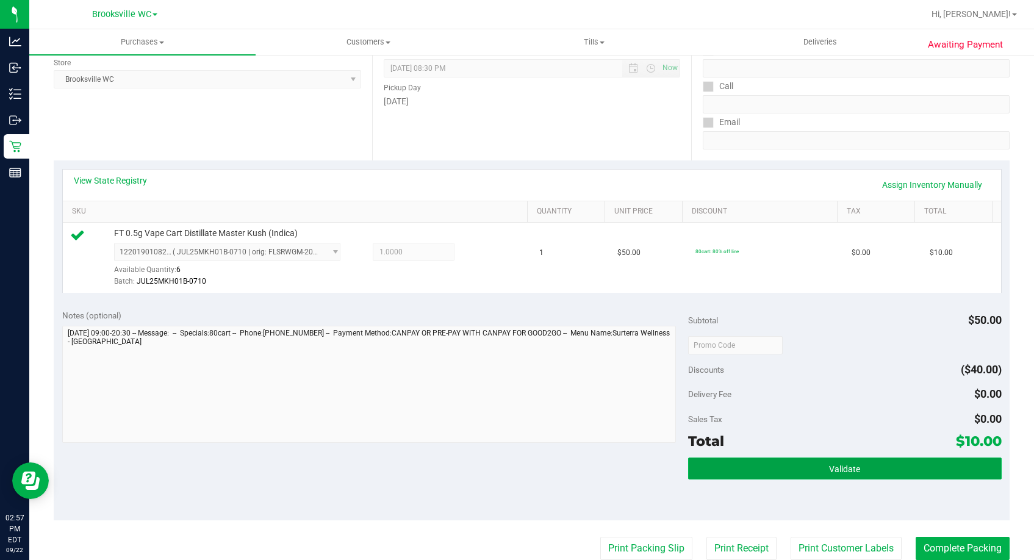
click at [829, 464] on span "Validate" at bounding box center [844, 469] width 31 height 10
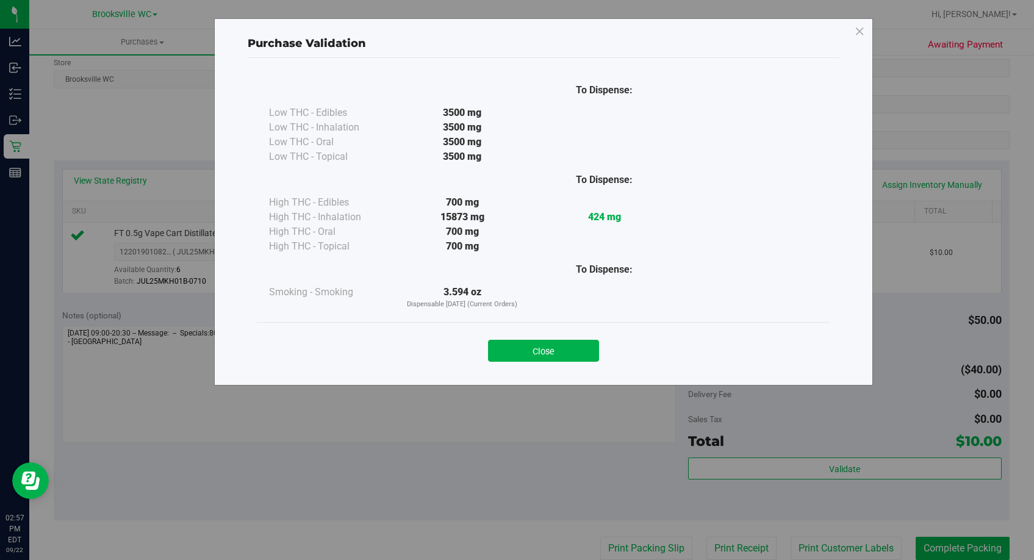
drag, startPoint x: 572, startPoint y: 356, endPoint x: 820, endPoint y: 425, distance: 257.2
click at [572, 356] on button "Close" at bounding box center [543, 351] width 111 height 22
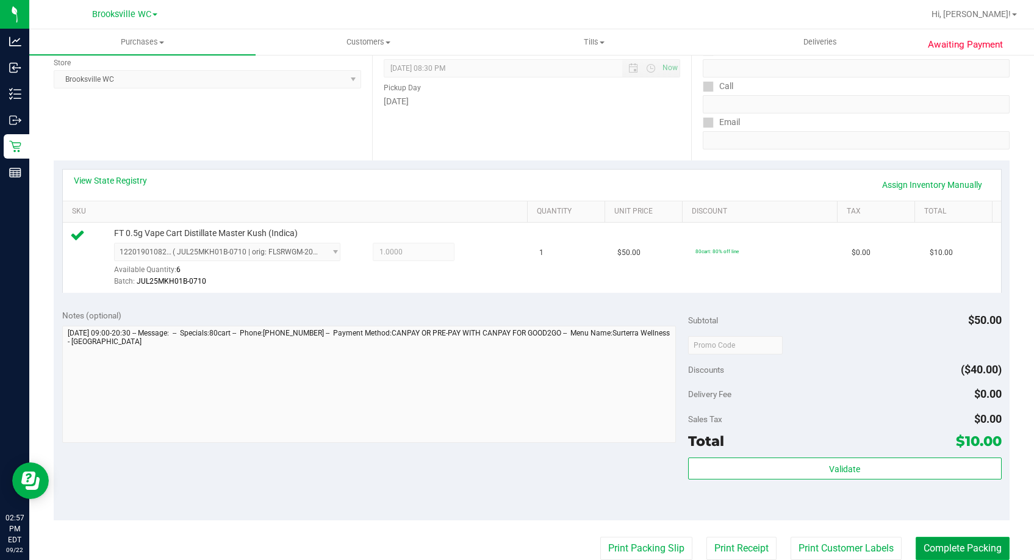
click at [977, 543] on button "Complete Packing" at bounding box center [963, 548] width 94 height 23
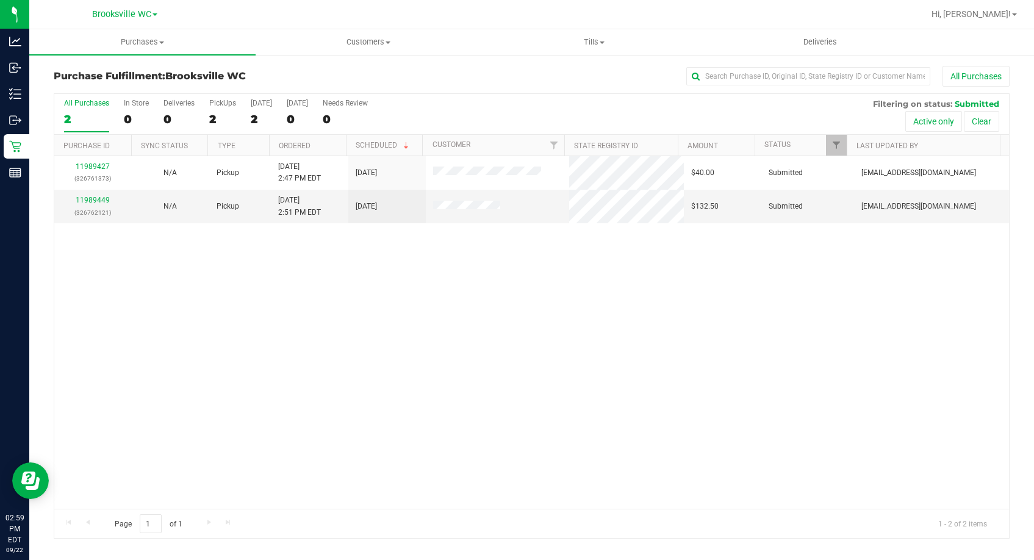
click at [159, 375] on div "11989427 (326761373) N/A Pickup 9/22/2025 2:47 PM EDT 9/22/2025 $40.00 Submitte…" at bounding box center [531, 332] width 955 height 353
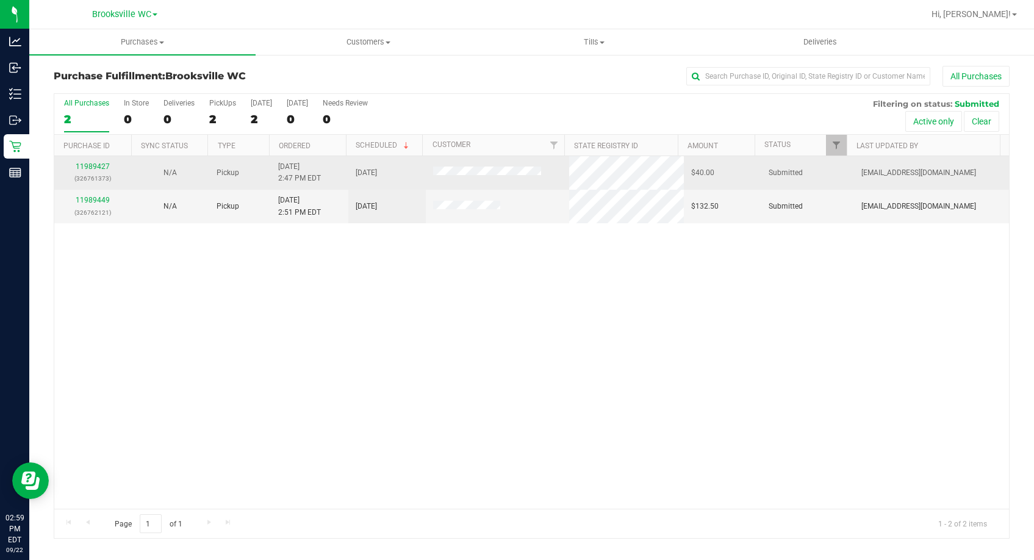
click at [105, 173] on p "(326761373)" at bounding box center [93, 179] width 63 height 12
click at [103, 164] on link "11989427" at bounding box center [93, 166] width 34 height 9
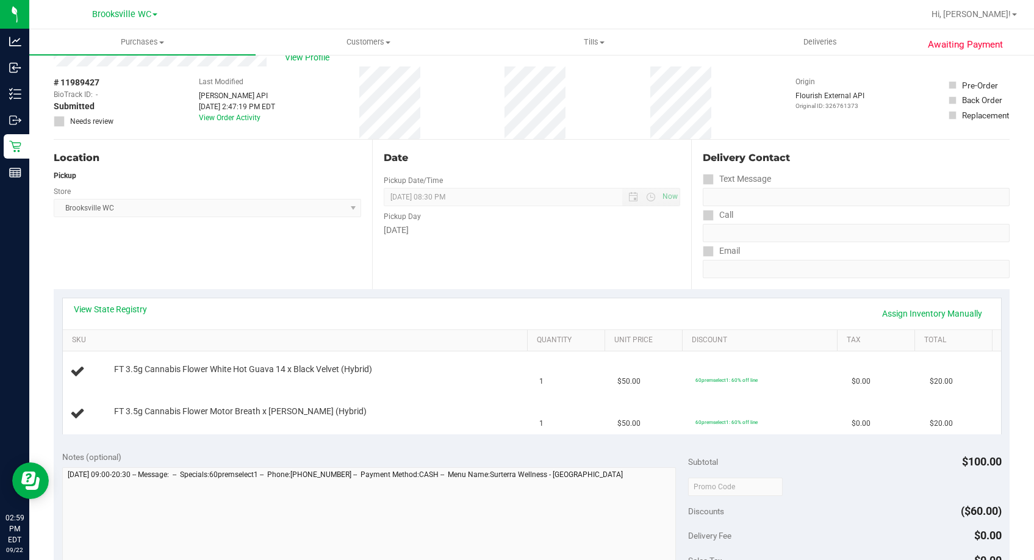
scroll to position [61, 0]
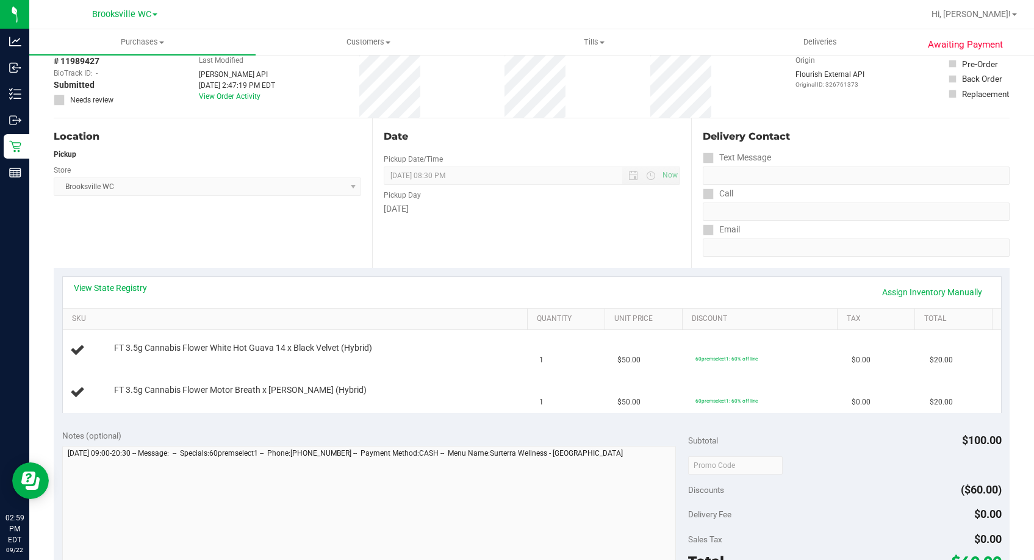
click at [110, 294] on div "View State Registry Assign Inventory Manually" at bounding box center [532, 292] width 917 height 21
click at [120, 285] on link "View State Registry" at bounding box center [110, 288] width 73 height 12
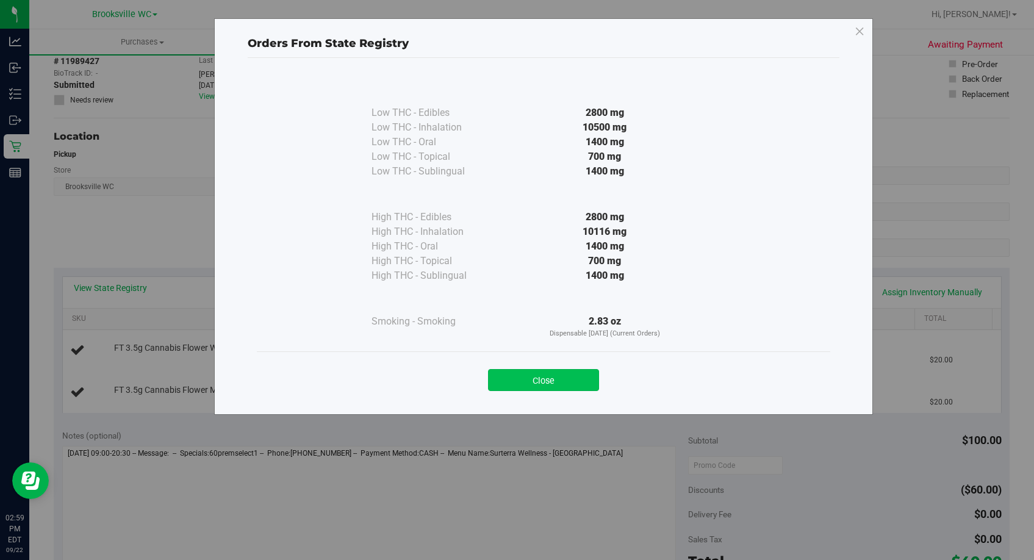
click at [560, 374] on button "Close" at bounding box center [543, 380] width 111 height 22
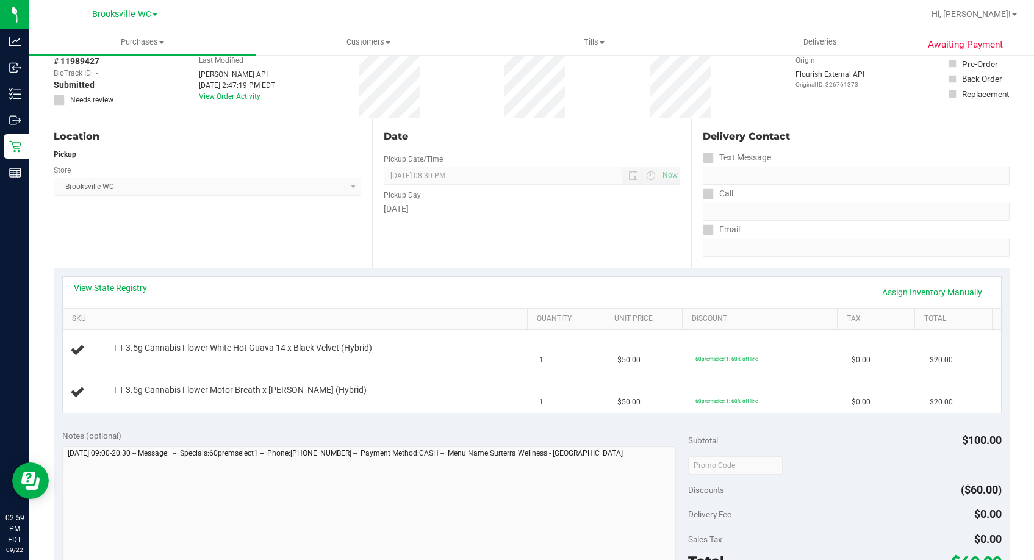
click at [549, 270] on div "View State Registry Assign Inventory Manually SKU Quantity Unit Price Discount …" at bounding box center [532, 344] width 956 height 153
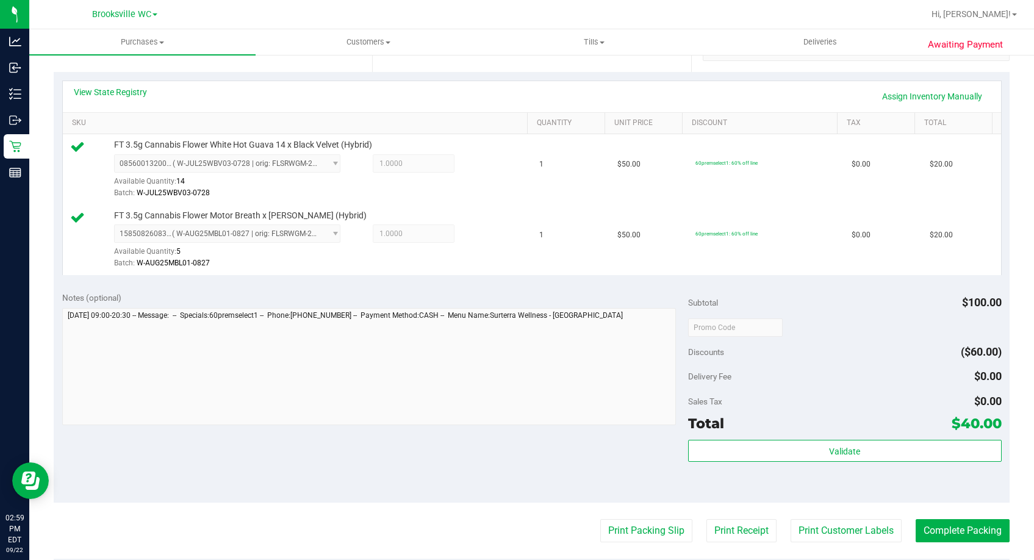
scroll to position [305, 0]
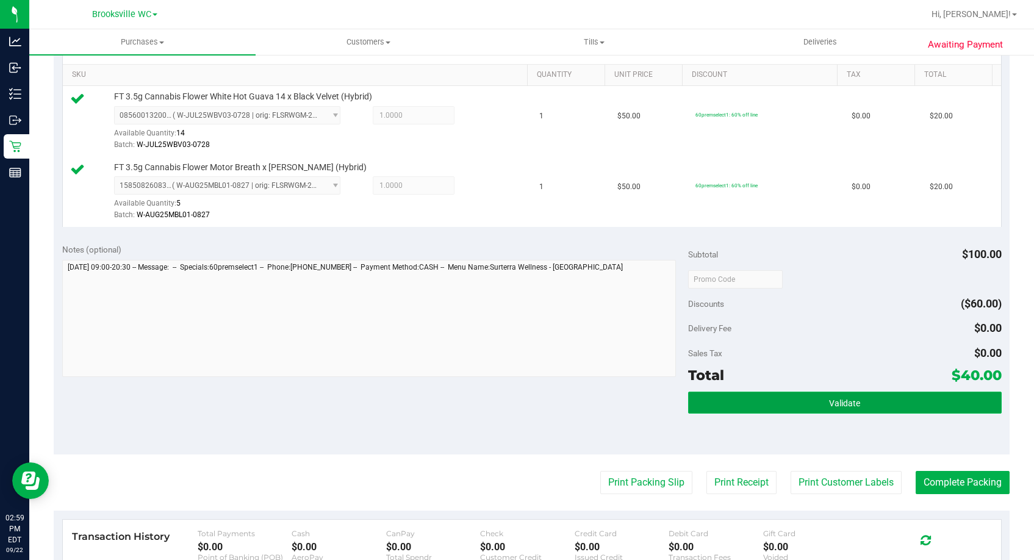
click at [832, 410] on button "Validate" at bounding box center [844, 403] width 313 height 22
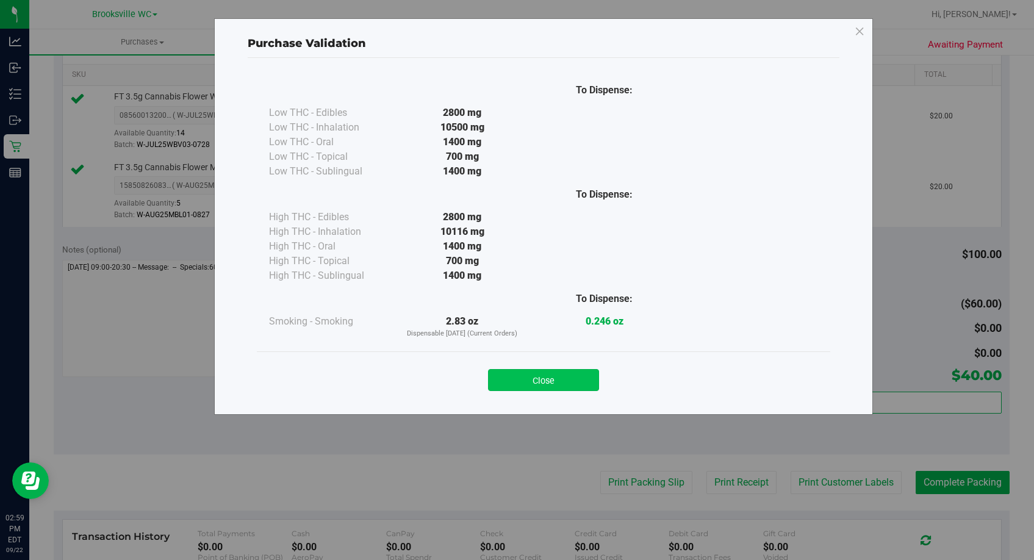
click at [574, 378] on button "Close" at bounding box center [543, 380] width 111 height 22
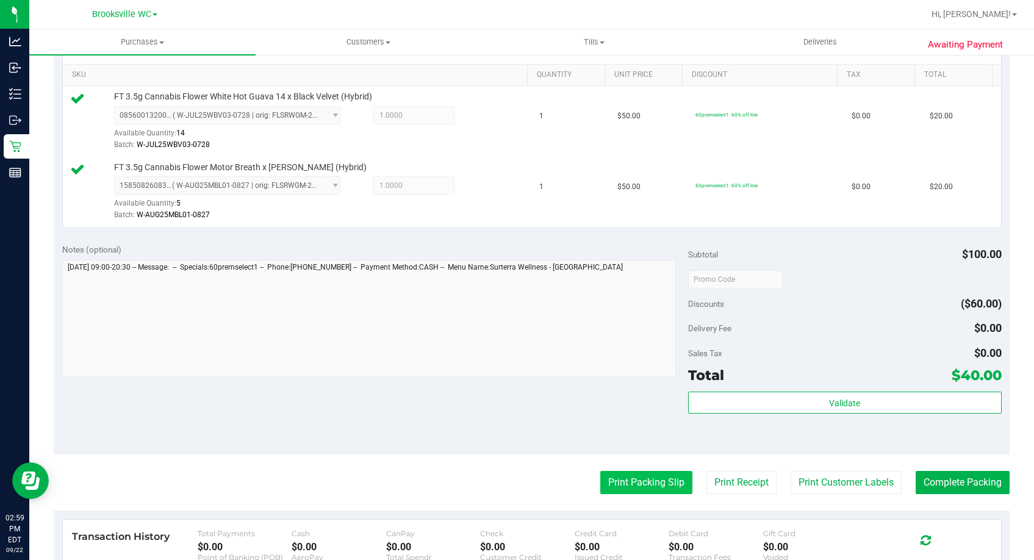
click at [625, 473] on button "Print Packing Slip" at bounding box center [647, 482] width 92 height 23
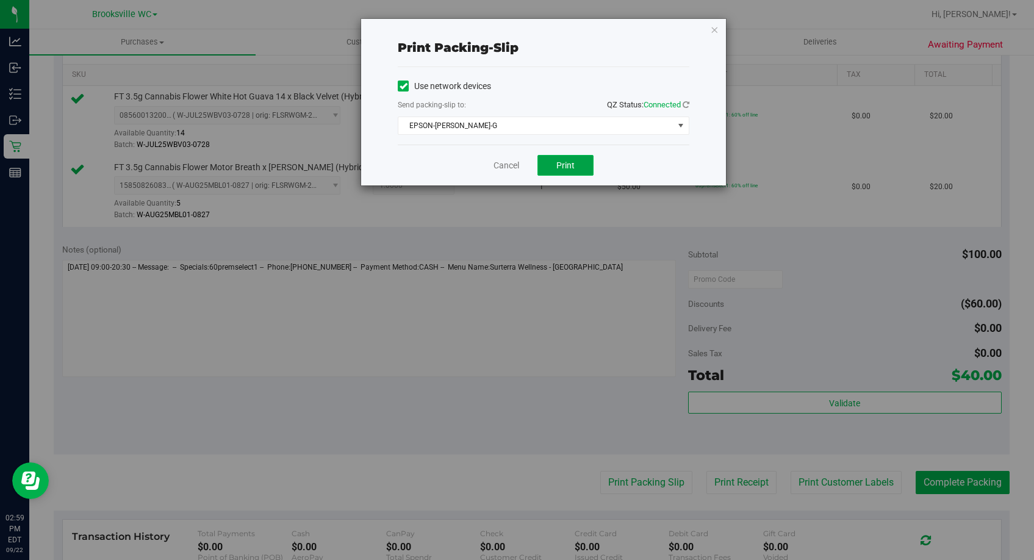
click at [563, 161] on span "Print" at bounding box center [566, 166] width 18 height 10
click at [507, 170] on link "Cancel" at bounding box center [507, 165] width 26 height 13
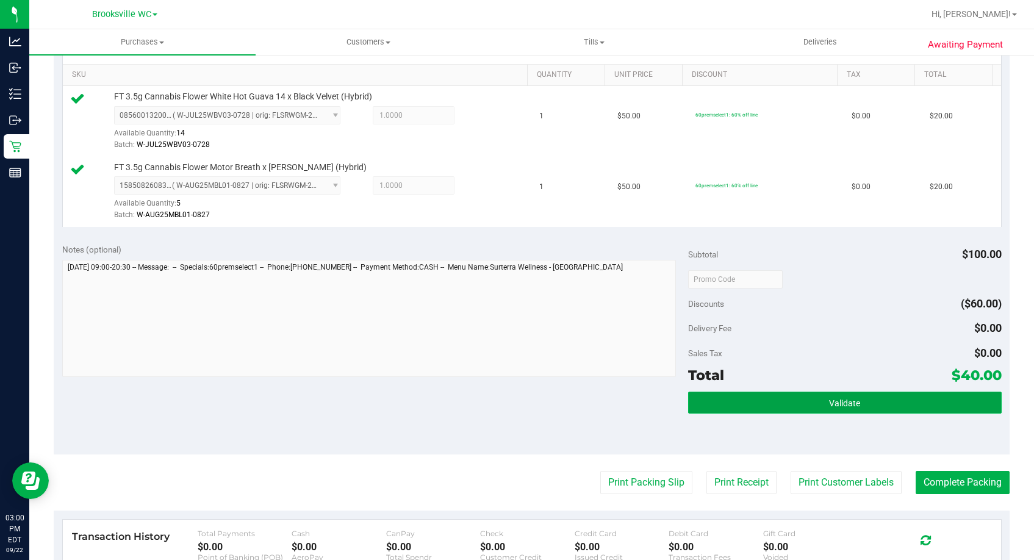
click at [895, 408] on button "Validate" at bounding box center [844, 403] width 313 height 22
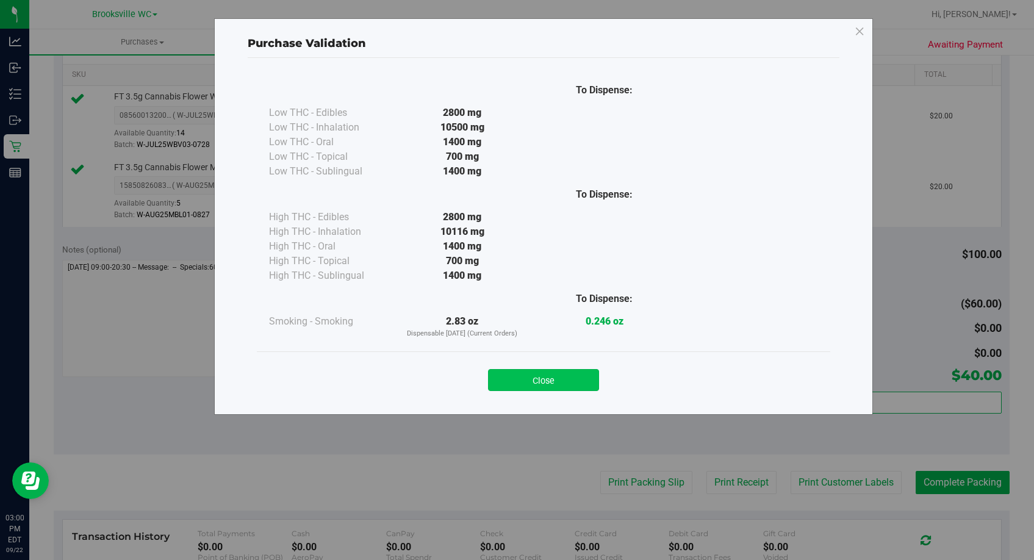
click at [557, 389] on button "Close" at bounding box center [543, 380] width 111 height 22
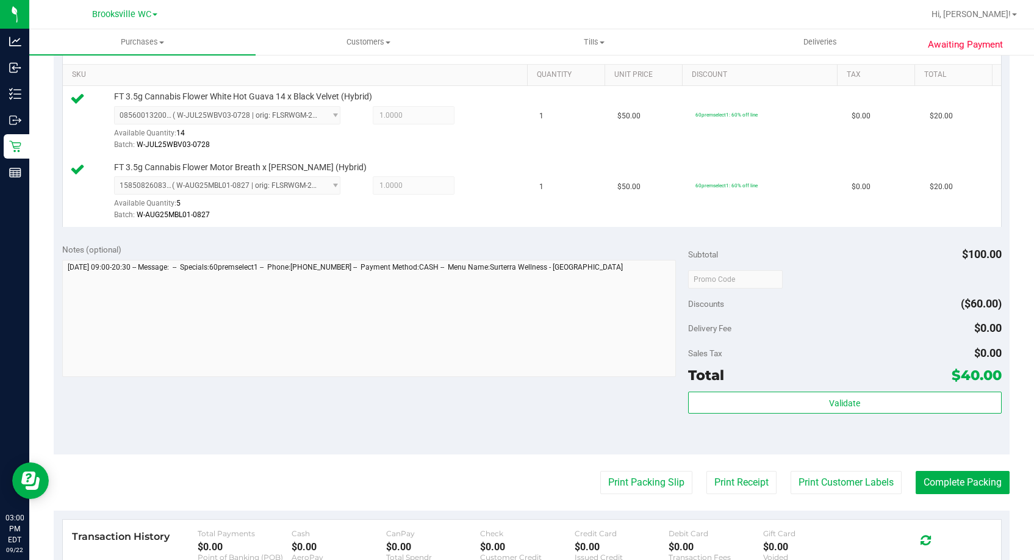
click at [999, 507] on purchase-details "Back Edit Purchase Cancel Purchase View Profile # 11989427 BioTrack ID: - Submi…" at bounding box center [532, 250] width 956 height 978
click at [945, 486] on button "Complete Packing" at bounding box center [963, 482] width 94 height 23
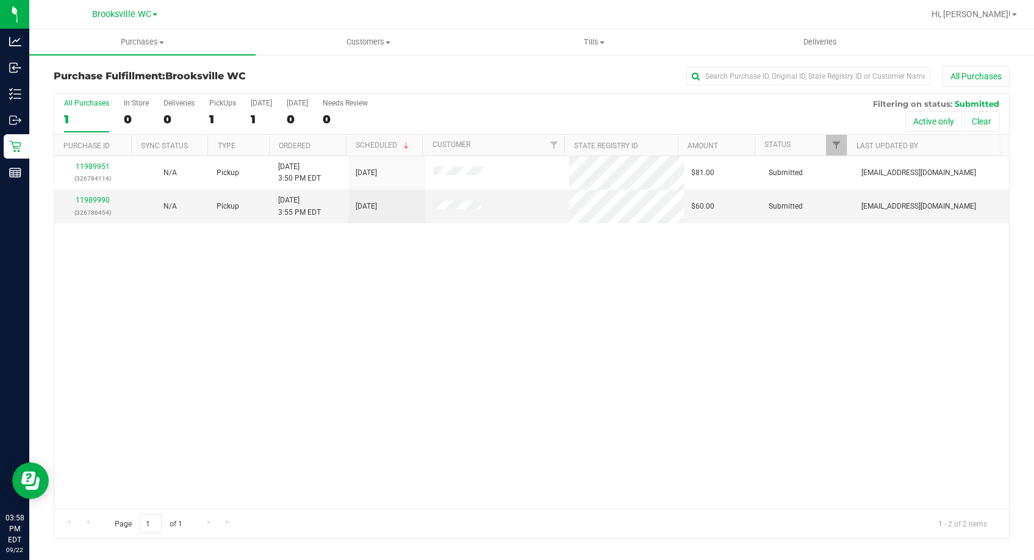
click at [167, 320] on div "11989951 (326784114) N/A Pickup 9/22/2025 3:50 PM EDT 9/22/2025 $81.00 Submitte…" at bounding box center [531, 332] width 955 height 353
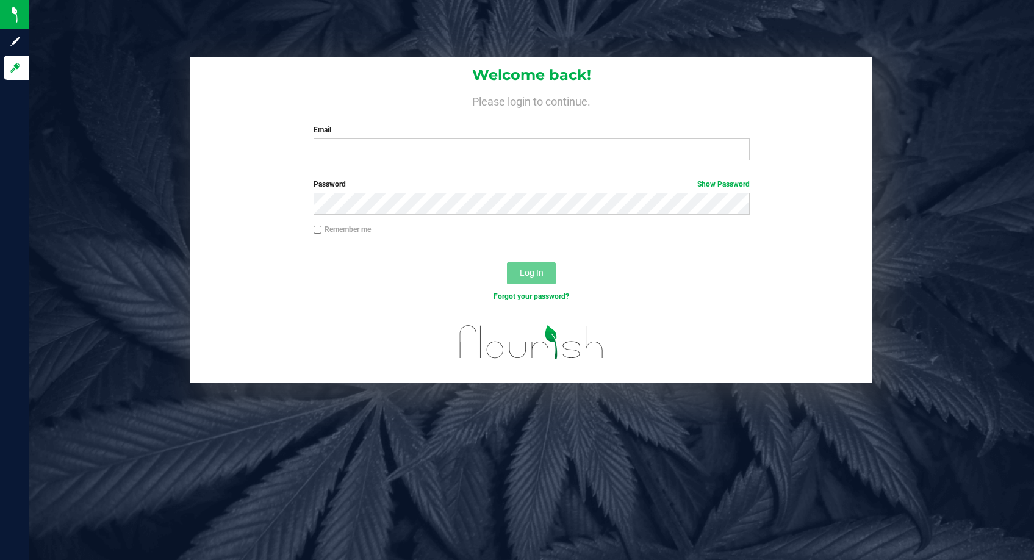
click at [116, 235] on div "Welcome back! Please login to continue. Email Required Please format your email…" at bounding box center [531, 220] width 1023 height 327
click at [359, 161] on div "Welcome back! Please login to continue. Email Required Please format your email…" at bounding box center [531, 113] width 682 height 113
click at [360, 156] on input "Email" at bounding box center [532, 150] width 436 height 22
type input "[EMAIL_ADDRESS][DOMAIN_NAME]"
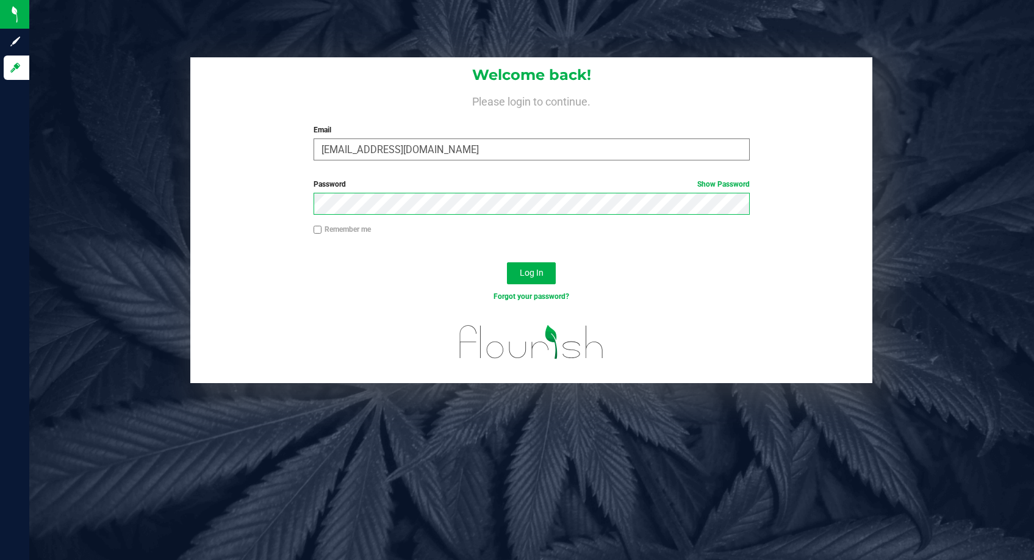
click at [507, 262] on button "Log In" at bounding box center [531, 273] width 49 height 22
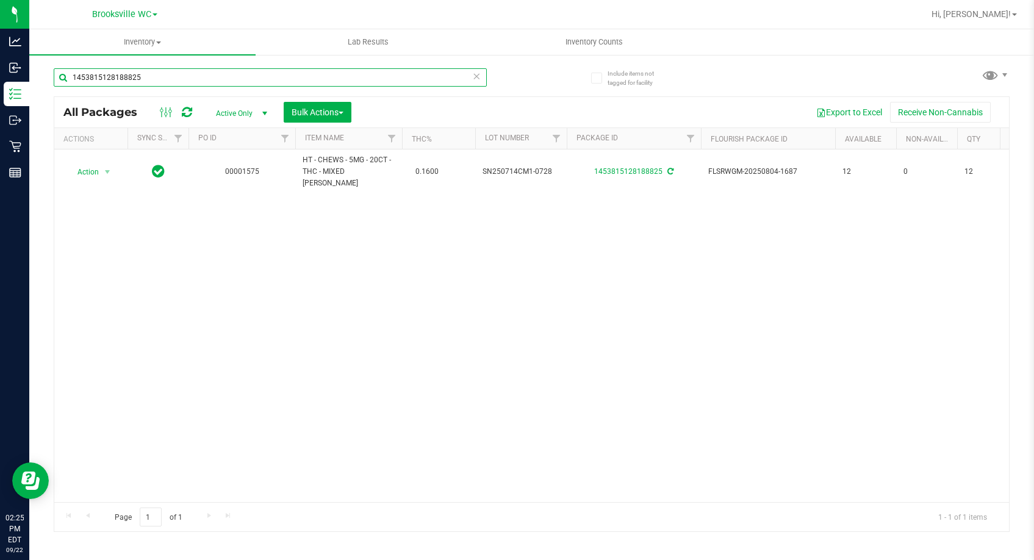
click at [217, 85] on input "1453815128188825" at bounding box center [270, 77] width 433 height 18
click at [215, 84] on input "1453815128188825" at bounding box center [270, 77] width 433 height 18
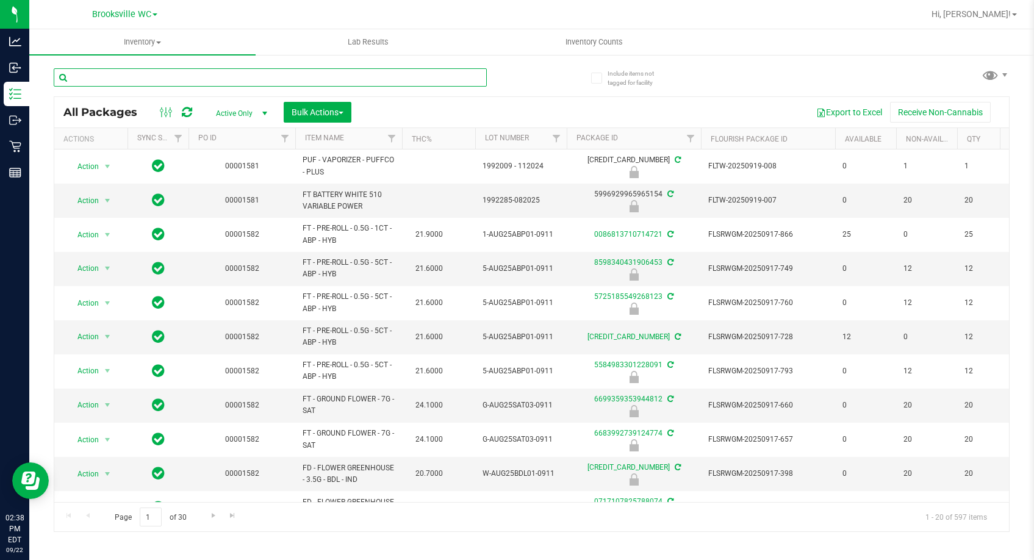
click at [245, 84] on input "text" at bounding box center [270, 77] width 433 height 18
click at [244, 78] on input "text" at bounding box center [270, 77] width 433 height 18
type input "pbs"
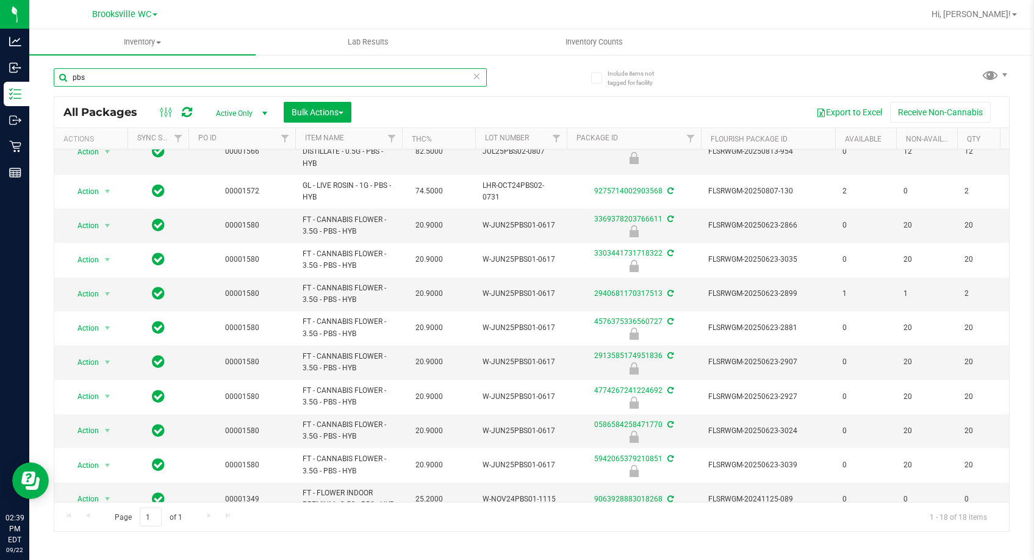
scroll to position [305, 0]
click at [121, 72] on input "pbs" at bounding box center [270, 77] width 433 height 18
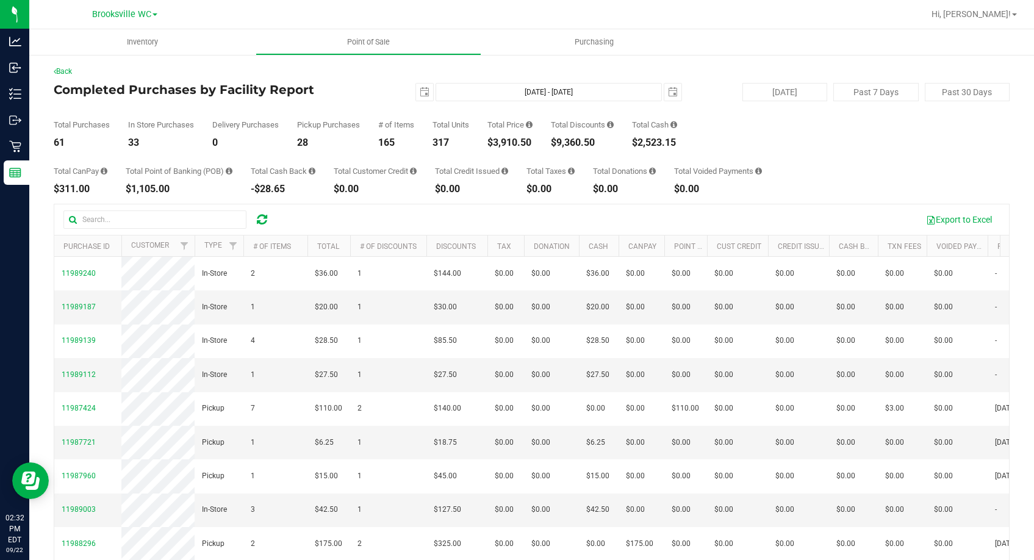
drag, startPoint x: 272, startPoint y: 86, endPoint x: 233, endPoint y: 2, distance: 93.1
click at [272, 86] on h4 "Completed Purchases by Facility Report" at bounding box center [213, 89] width 319 height 13
click at [386, 90] on div "2025-09-22 Sep 22, 2025 - Sep 22, 2025 2025-09-22" at bounding box center [527, 92] width 328 height 18
click at [378, 137] on div "Total Purchases 65 In Store Purchases 34 Delivery Purchases 0 Pickup Purchases …" at bounding box center [532, 124] width 956 height 46
click at [291, 106] on div "Total Purchases 67 In Store Purchases 36 Delivery Purchases 0 Pickup Purchases …" at bounding box center [532, 124] width 956 height 46
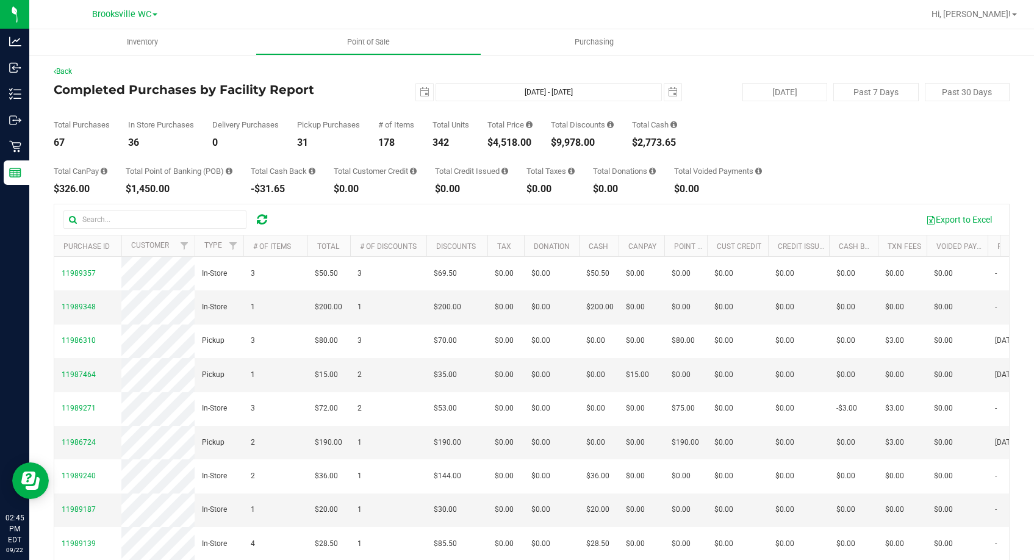
click at [272, 93] on h4 "Completed Purchases by Facility Report" at bounding box center [213, 89] width 319 height 13
click at [314, 103] on div "Total Purchases 67 In Store Purchases 36 Delivery Purchases 0 Pickup Purchases …" at bounding box center [532, 124] width 956 height 46
drag, startPoint x: 244, startPoint y: 61, endPoint x: 240, endPoint y: 4, distance: 56.9
click at [244, 61] on div "Back Completed Purchases by Facility Report [DATE] [DATE] - [DATE] [DATE] [DATE…" at bounding box center [531, 353] width 1005 height 598
